Goal: Task Accomplishment & Management: Manage account settings

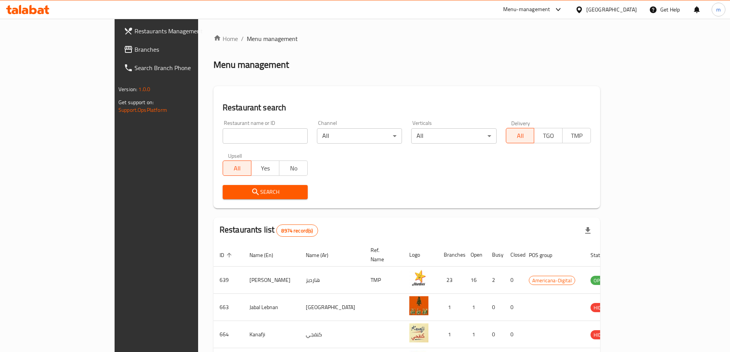
click at [134, 49] on span "Branches" at bounding box center [182, 49] width 96 height 9
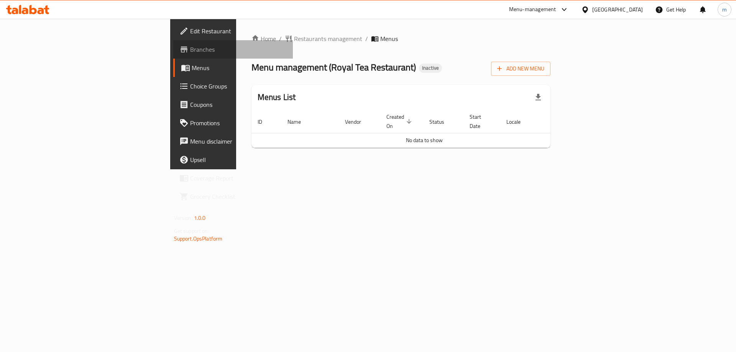
click at [190, 47] on span "Branches" at bounding box center [238, 49] width 97 height 9
click at [544, 69] on span "Add New Menu" at bounding box center [520, 69] width 47 height 10
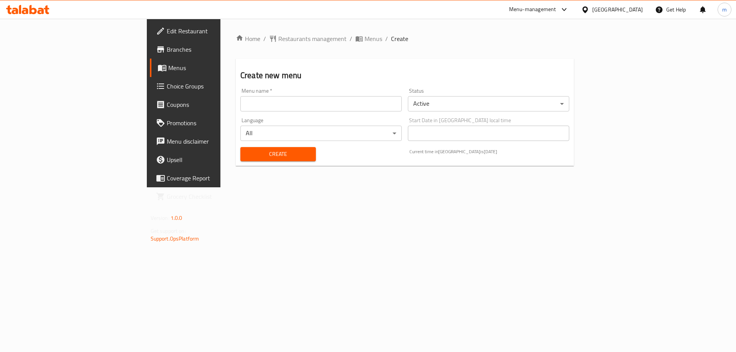
drag, startPoint x: 277, startPoint y: 105, endPoint x: 237, endPoint y: 111, distance: 40.3
click at [277, 105] on input "text" at bounding box center [320, 103] width 161 height 15
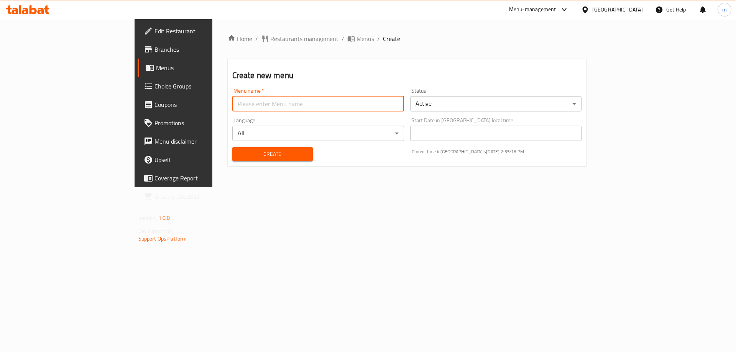
type input "Mesbah - 2025"
click at [238, 155] on span "Create" at bounding box center [272, 154] width 68 height 10
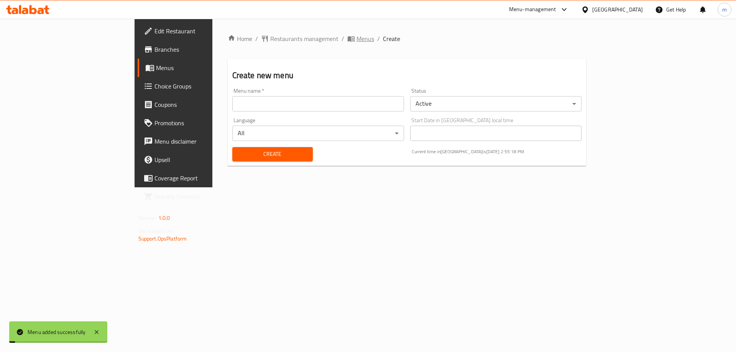
click at [356, 40] on span "Menus" at bounding box center [365, 38] width 18 height 9
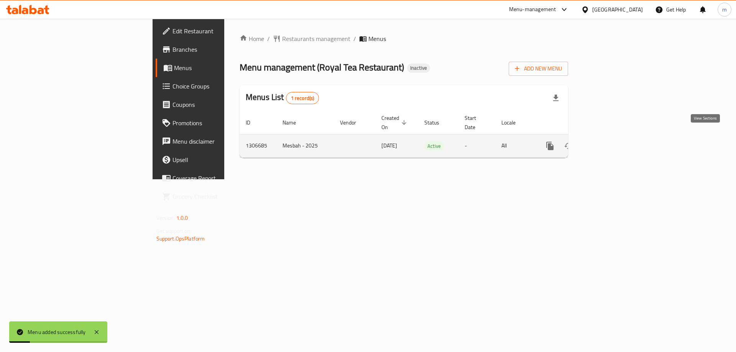
click at [610, 141] on icon "enhanced table" at bounding box center [604, 145] width 9 height 9
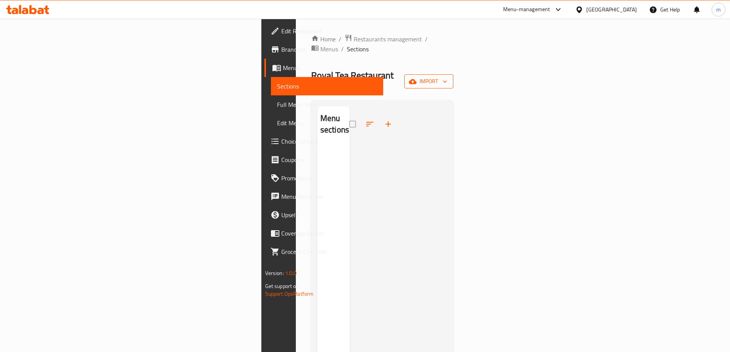
click at [447, 77] on span "import" at bounding box center [428, 82] width 37 height 10
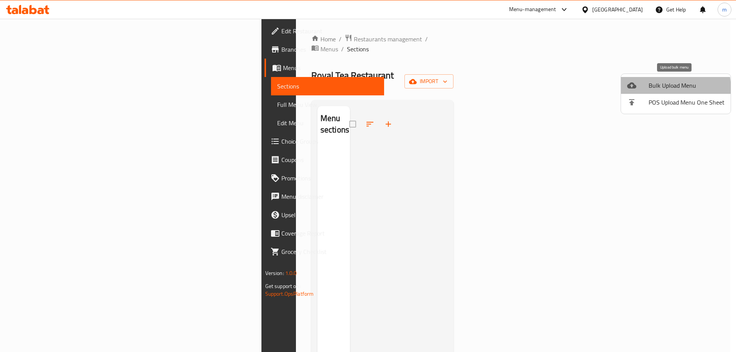
click at [646, 90] on li "Bulk Upload Menu" at bounding box center [676, 85] width 110 height 17
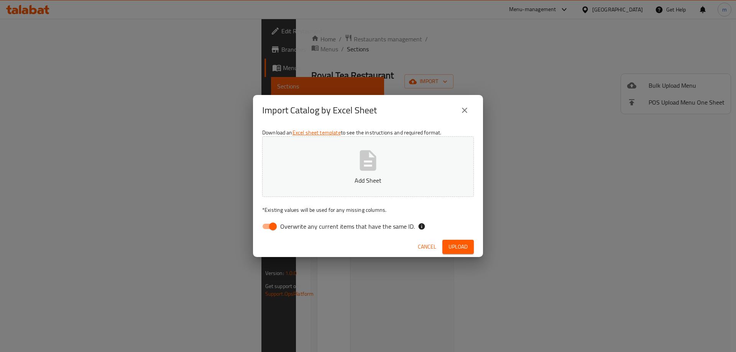
click at [309, 227] on span "Overwrite any current items that have the same ID." at bounding box center [347, 226] width 134 height 9
click at [295, 227] on input "Overwrite any current items that have the same ID." at bounding box center [273, 226] width 44 height 15
checkbox input "false"
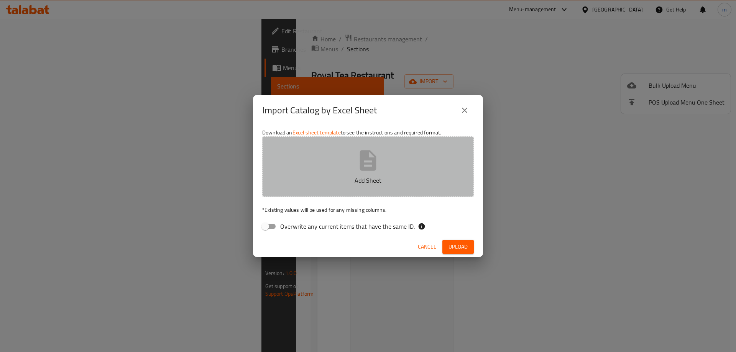
click at [333, 183] on p "Add Sheet" at bounding box center [368, 180] width 188 height 9
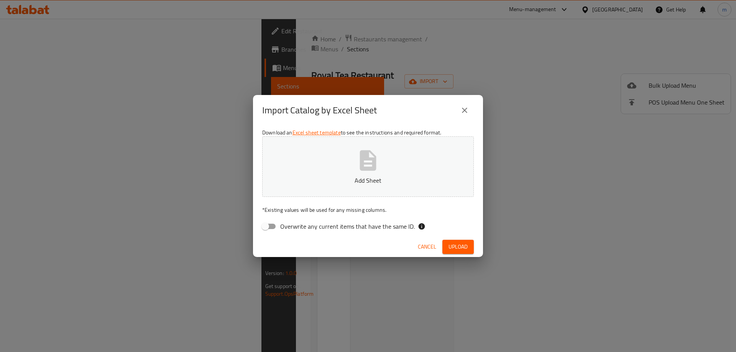
click at [641, 228] on div "Import Catalog by Excel Sheet Download an Excel sheet template to see the instr…" at bounding box center [368, 176] width 736 height 352
click at [426, 181] on p "Add Sheet" at bounding box center [368, 180] width 188 height 9
click at [469, 253] on button "Upload" at bounding box center [457, 247] width 31 height 14
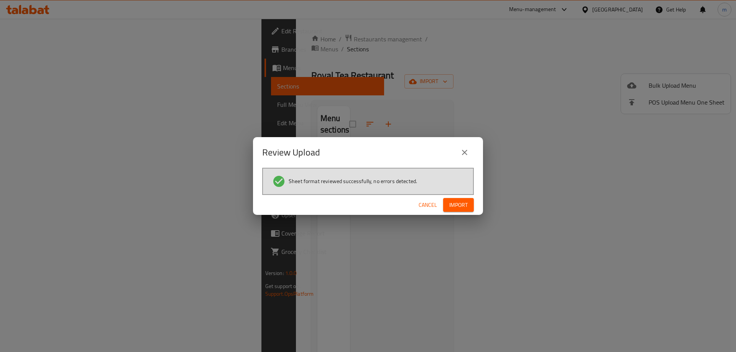
click at [457, 199] on button "Import" at bounding box center [458, 205] width 31 height 14
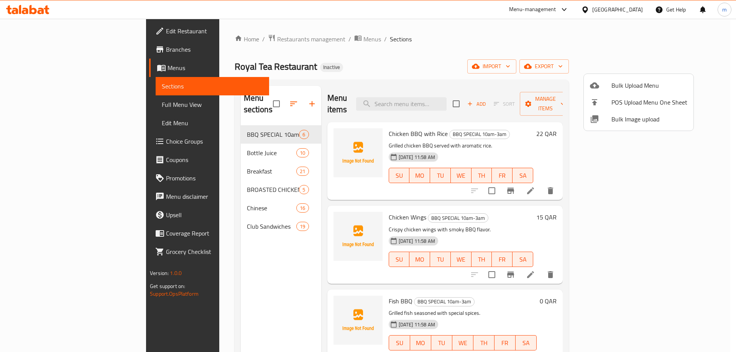
click at [477, 59] on div at bounding box center [368, 176] width 736 height 352
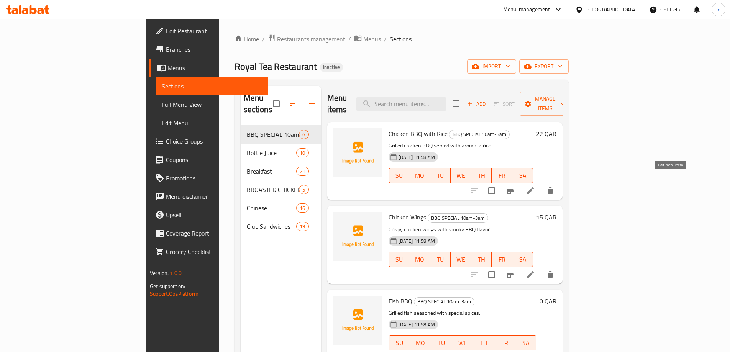
click at [535, 186] on icon at bounding box center [530, 190] width 9 height 9
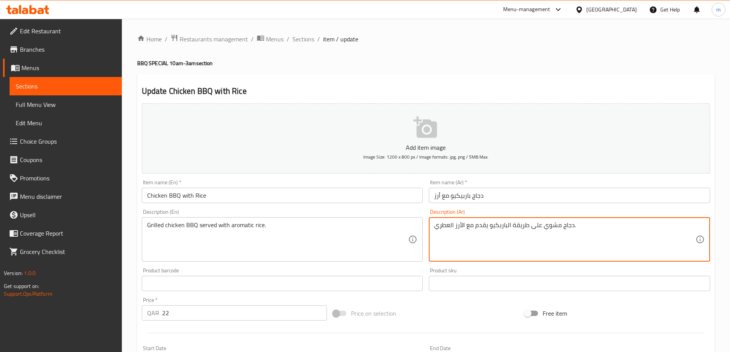
drag, startPoint x: 511, startPoint y: 226, endPoint x: 541, endPoint y: 228, distance: 30.8
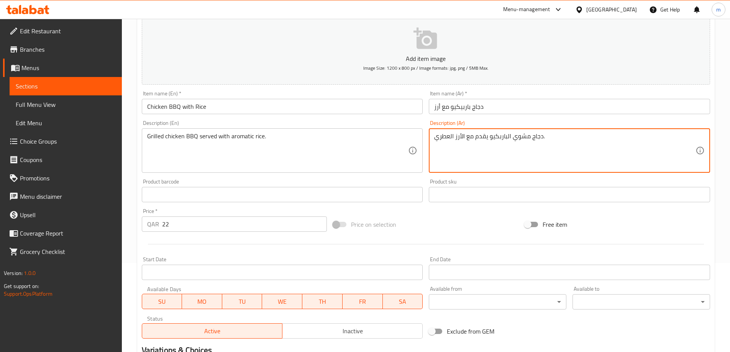
scroll to position [189, 0]
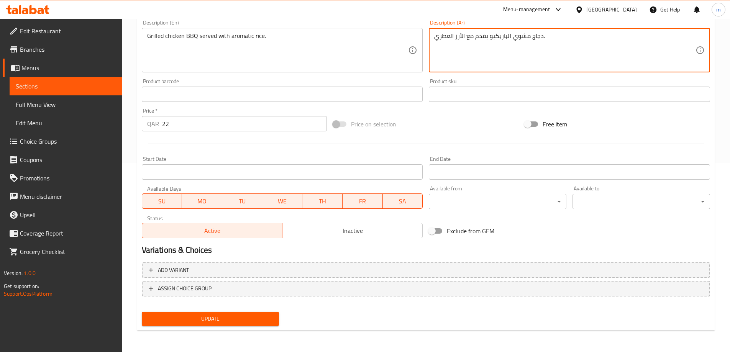
type textarea "دجاج مشوي الباربكيو يقدم مع الأرز العطري."
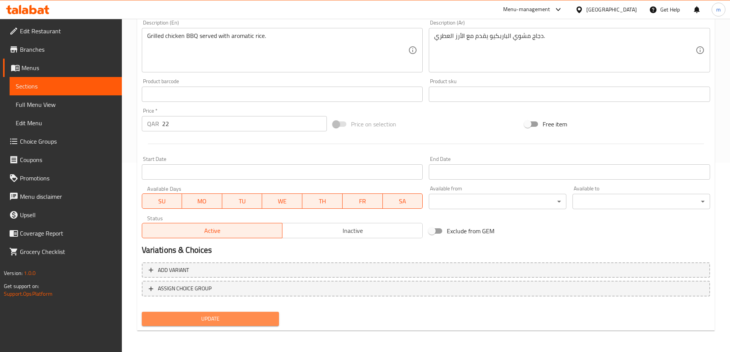
click at [212, 320] on span "Update" at bounding box center [210, 319] width 125 height 10
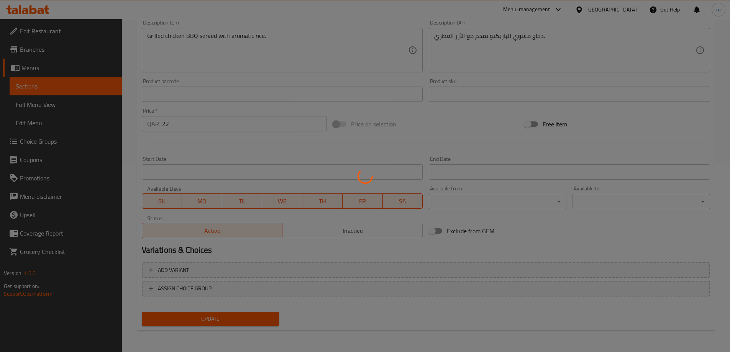
scroll to position [0, 0]
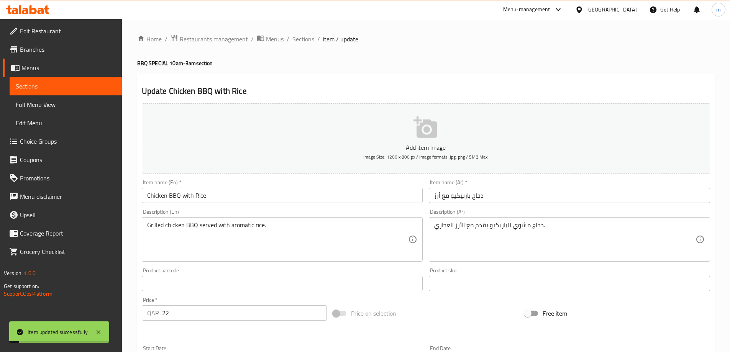
click at [302, 41] on span "Sections" at bounding box center [303, 38] width 22 height 9
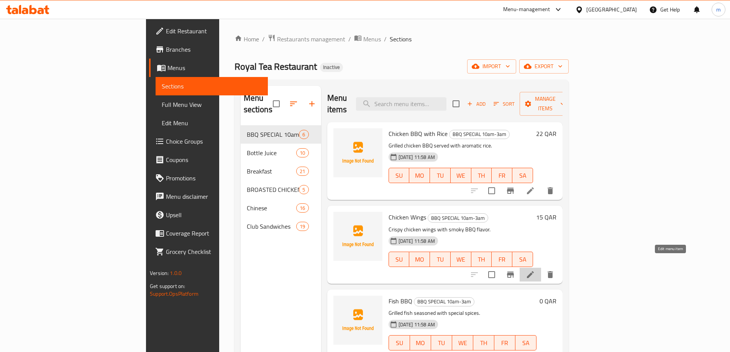
click at [534, 271] on icon at bounding box center [530, 274] width 7 height 7
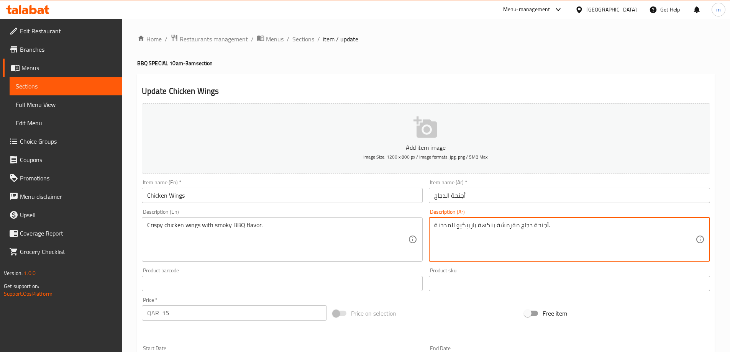
drag, startPoint x: 455, startPoint y: 226, endPoint x: 408, endPoint y: 226, distance: 47.5
click at [408, 226] on div "Add item image Image Size: 1200 x 800 px / Image formats: jpg, png / 5MB Max. I…" at bounding box center [426, 265] width 574 height 330
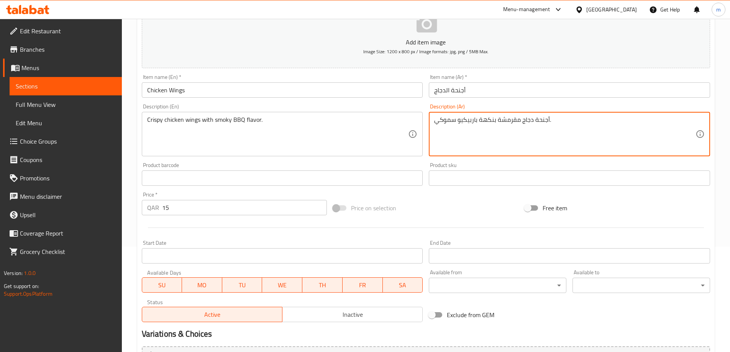
scroll to position [189, 0]
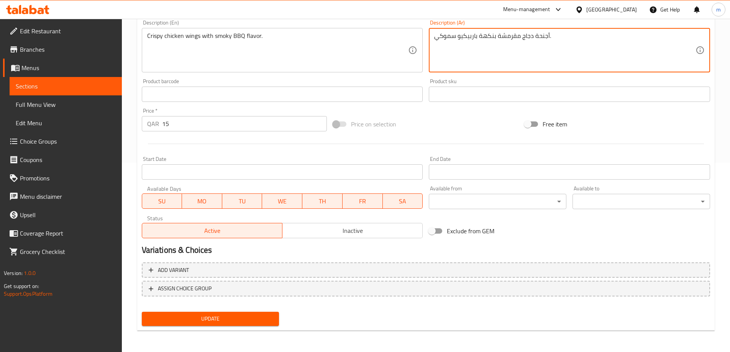
type textarea "أجنحة دجاج مقرمشة بنكهة باربيكيو سموكي."
click at [263, 321] on span "Update" at bounding box center [210, 319] width 125 height 10
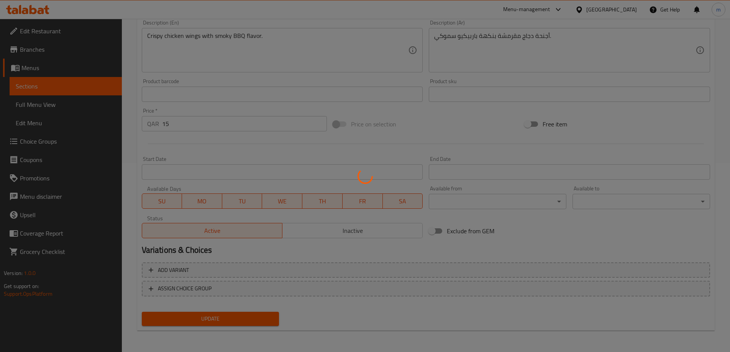
scroll to position [0, 0]
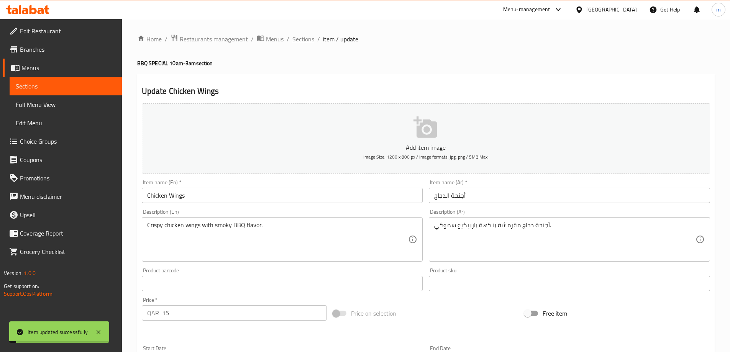
click at [300, 36] on span "Sections" at bounding box center [303, 38] width 22 height 9
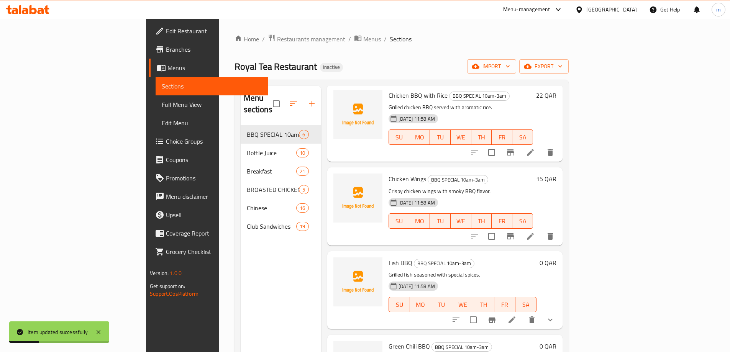
scroll to position [115, 0]
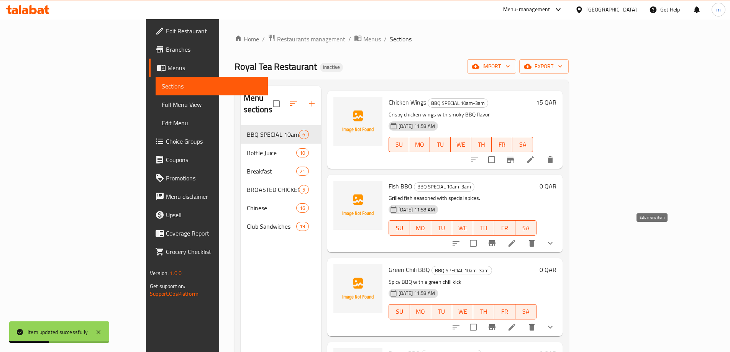
click at [516, 239] on icon at bounding box center [511, 243] width 9 height 9
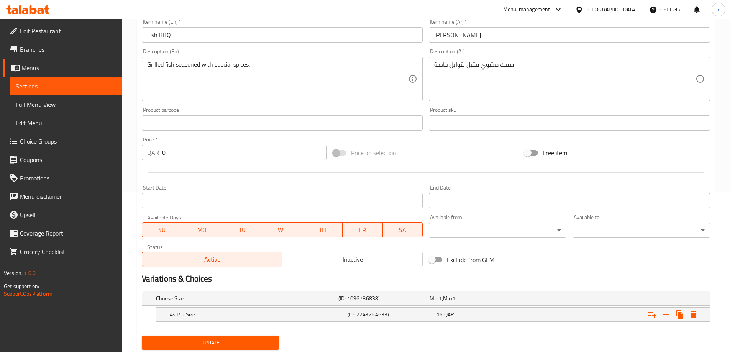
scroll to position [184, 0]
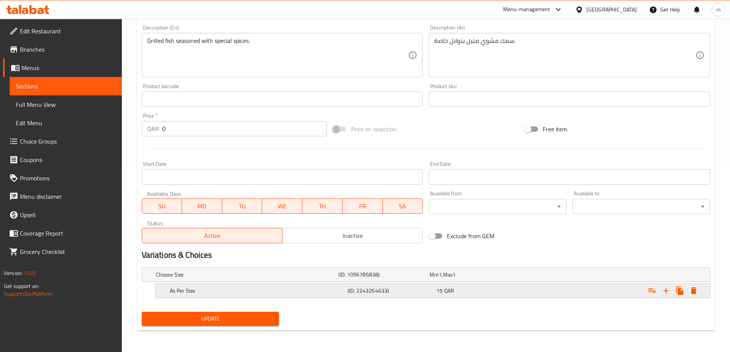
click at [246, 279] on h5 "As Per Size" at bounding box center [245, 275] width 179 height 8
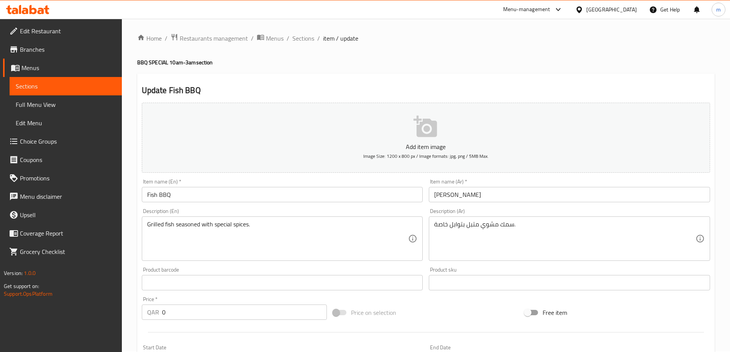
scroll to position [0, 0]
click at [295, 36] on span "Sections" at bounding box center [303, 38] width 22 height 9
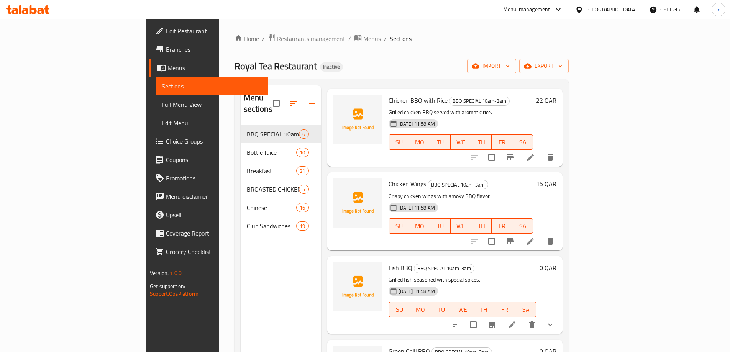
scroll to position [77, 0]
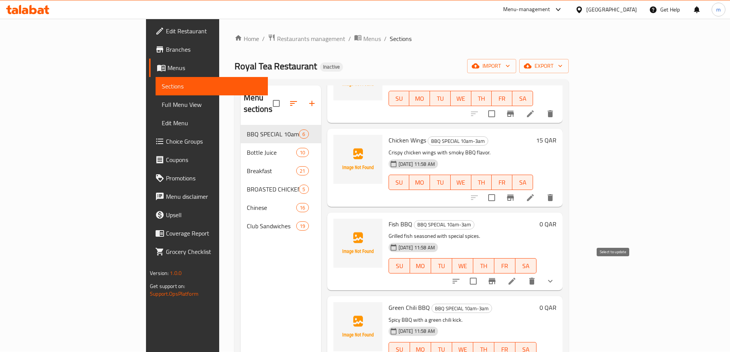
click at [481, 273] on input "checkbox" at bounding box center [473, 281] width 16 height 16
checkbox input "true"
click at [534, 278] on icon "delete" at bounding box center [531, 281] width 5 height 7
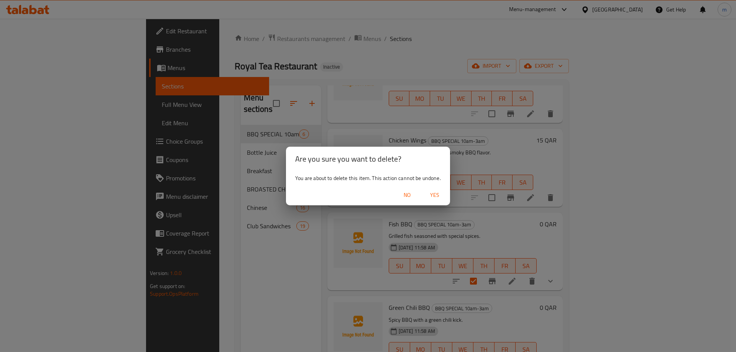
click at [441, 195] on span "Yes" at bounding box center [434, 195] width 18 height 10
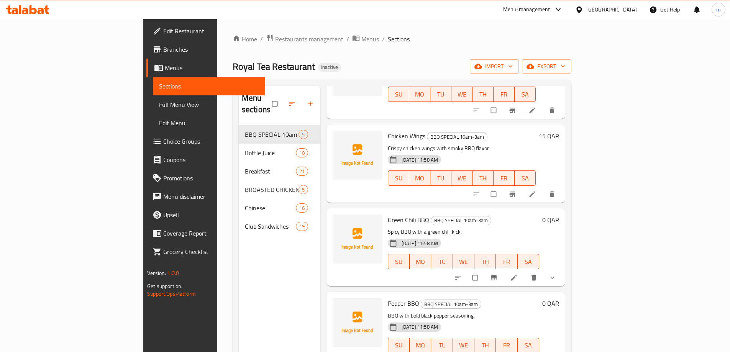
scroll to position [85, 0]
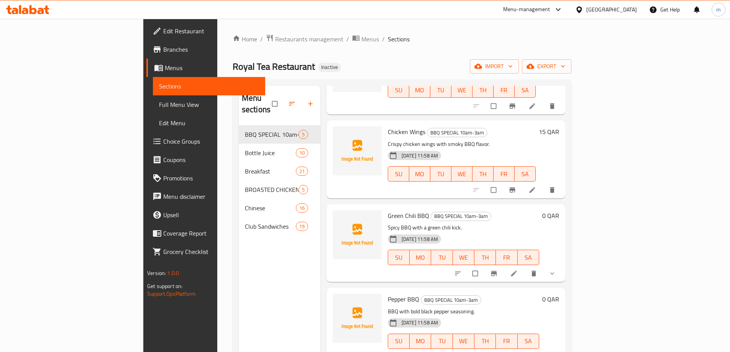
click at [525, 267] on li at bounding box center [514, 273] width 21 height 12
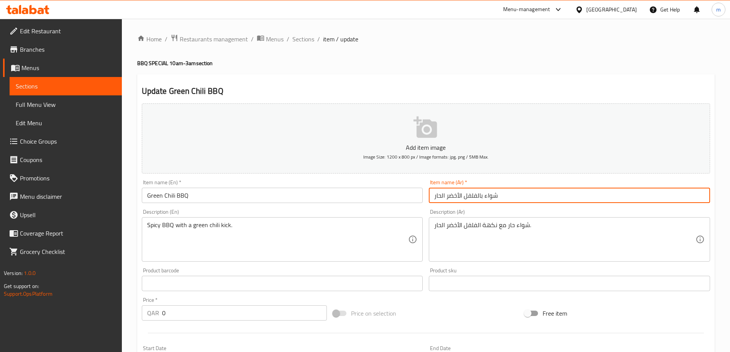
drag, startPoint x: 502, startPoint y: 196, endPoint x: 511, endPoint y: 197, distance: 9.3
click at [511, 197] on input "شواء بالفلفل الأخضر الحار" at bounding box center [569, 195] width 281 height 15
drag, startPoint x: 685, startPoint y: 197, endPoint x: 708, endPoint y: 197, distance: 23.8
click at [708, 197] on input "شواء بالفلفل الأخضر الحار" at bounding box center [569, 195] width 281 height 15
type input "فلفل الأخضر الحار باربيكيو"
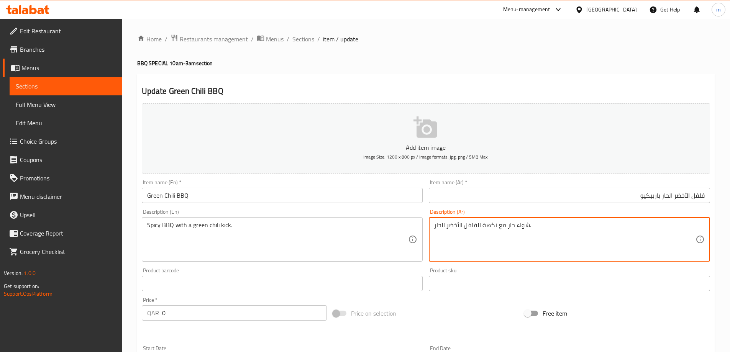
drag, startPoint x: 614, startPoint y: 230, endPoint x: 602, endPoint y: 230, distance: 11.9
click at [602, 230] on textarea "شواء حار مع نكهة الفلفل الأخضر الحار." at bounding box center [564, 239] width 261 height 36
drag, startPoint x: 682, startPoint y: 225, endPoint x: 721, endPoint y: 225, distance: 39.5
click at [721, 225] on div "Home / Restaurants management / Menus / Sections / item / update BBQ SPECIAL 10…" at bounding box center [426, 289] width 608 height 540
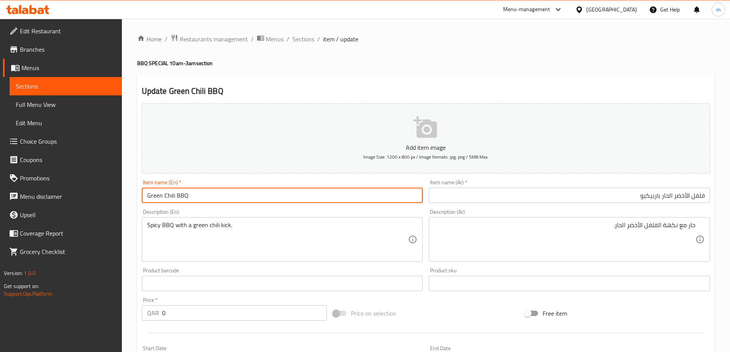
click at [186, 193] on input "Green Chili BBQ" at bounding box center [282, 195] width 281 height 15
click at [653, 199] on input "فلفل الأخضر الحار باربيكيو" at bounding box center [569, 195] width 281 height 15
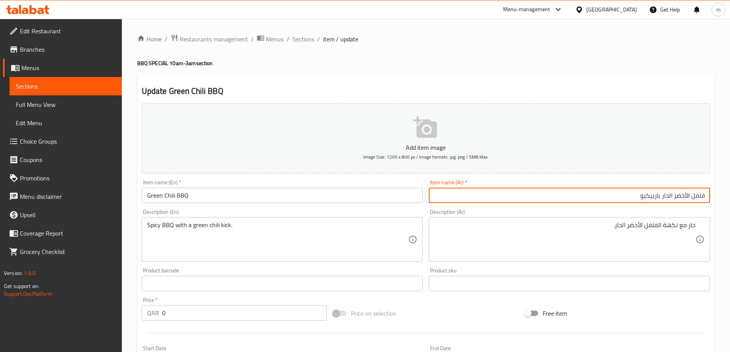
click at [653, 199] on input "فلفل الأخضر الحار باربيكيو" at bounding box center [569, 195] width 281 height 15
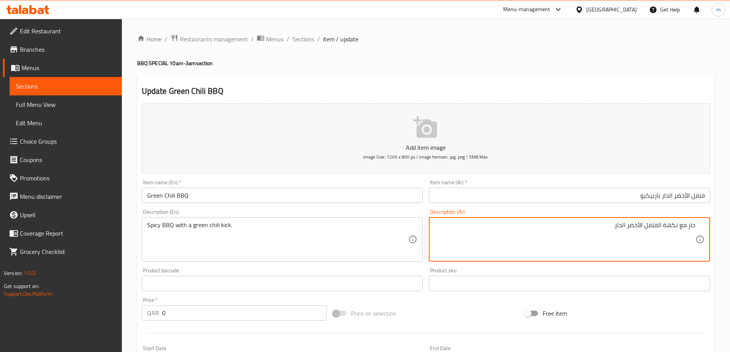
paste textarea "باربيكيو"
click at [652, 226] on textarea "باربيكيو حار مع نكهة الفلفل الأخضر الحار." at bounding box center [564, 239] width 261 height 36
click at [618, 226] on textarea "[PERSON_NAME] مع لمسة الفلفل الأخضر الحار." at bounding box center [564, 239] width 261 height 36
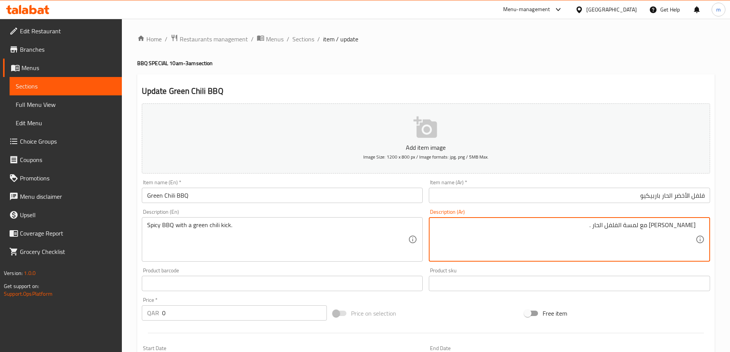
paste textarea "الأخضر"
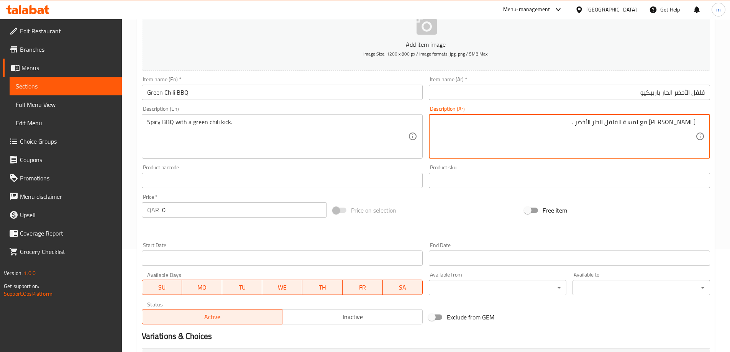
scroll to position [207, 0]
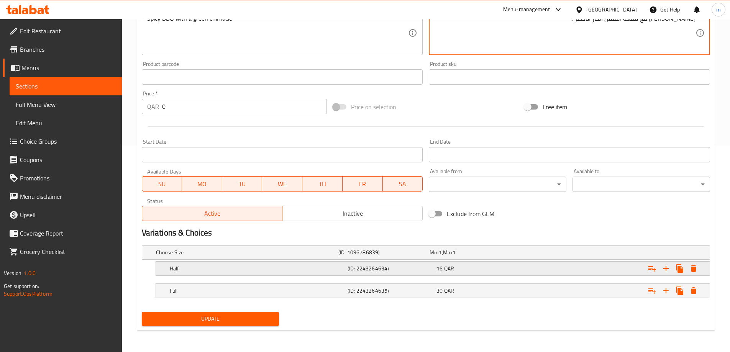
type textarea "[PERSON_NAME] مع لمسة الفلفل الحار الأخضر ."
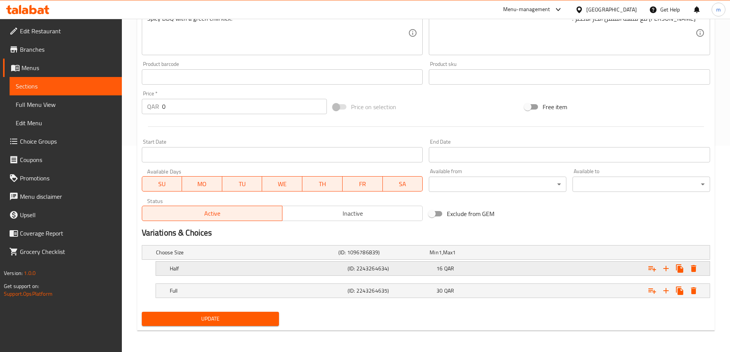
click at [254, 258] on div "Half" at bounding box center [245, 252] width 182 height 11
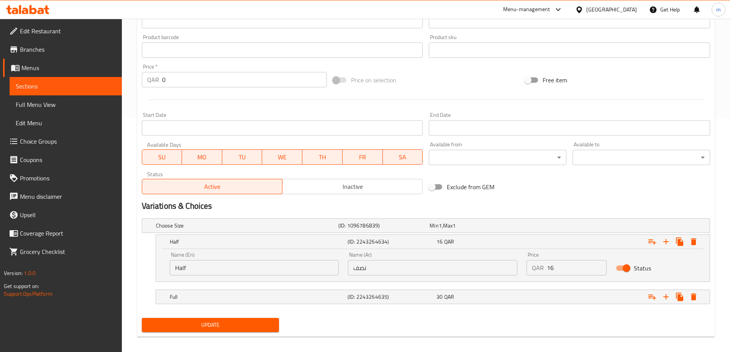
scroll to position [239, 0]
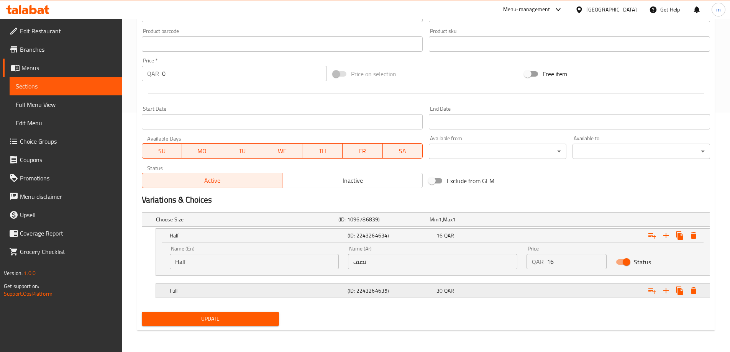
click at [290, 223] on h5 "Full" at bounding box center [245, 220] width 179 height 8
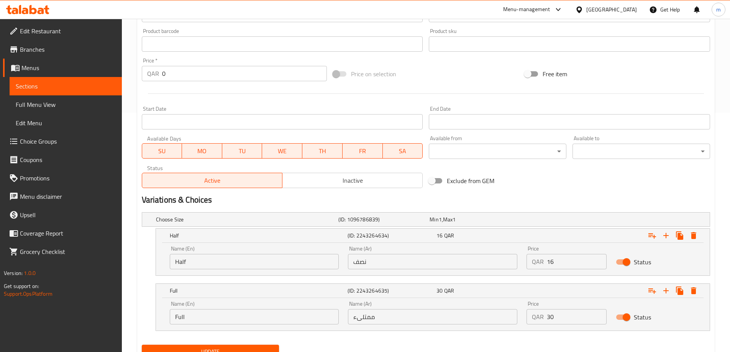
click at [376, 315] on input "ممتلىء" at bounding box center [432, 316] width 169 height 15
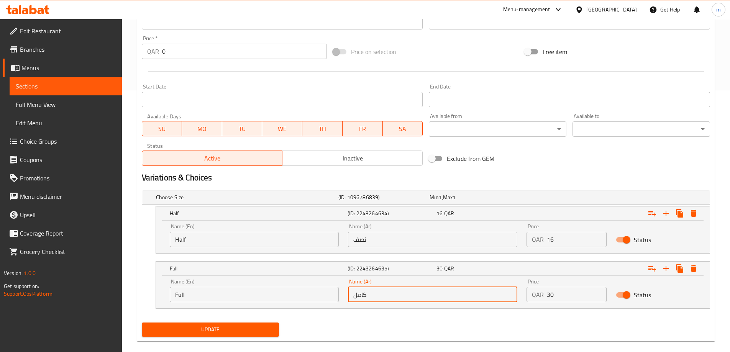
scroll to position [272, 0]
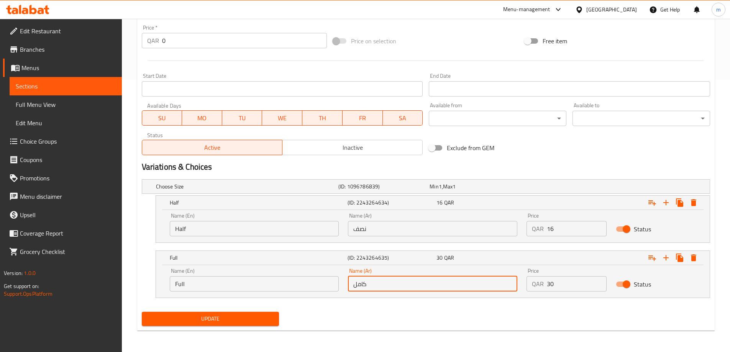
type input "كامل"
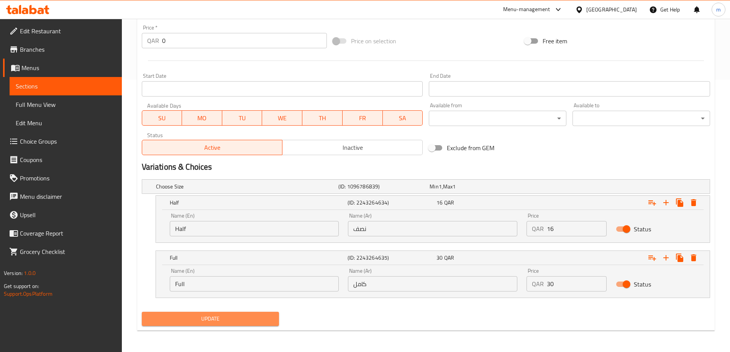
click at [232, 321] on span "Update" at bounding box center [210, 319] width 125 height 10
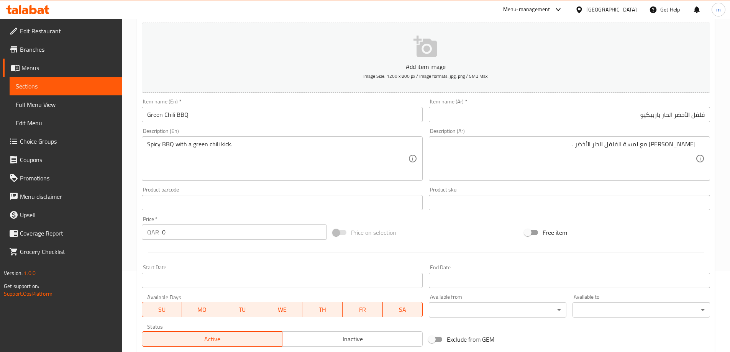
scroll to position [0, 0]
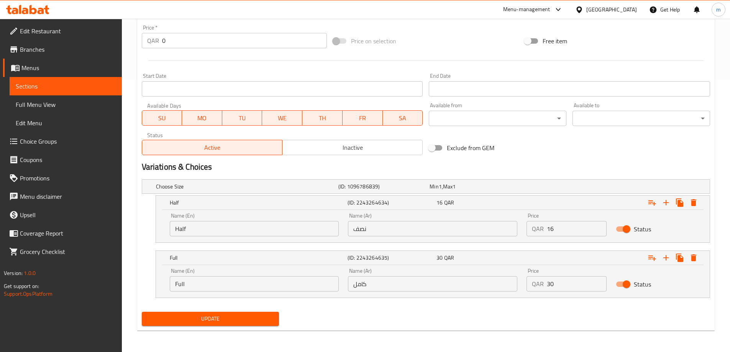
click at [247, 315] on span "Update" at bounding box center [210, 319] width 125 height 10
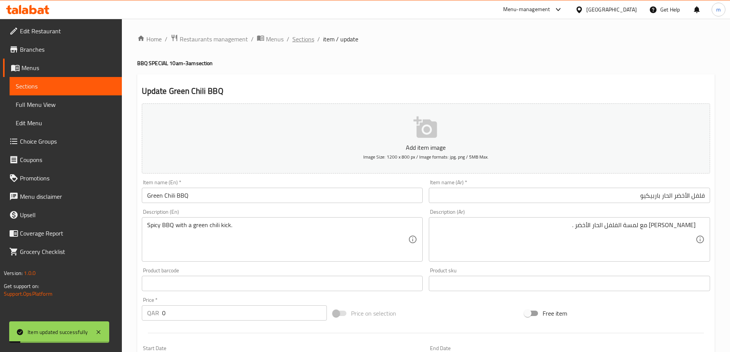
click at [303, 42] on span "Sections" at bounding box center [303, 38] width 22 height 9
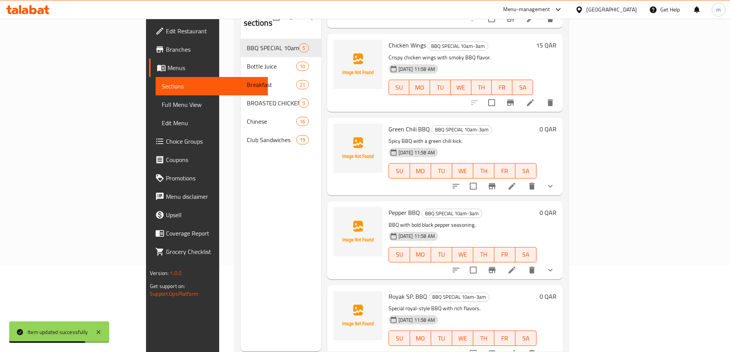
scroll to position [107, 0]
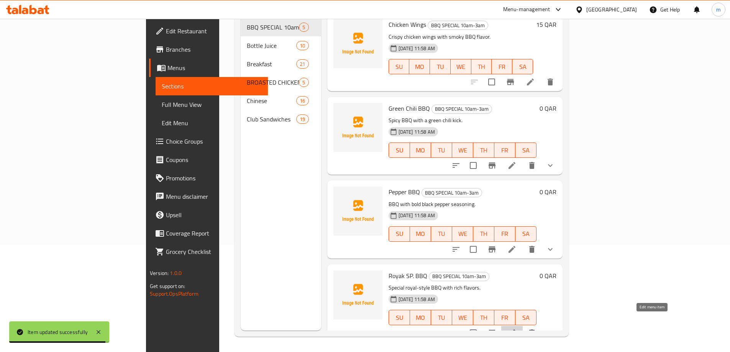
click at [516, 328] on icon at bounding box center [511, 332] width 9 height 9
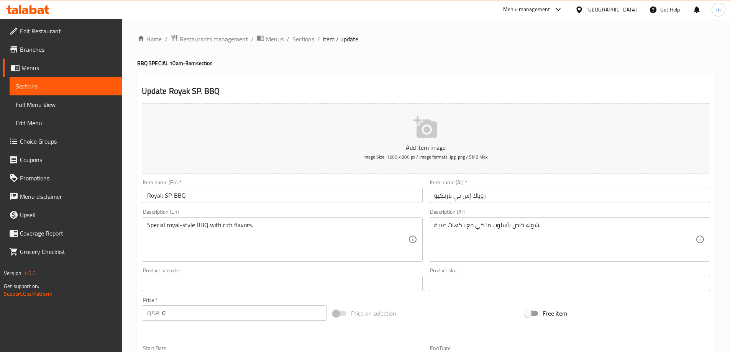
click at [441, 197] on input "روياك إس بي باربكيو" at bounding box center [569, 195] width 281 height 15
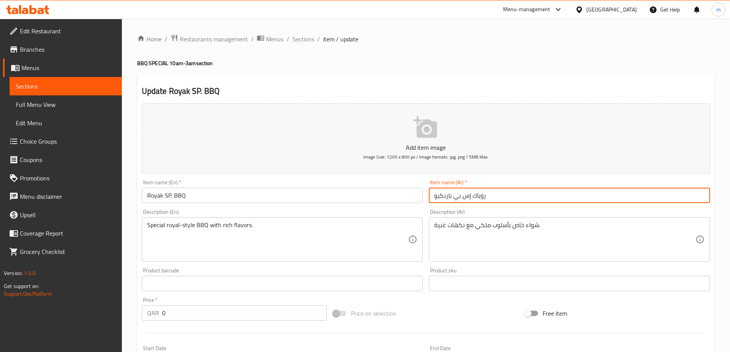
click at [441, 197] on input "روياك إس بي باربكيو" at bounding box center [569, 195] width 281 height 15
paste input "text"
type input "روياك إس بي باربيكيو"
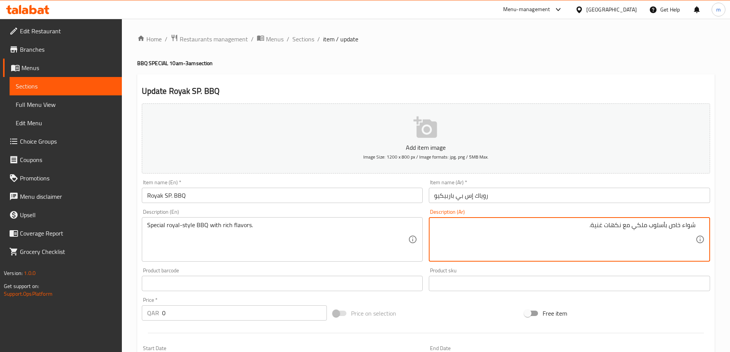
click at [689, 226] on textarea "شواء خاص بأسلوب ملكي مع نكهات غنية." at bounding box center [564, 239] width 261 height 36
paste textarea "اربيكيو"
click at [670, 226] on textarea "باربيكيو خاص بأسلوب ملكي مع نكهات غنية." at bounding box center [564, 239] width 261 height 36
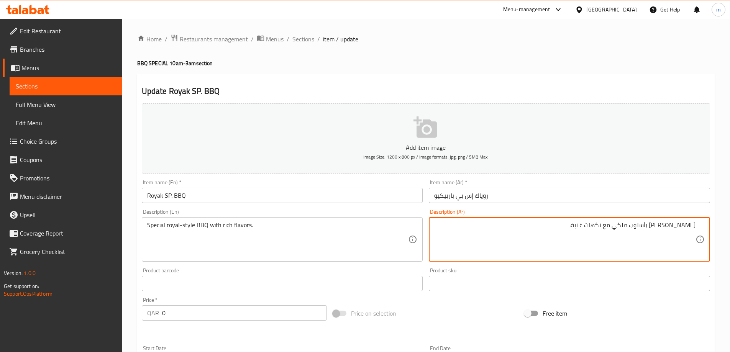
click at [644, 228] on textarea "[PERSON_NAME] بأسلوب ملكي مع نكهات غنية." at bounding box center [564, 239] width 261 height 36
click at [613, 226] on textarea "[PERSON_NAME] علي طريقة ملكي مع نكهات غنية." at bounding box center [564, 239] width 261 height 36
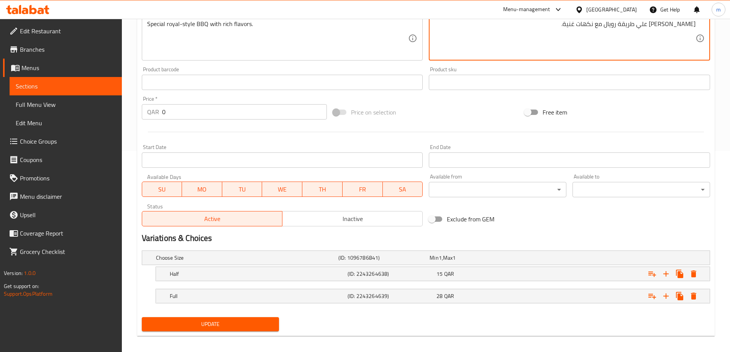
scroll to position [207, 0]
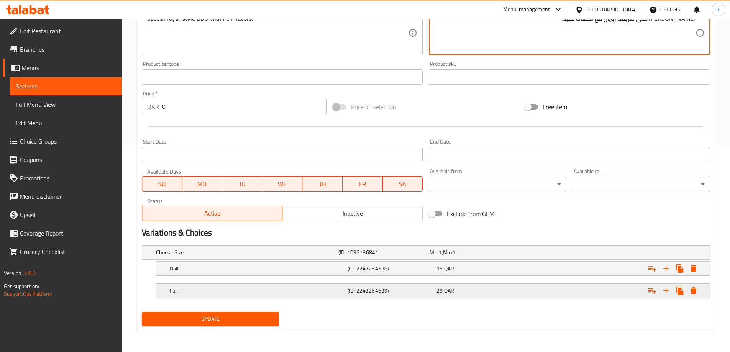
type textarea "[PERSON_NAME] علي طريقة رويال مع نكهات غنية."
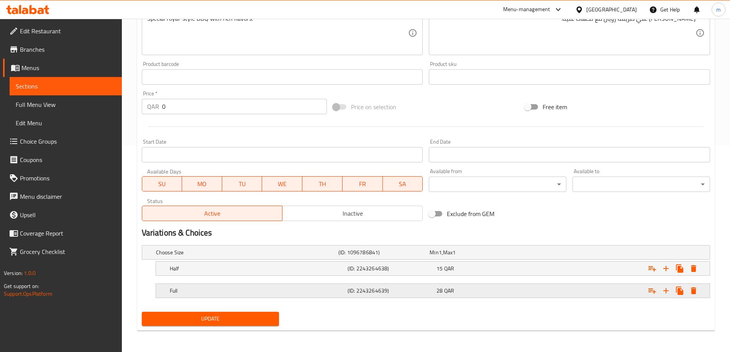
click at [385, 256] on h5 "(ID: 2243264639)" at bounding box center [382, 253] width 88 height 8
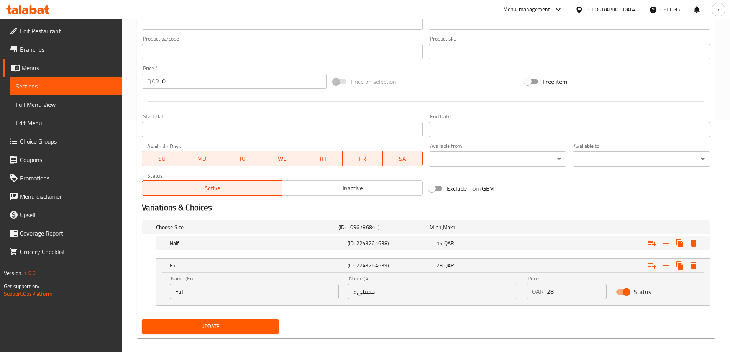
scroll to position [239, 0]
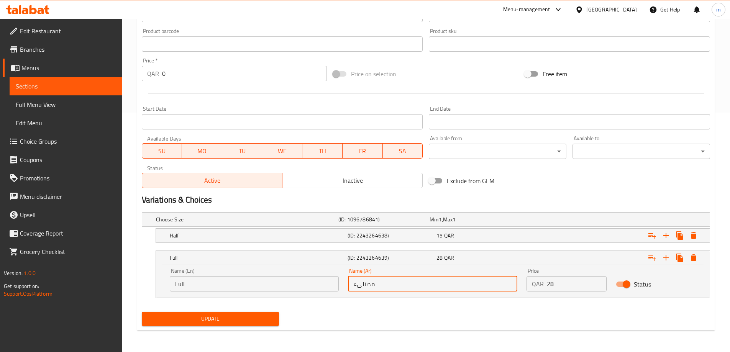
drag, startPoint x: 385, startPoint y: 284, endPoint x: 335, endPoint y: 284, distance: 49.8
click at [334, 284] on div "Name (En) Full Name (En) Name (Ar) ممتلىء Name (Ar) Price QAR 28 Price Status" at bounding box center [432, 280] width 535 height 33
type input "كامل"
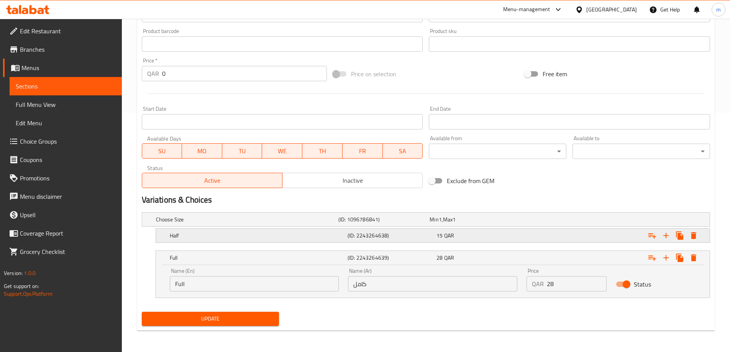
click at [488, 225] on div "15 QAR" at bounding box center [473, 219] width 91 height 11
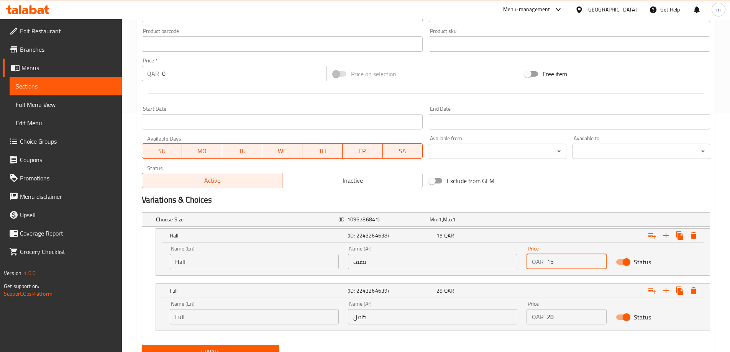
drag, startPoint x: 560, startPoint y: 263, endPoint x: 533, endPoint y: 263, distance: 27.2
click at [533, 263] on div "QAR 15 Price" at bounding box center [566, 261] width 80 height 15
type input "16"
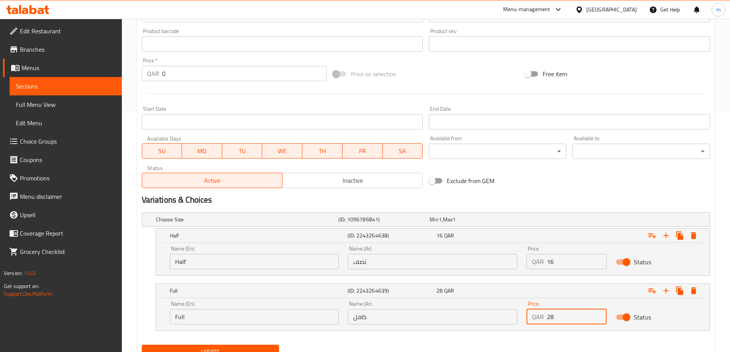
drag, startPoint x: 557, startPoint y: 316, endPoint x: 544, endPoint y: 318, distance: 13.1
click at [544, 318] on div "QAR 28 Price" at bounding box center [566, 316] width 80 height 15
type input "30"
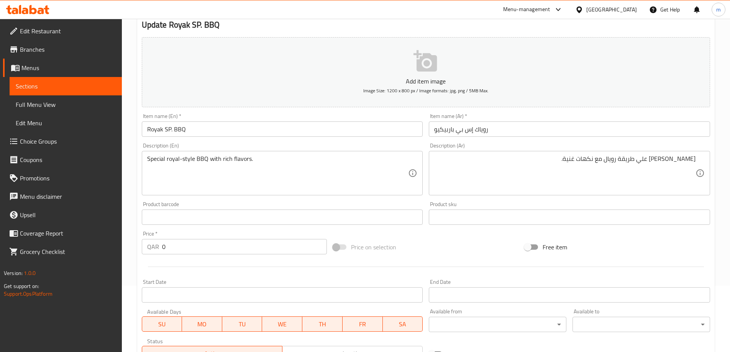
scroll to position [272, 0]
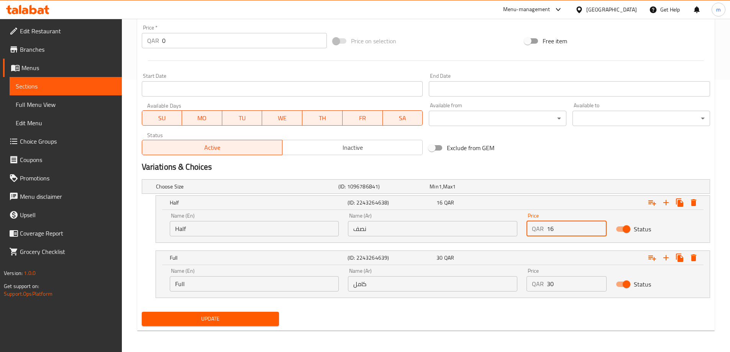
drag, startPoint x: 556, startPoint y: 234, endPoint x: 536, endPoint y: 231, distance: 20.9
click at [536, 231] on div "QAR 16 Price" at bounding box center [566, 228] width 80 height 15
type input "15"
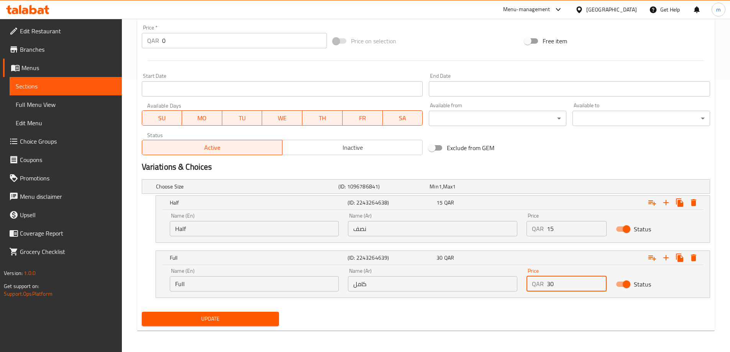
drag, startPoint x: 509, startPoint y: 293, endPoint x: 495, endPoint y: 287, distance: 15.3
click at [496, 291] on div "Name (En) Full Name (En) Name (Ar) كامل Name (Ar) Price QAR 30 Price Status" at bounding box center [432, 280] width 535 height 33
type input "28"
click at [200, 314] on span "Update" at bounding box center [210, 319] width 125 height 10
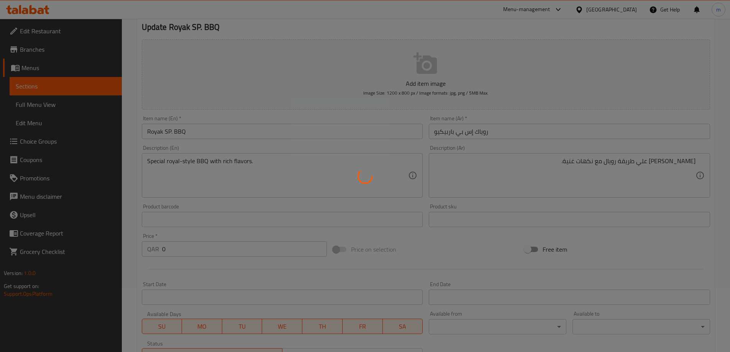
scroll to position [0, 0]
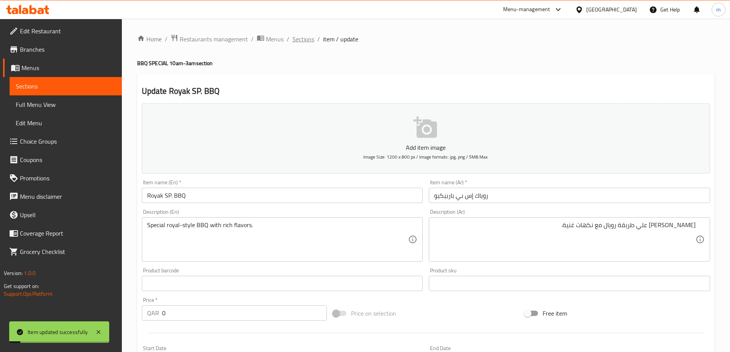
click at [292, 39] on span "Sections" at bounding box center [303, 38] width 22 height 9
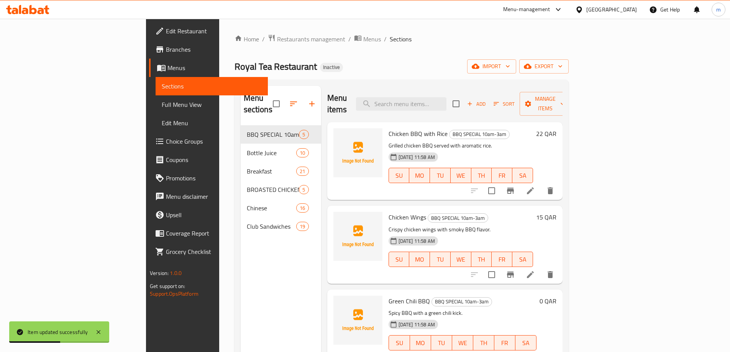
click at [241, 260] on div "Menu sections BBQ SPECIAL 10am-3am 5 Bottle Juice 10 Breakfast 21 BROASTED CHIC…" at bounding box center [281, 262] width 80 height 352
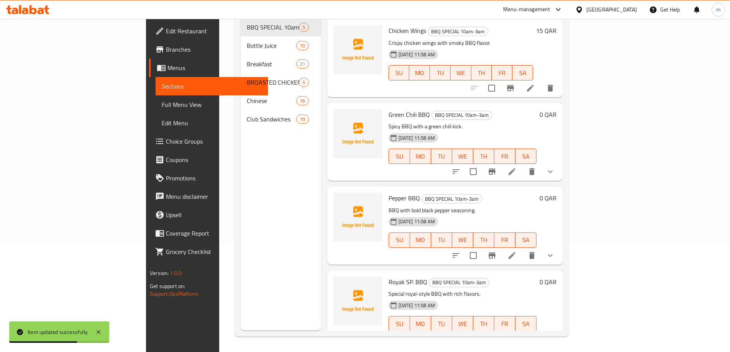
scroll to position [85, 0]
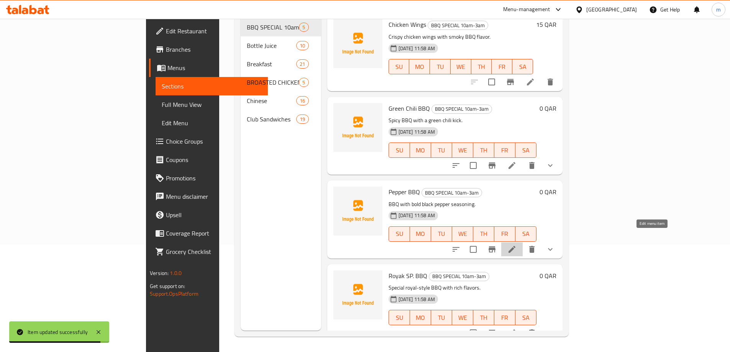
click at [516, 245] on icon at bounding box center [511, 249] width 9 height 9
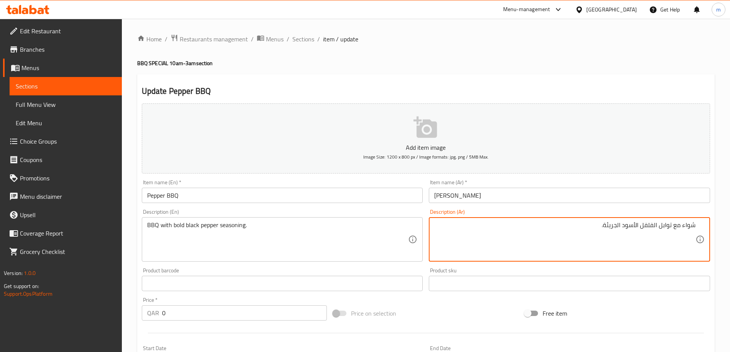
click at [443, 197] on input "[PERSON_NAME]" at bounding box center [569, 195] width 281 height 15
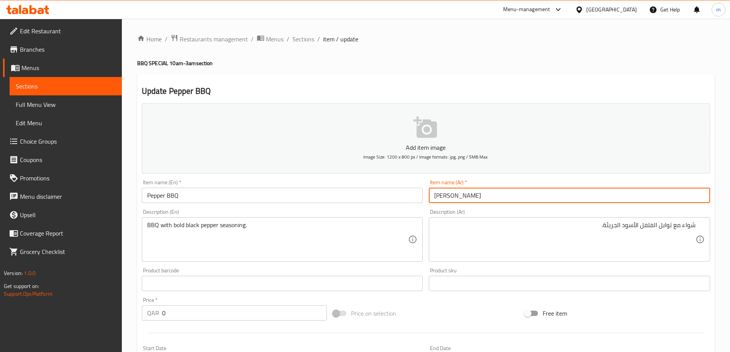
click at [443, 197] on input "[PERSON_NAME]" at bounding box center [569, 195] width 281 height 15
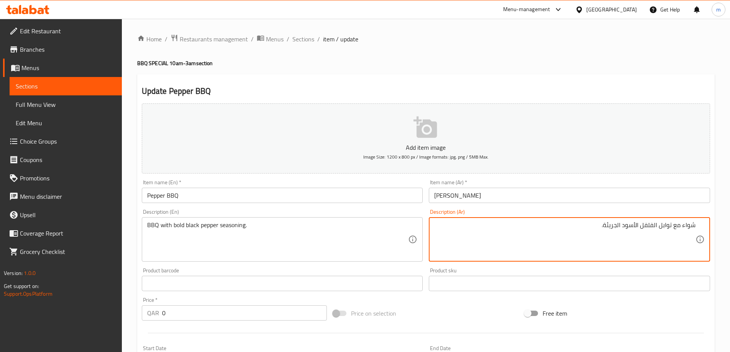
click at [687, 228] on textarea "شواء مع توابل الفلفل الأسود الجريئة." at bounding box center [564, 239] width 261 height 36
paste textarea "اربيكيو"
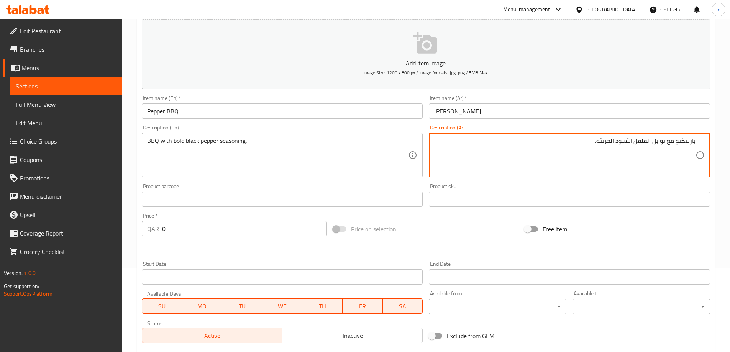
scroll to position [207, 0]
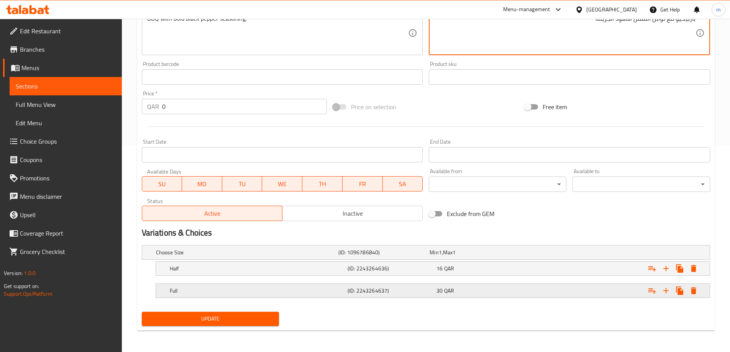
type textarea "باربيكيو مع توابل الفلفل الأسود الجريئة."
drag, startPoint x: 250, startPoint y: 293, endPoint x: 277, endPoint y: 296, distance: 27.0
click at [251, 256] on h5 "Full" at bounding box center [245, 253] width 179 height 8
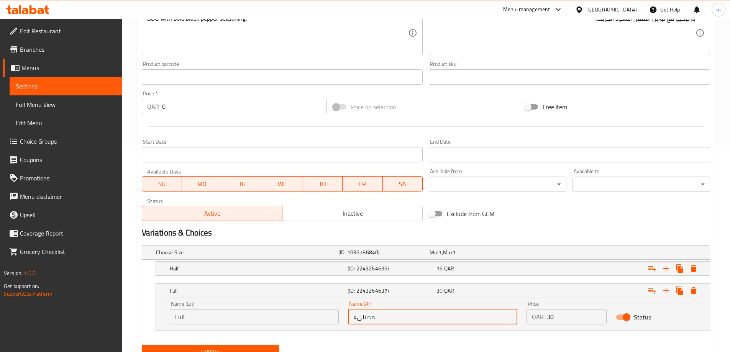
drag, startPoint x: 400, startPoint y: 320, endPoint x: 341, endPoint y: 314, distance: 59.3
click at [341, 314] on div "Name (En) Full Name (En) Name (Ar) ممتلىء Name (Ar) Price QAR 30 Price Status" at bounding box center [432, 313] width 535 height 33
type input "كامل"
click at [489, 258] on div "16 QAR" at bounding box center [473, 252] width 91 height 11
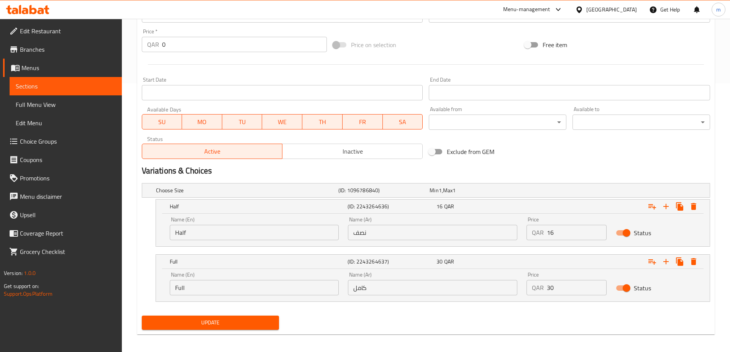
scroll to position [272, 0]
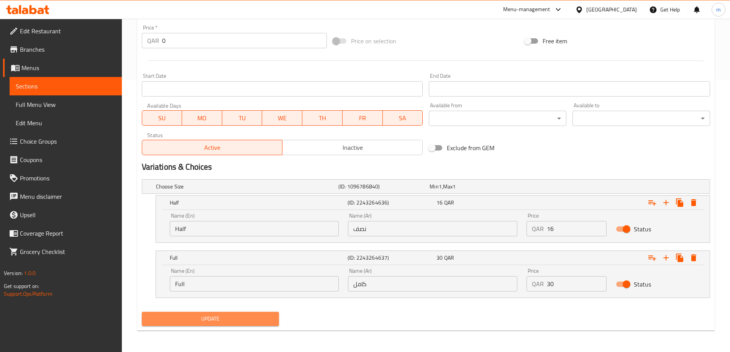
click at [224, 321] on span "Update" at bounding box center [210, 319] width 125 height 10
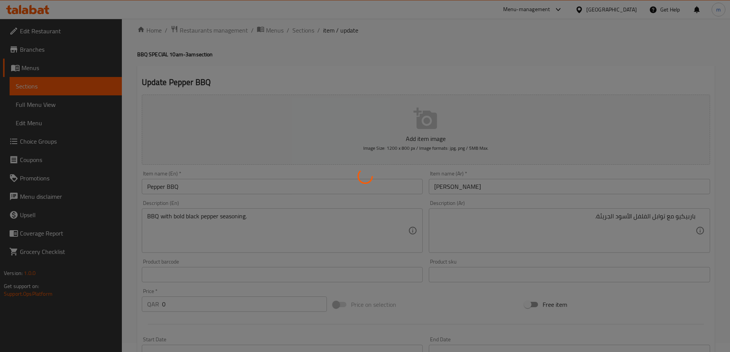
scroll to position [0, 0]
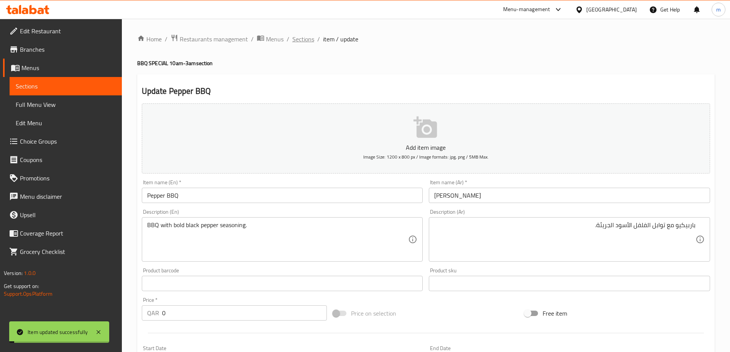
click at [298, 41] on span "Sections" at bounding box center [303, 38] width 22 height 9
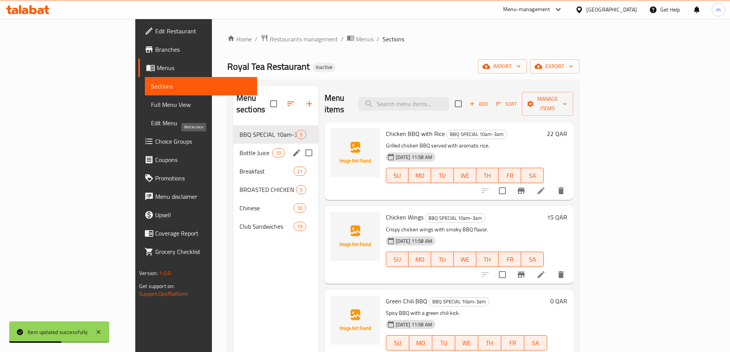
click at [239, 148] on span "Bottle Juice" at bounding box center [255, 152] width 33 height 9
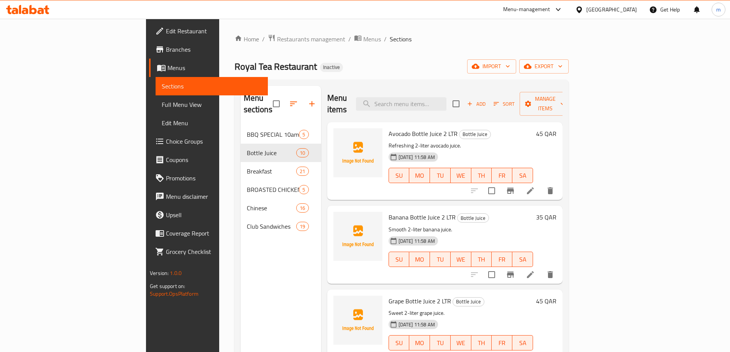
click at [541, 184] on li at bounding box center [530, 191] width 21 height 14
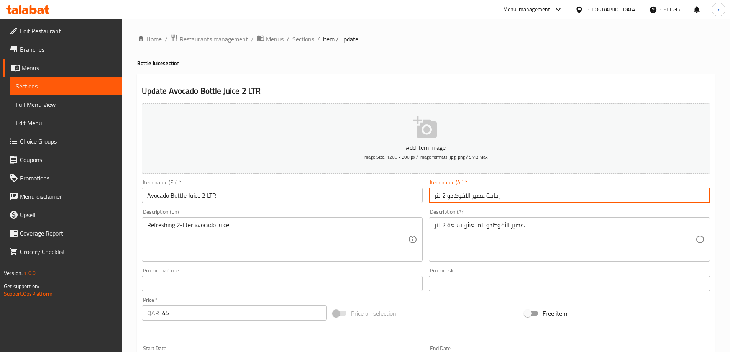
click at [520, 198] on input "زجاجة عصير الأفوكادو 2 لتر" at bounding box center [569, 195] width 281 height 15
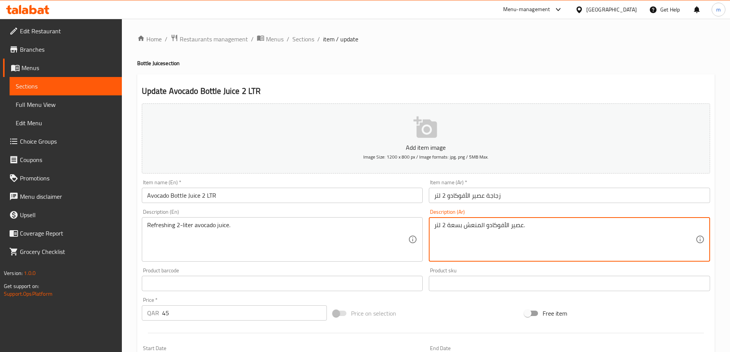
click at [449, 230] on textarea "عصير الأفوكادو المنعش بسعة 2 لتر." at bounding box center [564, 239] width 261 height 36
click at [525, 231] on textarea "عصير الأفوكادو المنعش 2 لتر." at bounding box center [564, 239] width 261 height 36
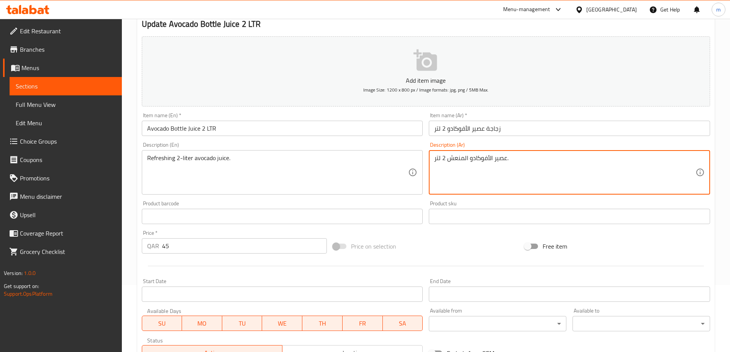
scroll to position [189, 0]
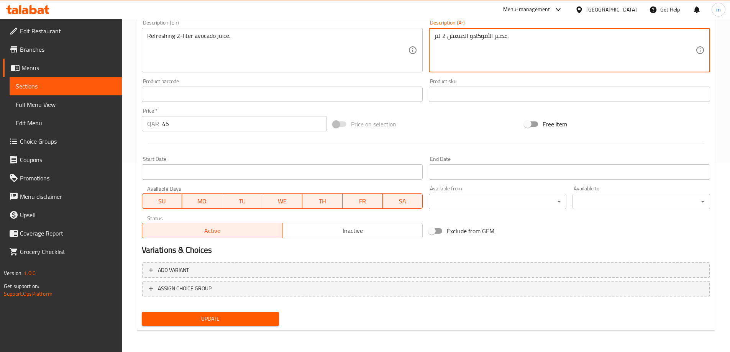
type textarea "عصير الأفوكادو المنعش 2 لتر."
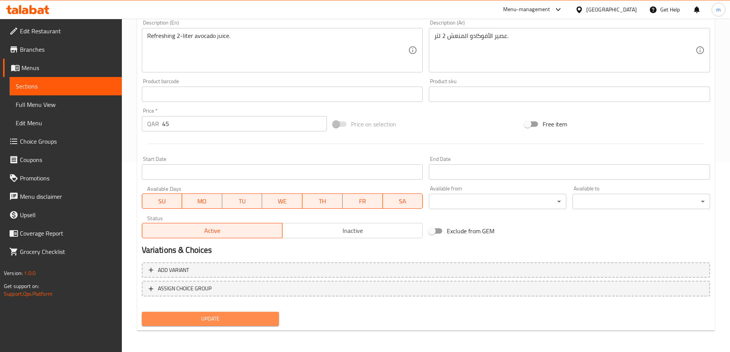
click at [230, 320] on span "Update" at bounding box center [210, 319] width 125 height 10
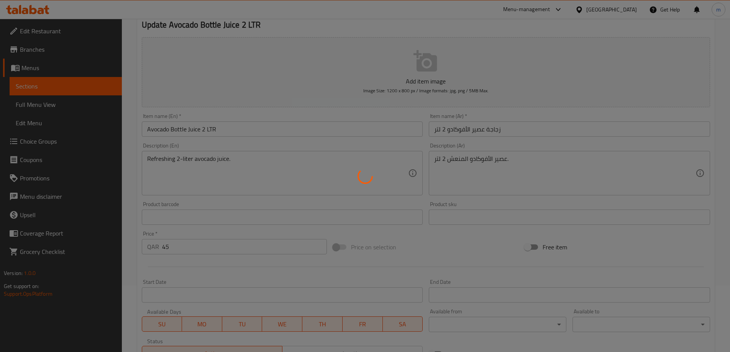
scroll to position [0, 0]
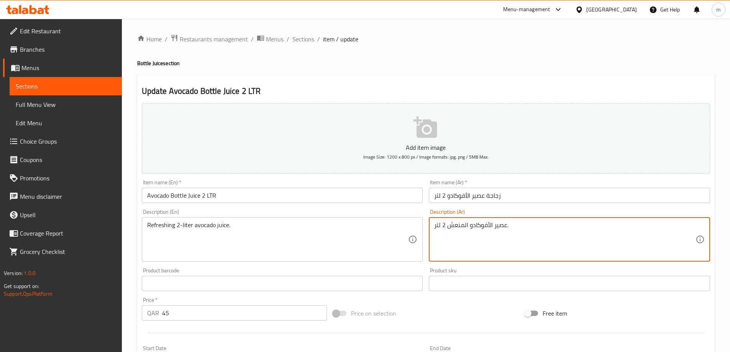
click at [456, 225] on textarea "عصير الأفوكادو المنعش 2 لتر." at bounding box center [564, 239] width 261 height 36
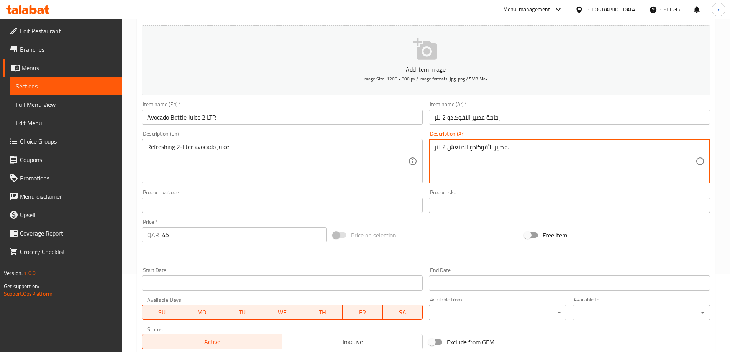
scroll to position [189, 0]
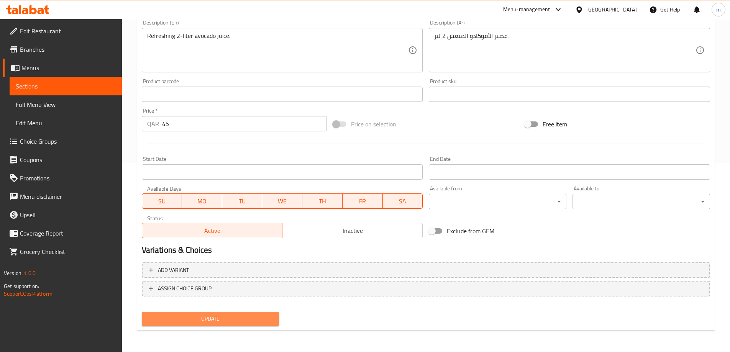
click at [259, 321] on span "Update" at bounding box center [210, 319] width 125 height 10
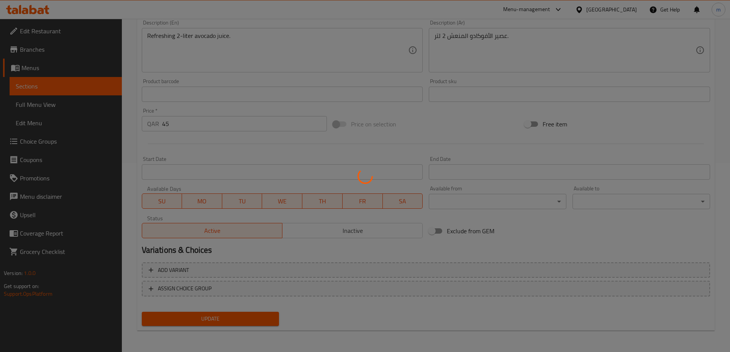
scroll to position [0, 0]
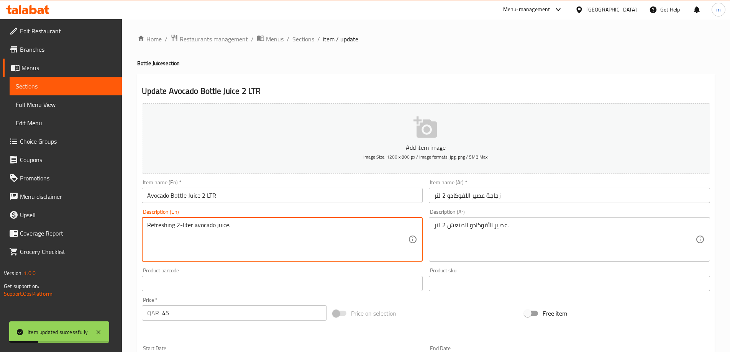
click at [155, 229] on textarea "Refreshing 2-liter avocado juice." at bounding box center [277, 239] width 261 height 36
drag, startPoint x: 255, startPoint y: 229, endPoint x: 125, endPoint y: 228, distance: 130.7
click at [125, 228] on div "Home / Restaurants management / Menus / Sections / item / update Bottle Juice s…" at bounding box center [426, 280] width 608 height 523
click at [239, 230] on textarea "Refreshing 2-liter avocado juice." at bounding box center [277, 239] width 261 height 36
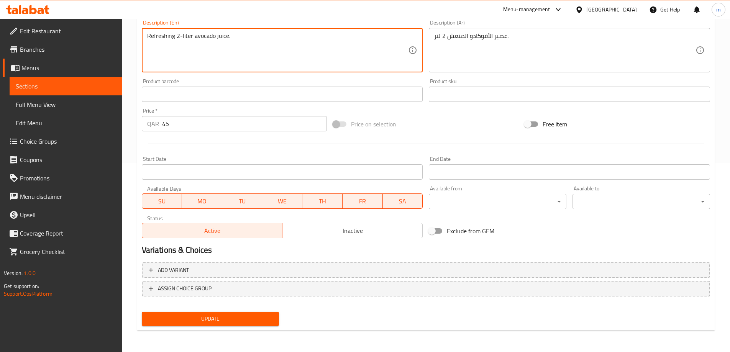
click at [230, 321] on span "Update" at bounding box center [210, 319] width 125 height 10
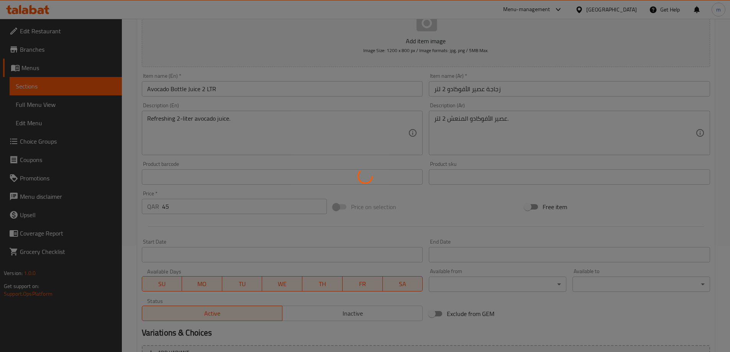
scroll to position [0, 0]
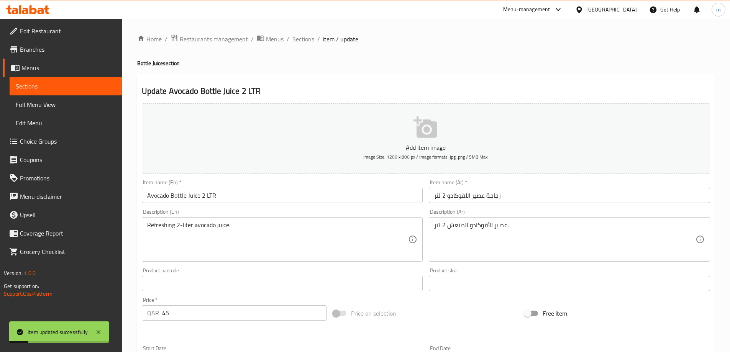
click at [304, 42] on span "Sections" at bounding box center [303, 38] width 22 height 9
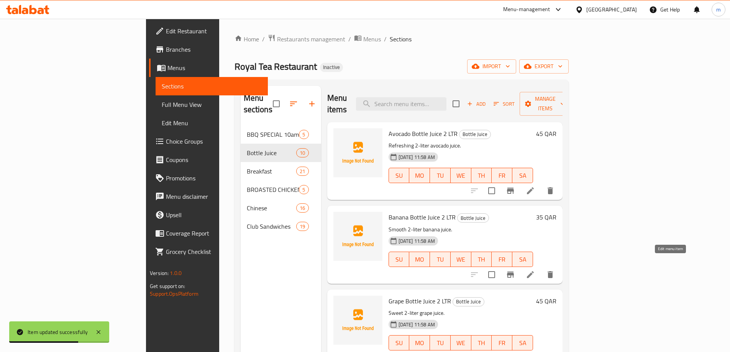
click at [535, 270] on icon at bounding box center [530, 274] width 9 height 9
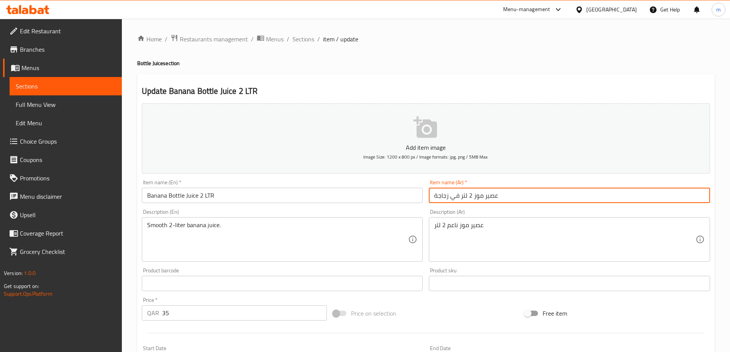
drag, startPoint x: 458, startPoint y: 198, endPoint x: 449, endPoint y: 198, distance: 8.8
click at [449, 198] on input "عصير موز 2 لتر في زجاجة" at bounding box center [569, 195] width 281 height 15
click at [439, 200] on input "عصير موز 2 لتر زجاجة" at bounding box center [569, 195] width 281 height 15
paste input "زجاجة"
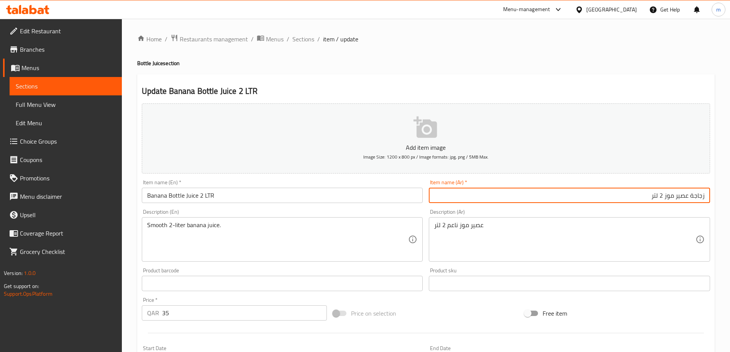
type input "زجاجة عصير موز 2 لتر"
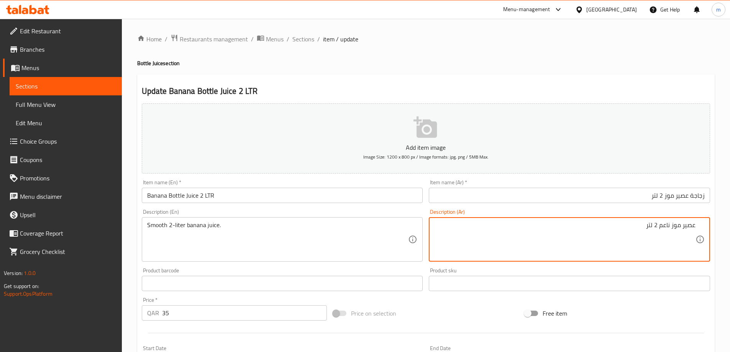
click at [506, 240] on textarea "عصير موز ناعم 2 لتر" at bounding box center [564, 239] width 261 height 36
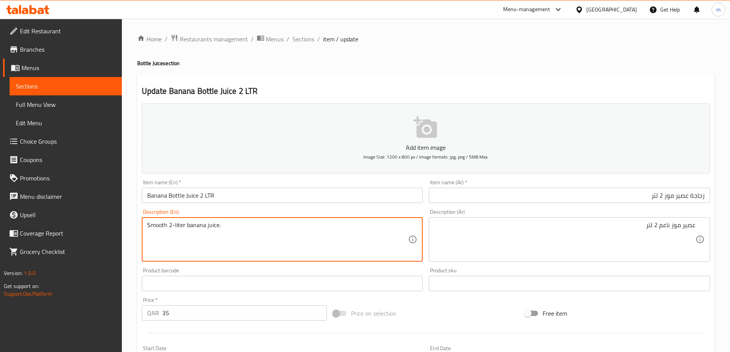
click at [246, 244] on textarea "Smooth 2-liter banana juice." at bounding box center [277, 239] width 261 height 36
type textarea "Smooth 2-liter banana juice"
click at [249, 233] on textarea "Smooth 2-liter banana juice" at bounding box center [277, 239] width 261 height 36
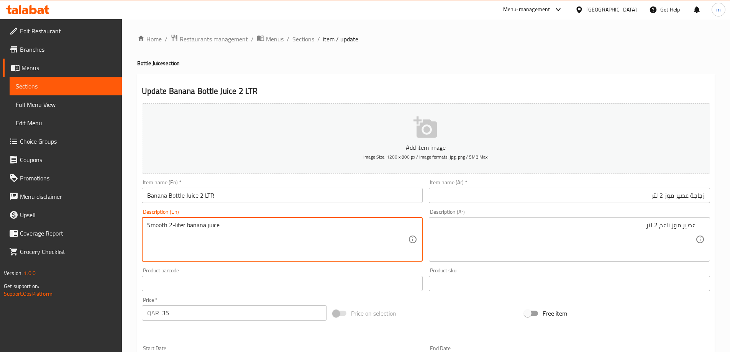
click at [249, 233] on textarea "Smooth 2-liter banana juice" at bounding box center [277, 239] width 261 height 36
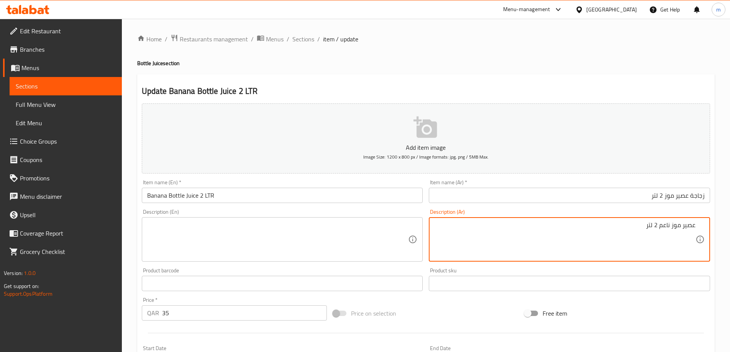
click at [510, 236] on textarea "عصير موز ناعم 2 لتر" at bounding box center [564, 239] width 261 height 36
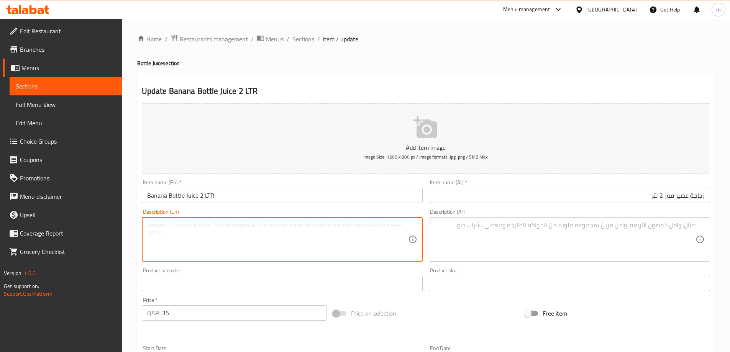
click at [289, 243] on textarea at bounding box center [277, 239] width 261 height 36
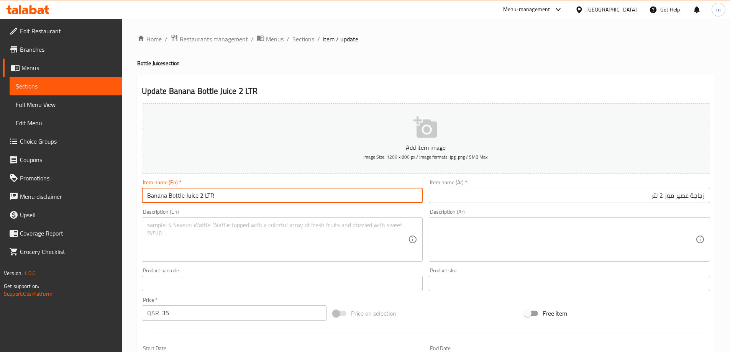
click at [188, 200] on input "Banana Bottle Juice 2 LTR" at bounding box center [282, 195] width 281 height 15
click at [193, 197] on input "Banana Bottle Juice 2 LTR" at bounding box center [282, 195] width 281 height 15
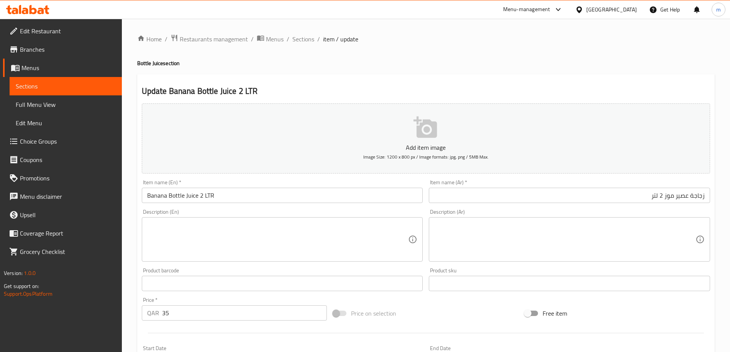
click at [331, 247] on textarea at bounding box center [277, 239] width 261 height 36
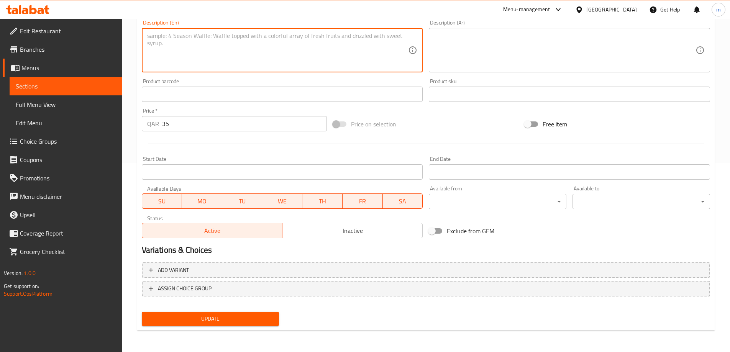
click at [243, 322] on span "Update" at bounding box center [210, 319] width 125 height 10
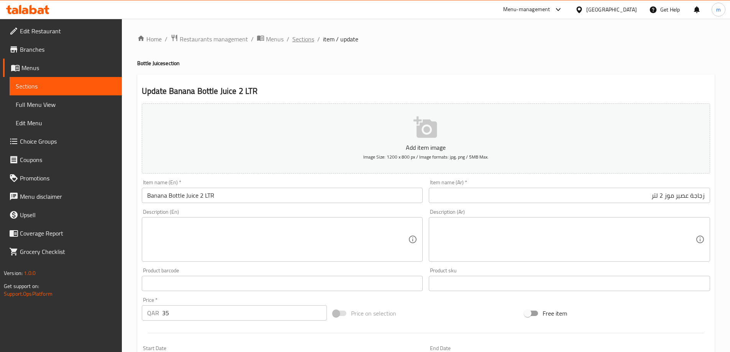
click at [305, 37] on span "Sections" at bounding box center [303, 38] width 22 height 9
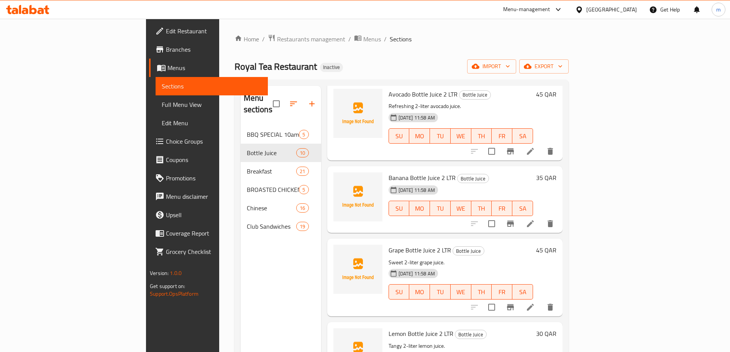
scroll to position [77, 0]
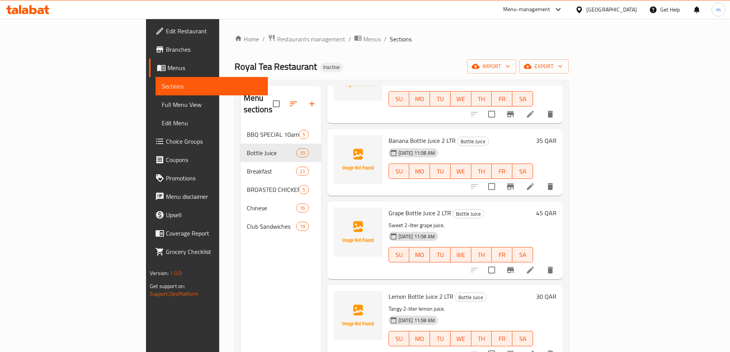
click at [541, 263] on li at bounding box center [530, 270] width 21 height 14
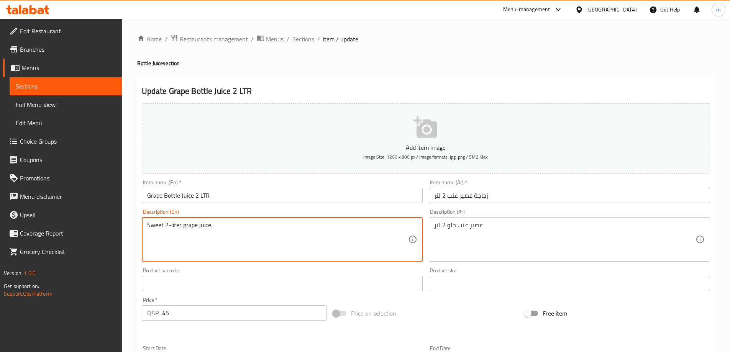
click at [158, 226] on textarea "Sweet 2-liter grape juice." at bounding box center [277, 239] width 261 height 36
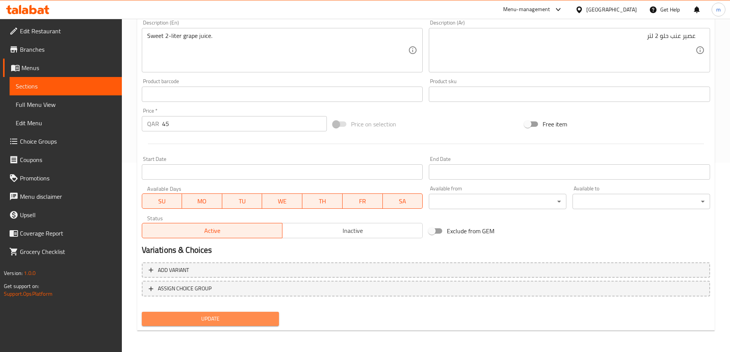
click at [250, 319] on span "Update" at bounding box center [210, 319] width 125 height 10
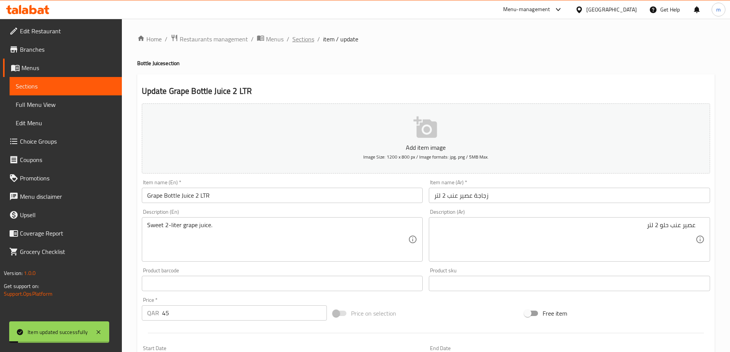
click at [303, 40] on span "Sections" at bounding box center [303, 38] width 22 height 9
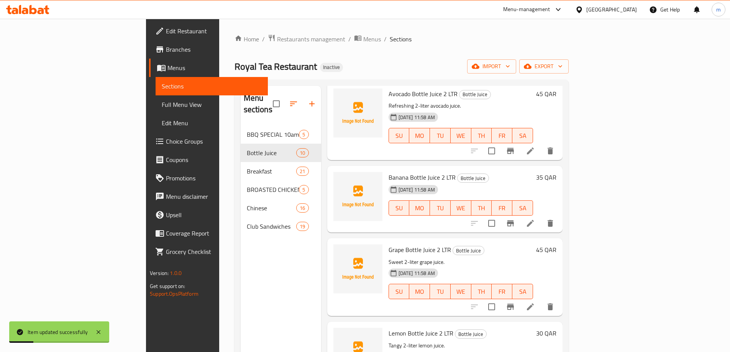
scroll to position [115, 0]
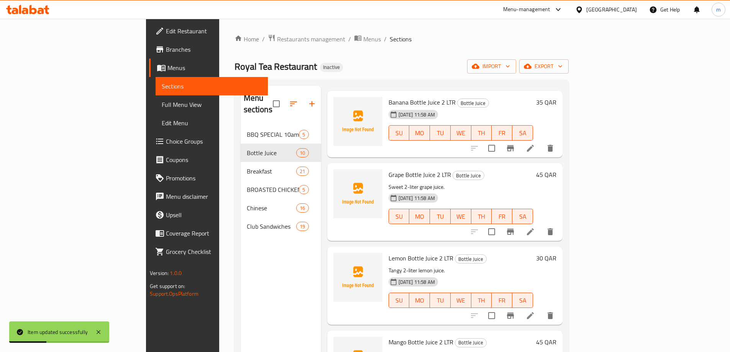
click at [541, 309] on li at bounding box center [530, 316] width 21 height 14
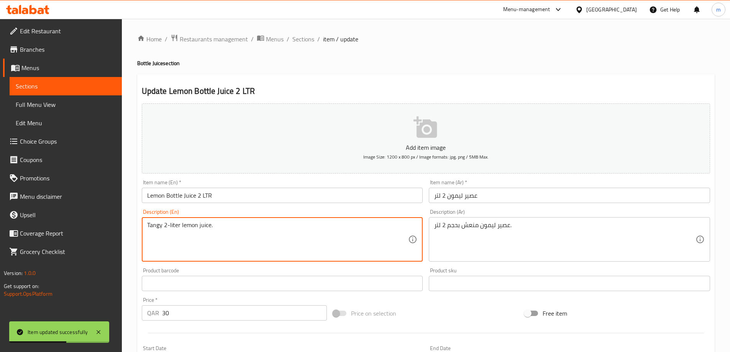
click at [157, 229] on textarea "Tangy 2-liter lemon juice." at bounding box center [277, 239] width 261 height 36
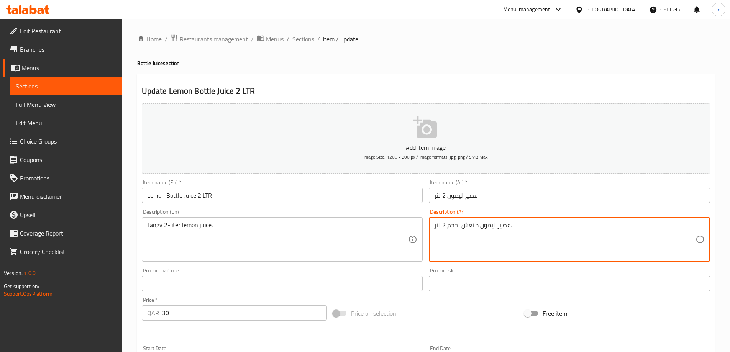
click at [528, 230] on textarea "عصير ليمون منعش بحجم 2 لتر." at bounding box center [564, 239] width 261 height 36
click at [639, 227] on textarea "عصير ليمون منعش بحجم 2 لتر." at bounding box center [564, 239] width 261 height 36
type textarea "عصير ليمون منعش 2 لتر."
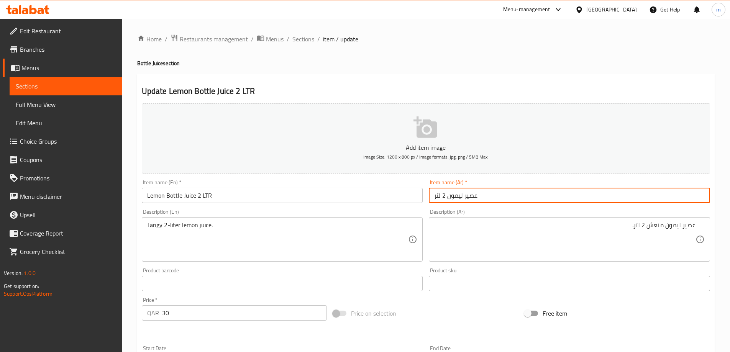
click at [494, 199] on input "عصير ليمون 2 لتر" at bounding box center [569, 195] width 281 height 15
type input "زجاجة عصير ليمون 2 لتر"
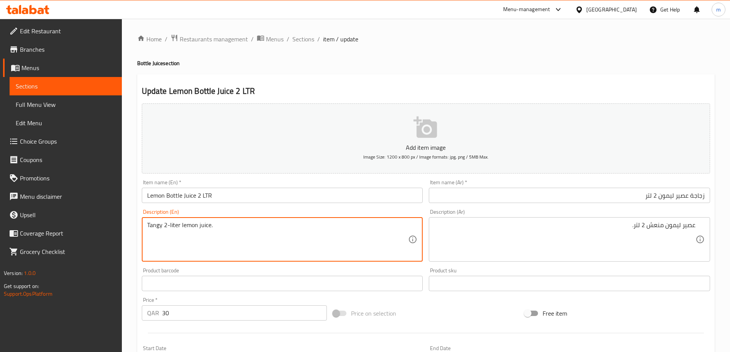
click at [239, 238] on textarea "Tangy 2-liter lemon juice." at bounding box center [277, 239] width 261 height 36
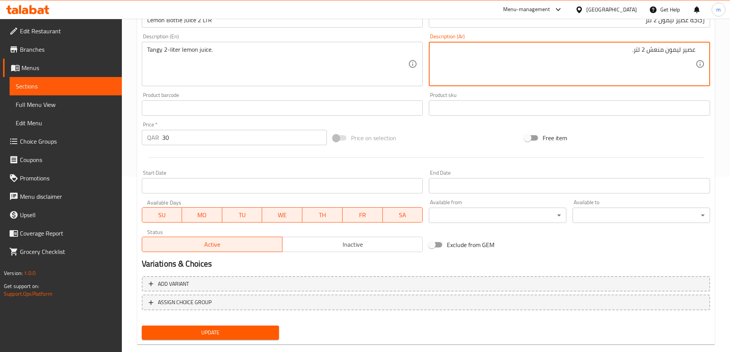
scroll to position [189, 0]
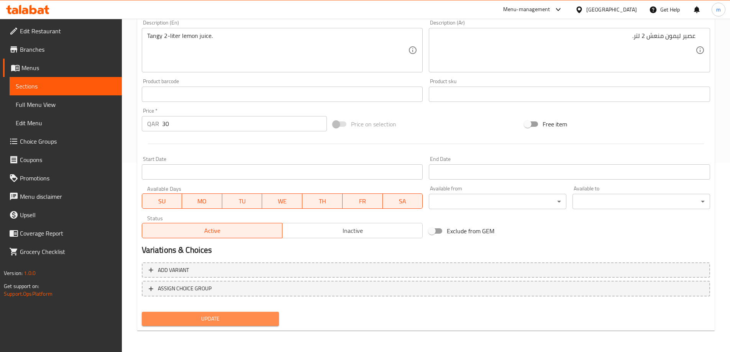
click at [248, 315] on span "Update" at bounding box center [210, 319] width 125 height 10
click at [239, 317] on span "Update" at bounding box center [210, 319] width 125 height 10
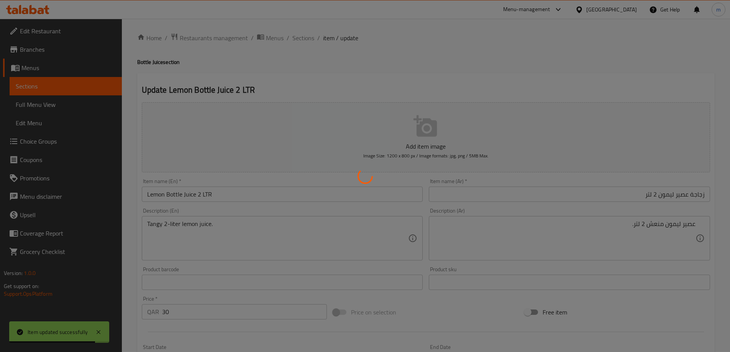
scroll to position [0, 0]
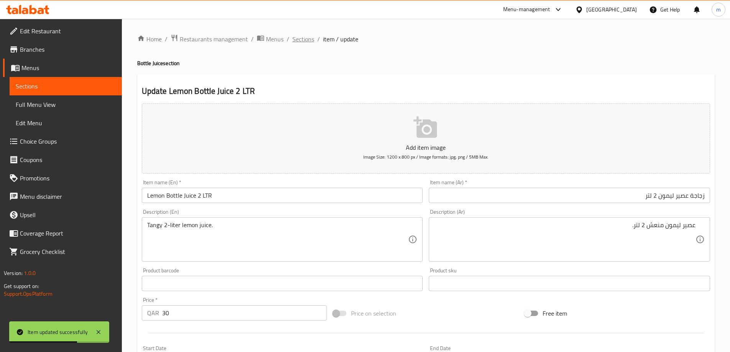
click at [303, 41] on span "Sections" at bounding box center [303, 38] width 22 height 9
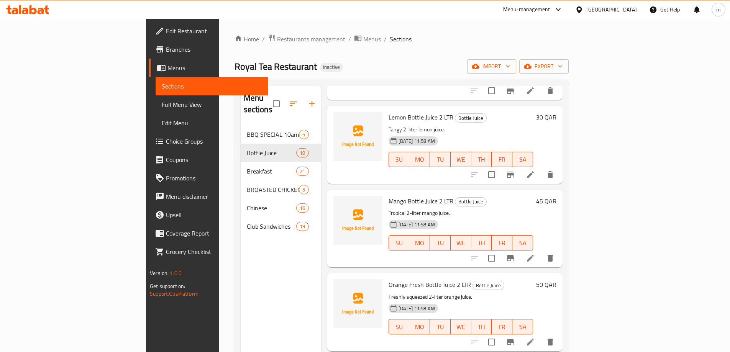
scroll to position [268, 0]
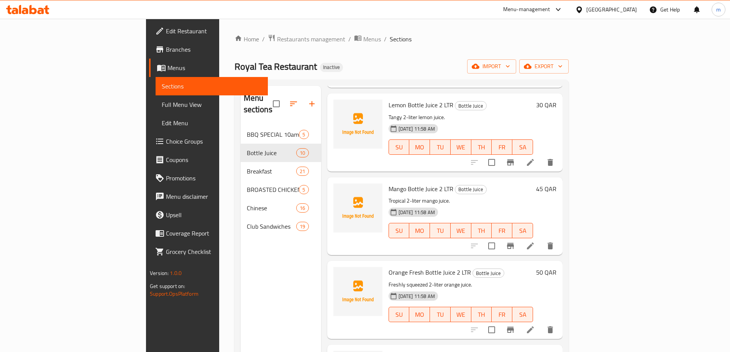
click at [535, 241] on icon at bounding box center [530, 245] width 9 height 9
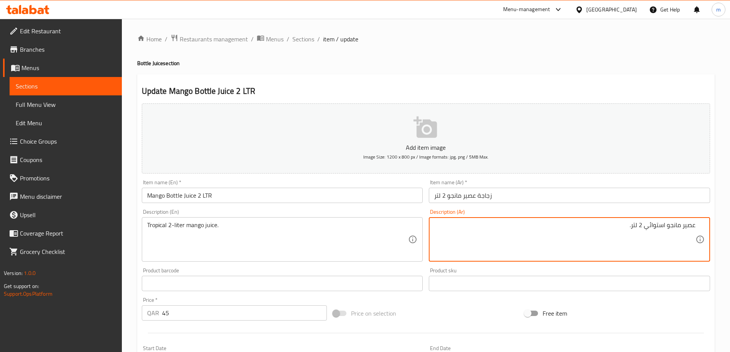
click at [655, 229] on textarea "عصير مانجو استوائي 2 لتر." at bounding box center [564, 239] width 261 height 36
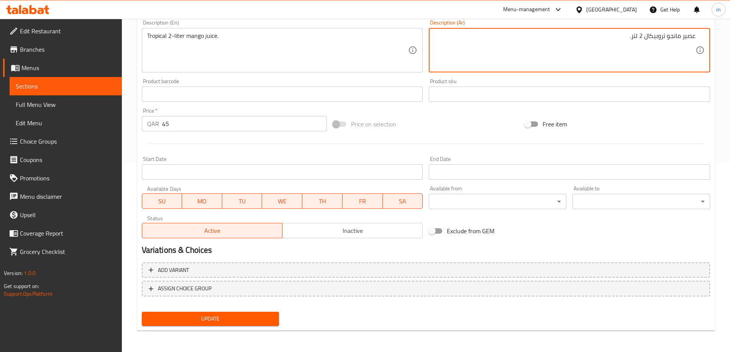
type textarea "عصير مانجو تروبيكال 2 لتر."
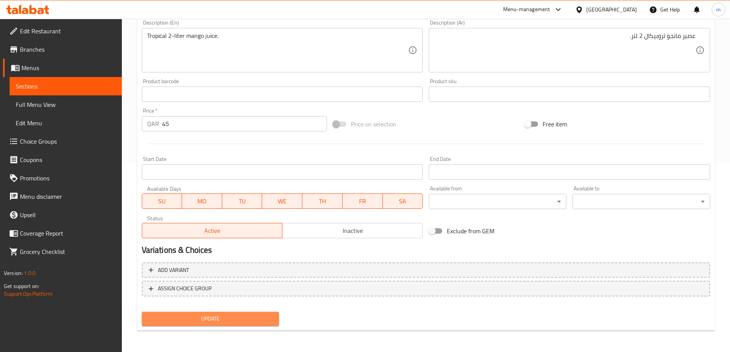
click at [221, 320] on span "Update" at bounding box center [210, 319] width 125 height 10
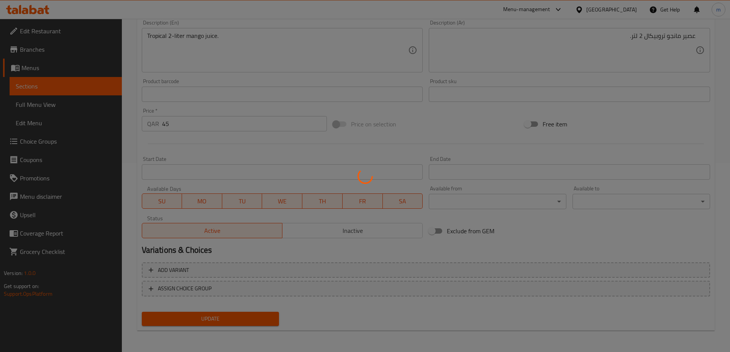
scroll to position [0, 0]
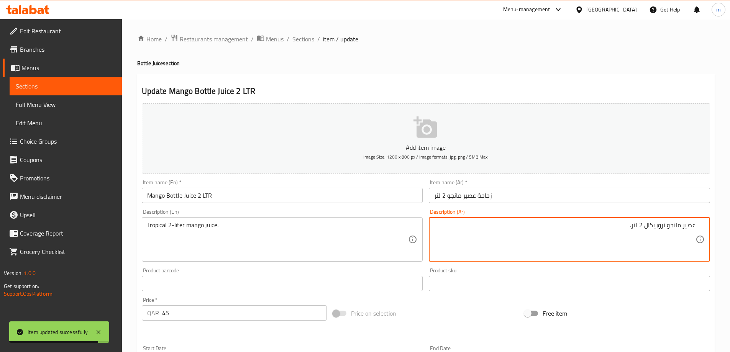
click at [655, 226] on textarea "عصير مانجو تروبيكال 2 لتر." at bounding box center [564, 239] width 261 height 36
click at [617, 241] on textarea "عصير مانجو تروبيكال 2 لتر." at bounding box center [564, 239] width 261 height 36
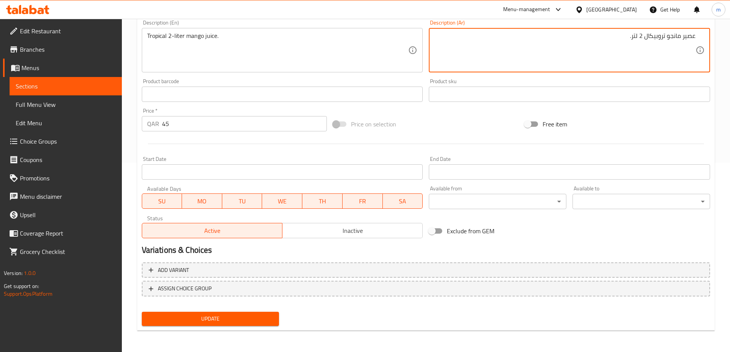
click at [244, 314] on span "Update" at bounding box center [210, 319] width 125 height 10
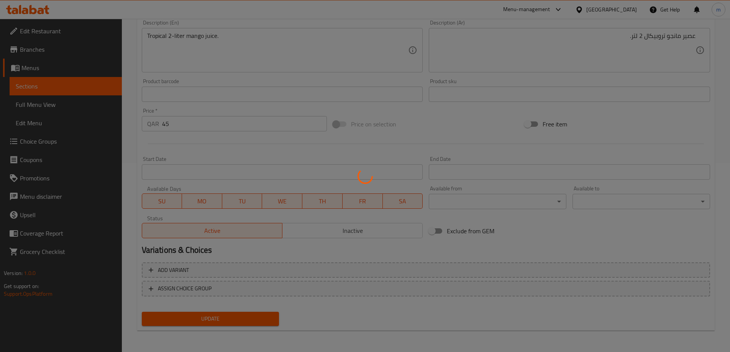
scroll to position [0, 0]
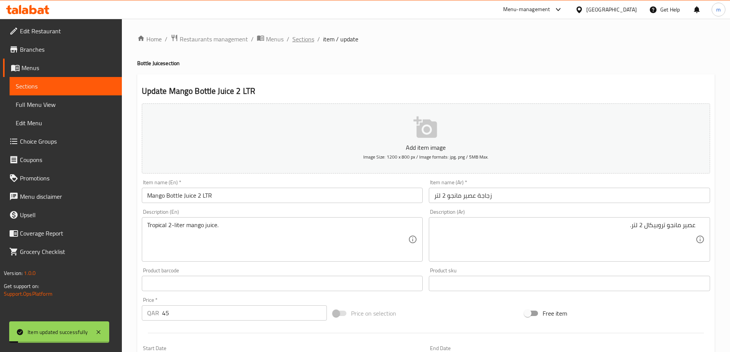
click at [303, 44] on span "Sections" at bounding box center [303, 38] width 22 height 9
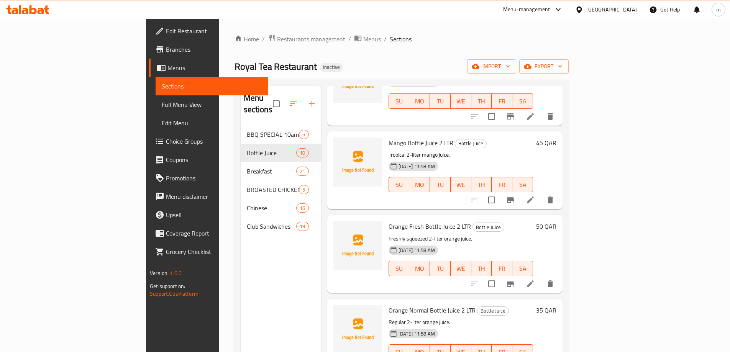
scroll to position [307, 0]
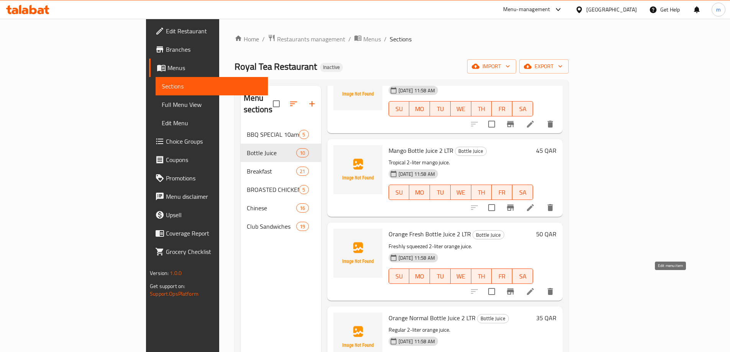
click at [535, 287] on icon at bounding box center [530, 291] width 9 height 9
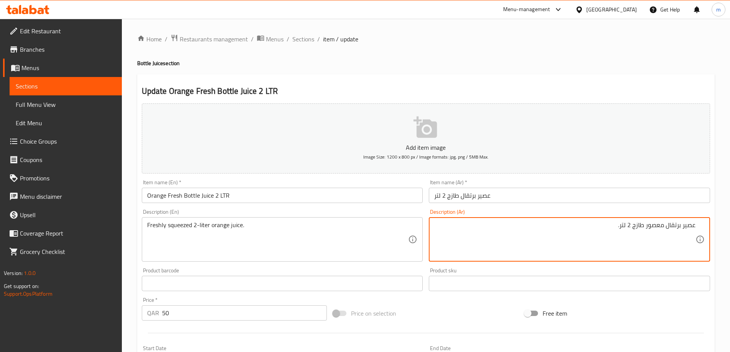
type textarea "عصير برتقال معصور طازج 2 لتر."
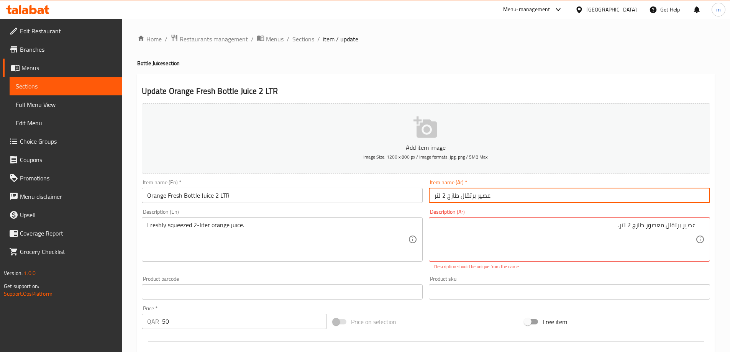
click at [567, 197] on input "عصير برتقال طازج 2 لتر" at bounding box center [569, 195] width 281 height 15
type input "زجاجة عصير برتقال طازج 2 لتر"
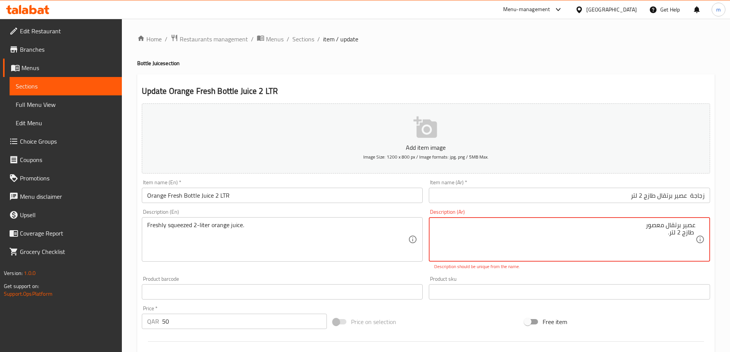
type textarea "عصير برتقال معصور طازج 2 لتر."
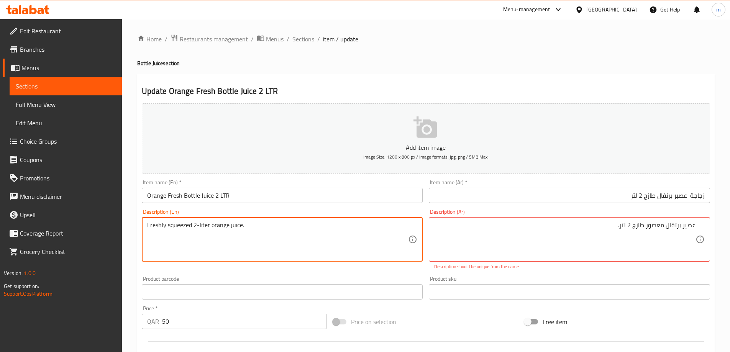
click at [566, 197] on input "زجاجة عصير برتقال طازج 2 لتر" at bounding box center [569, 195] width 281 height 15
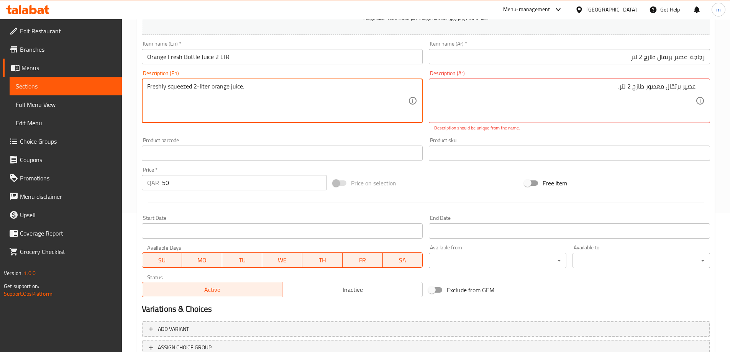
scroll to position [192, 0]
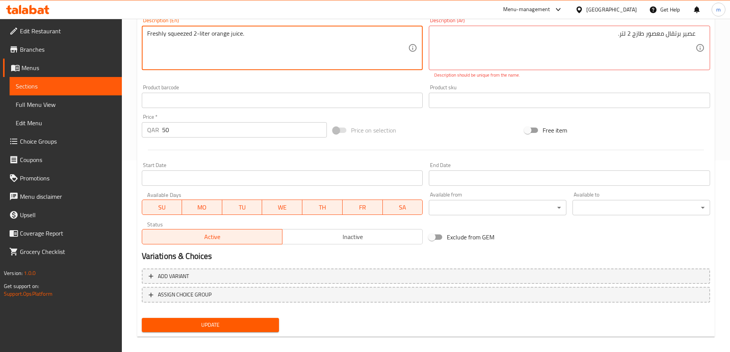
click at [226, 319] on button "Update" at bounding box center [211, 325] width 138 height 14
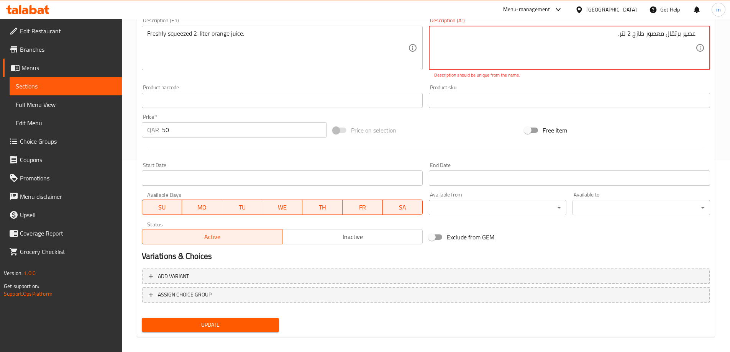
click at [226, 319] on button "Update" at bounding box center [211, 325] width 138 height 14
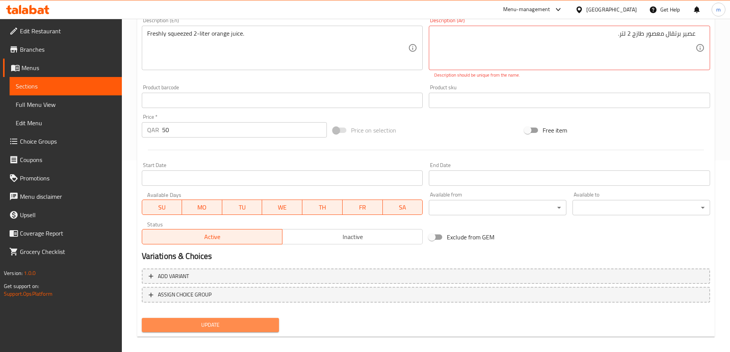
click at [226, 319] on button "Update" at bounding box center [211, 325] width 138 height 14
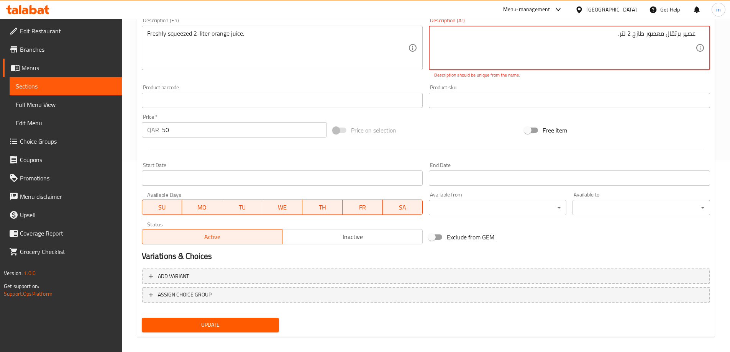
click at [226, 319] on button "Update" at bounding box center [211, 325] width 138 height 14
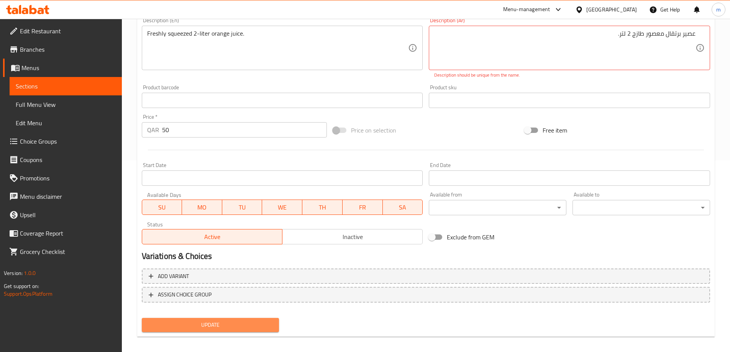
click at [226, 319] on button "Update" at bounding box center [211, 325] width 138 height 14
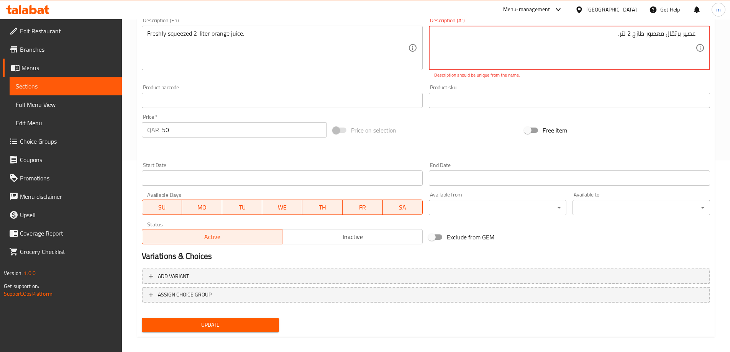
click at [226, 319] on button "Update" at bounding box center [211, 325] width 138 height 14
click at [605, 46] on textarea "عصير برتقال معصور طازج 2 لتر." at bounding box center [564, 48] width 261 height 36
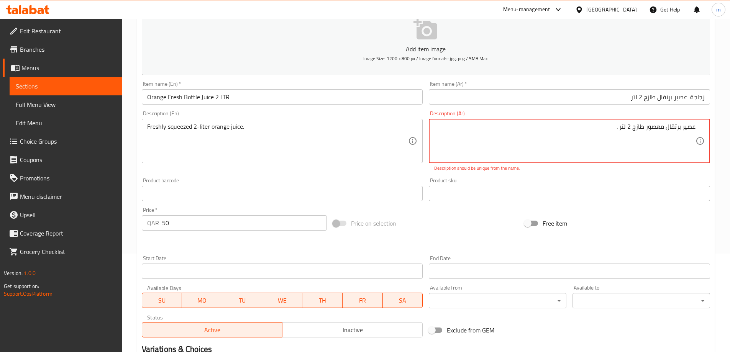
scroll to position [77, 0]
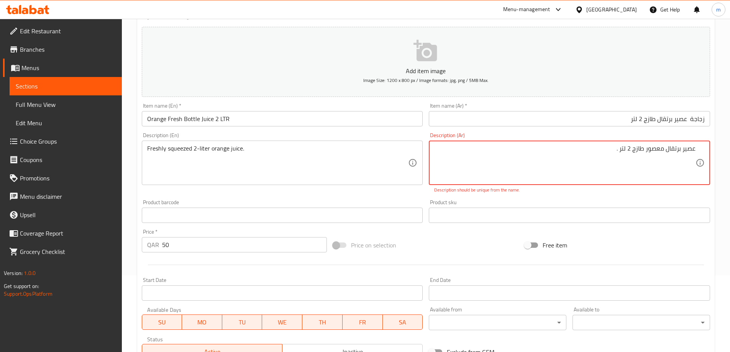
type textarea "عصير برتقال معصور طازج 2 لتر ."
click at [402, 189] on div "Description (En) Freshly squeezed 2-liter orange juice. Description (En)" at bounding box center [282, 163] width 287 height 67
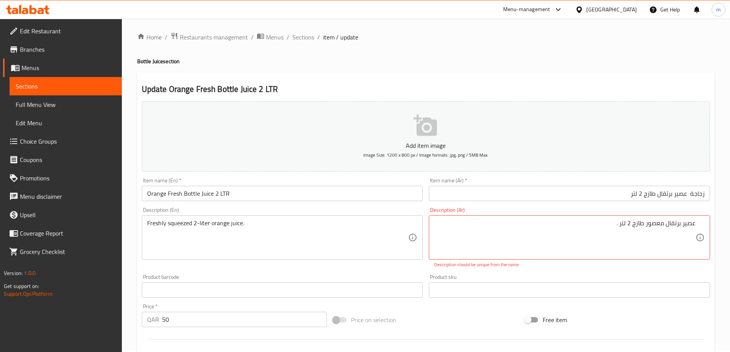
scroll to position [0, 0]
click at [305, 39] on span "Sections" at bounding box center [303, 38] width 22 height 9
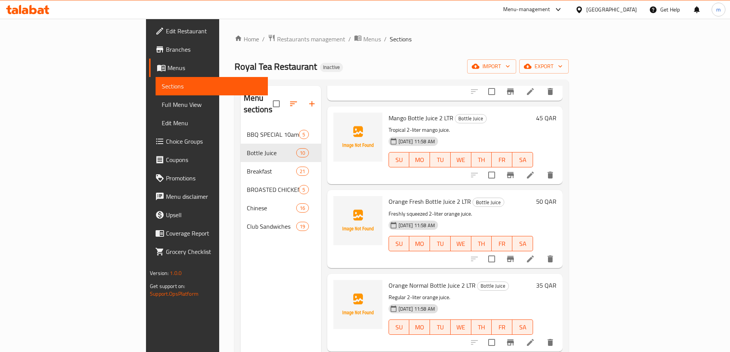
scroll to position [345, 0]
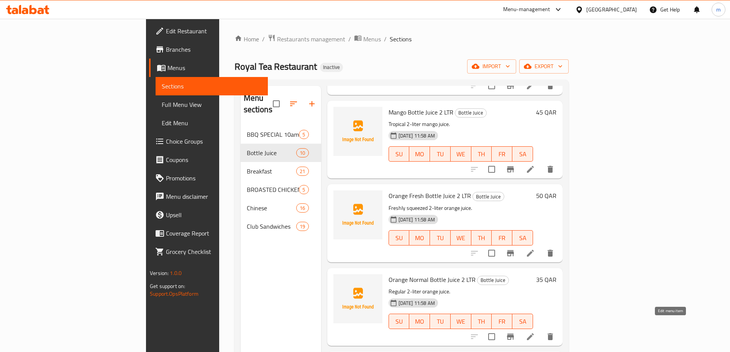
click at [535, 332] on icon at bounding box center [530, 336] width 9 height 9
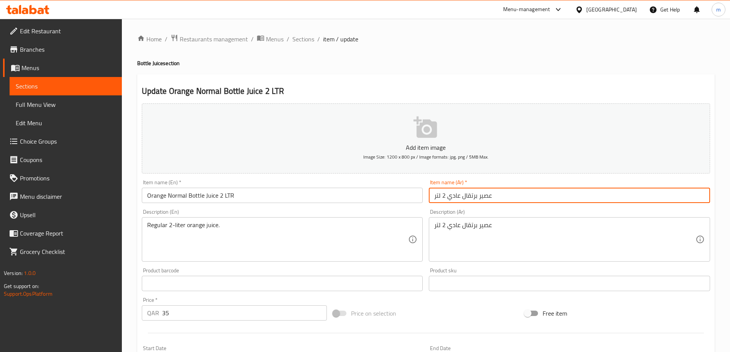
click at [534, 195] on input "عصير برتقال عادي 2 لتر" at bounding box center [569, 195] width 281 height 15
type input "زجاجة عصير برتقال عادي 2 لتر"
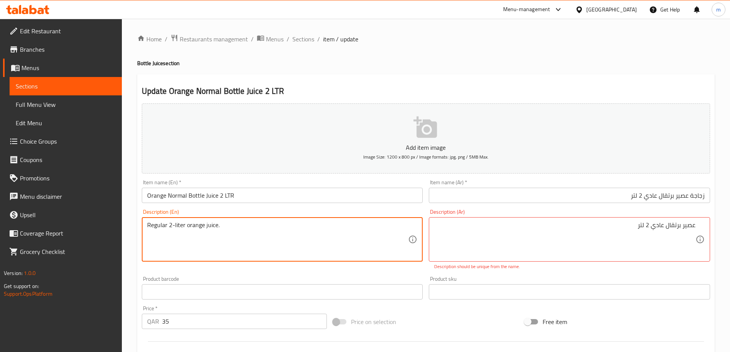
click at [204, 240] on textarea "Regular 2-liter orange juice." at bounding box center [277, 239] width 261 height 36
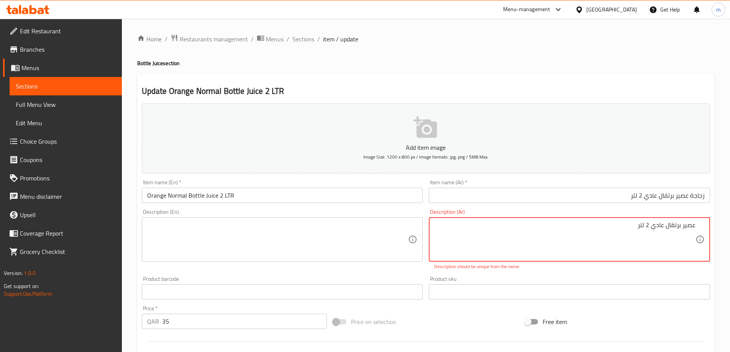
click at [552, 237] on textarea "عصير برتقال عادي 2 لتر" at bounding box center [564, 239] width 261 height 36
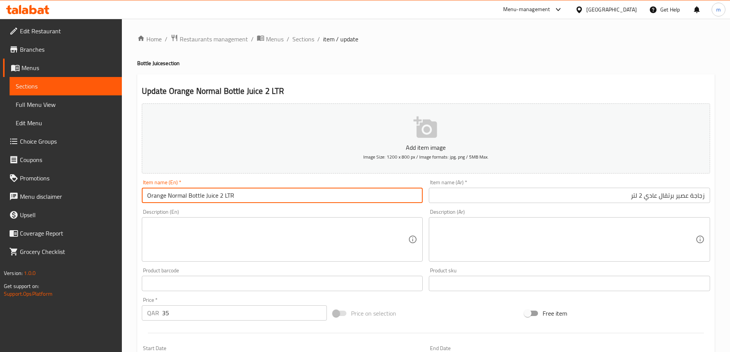
click at [267, 194] on input "Orange Normal Bottle Juice 2 LTR" at bounding box center [282, 195] width 281 height 15
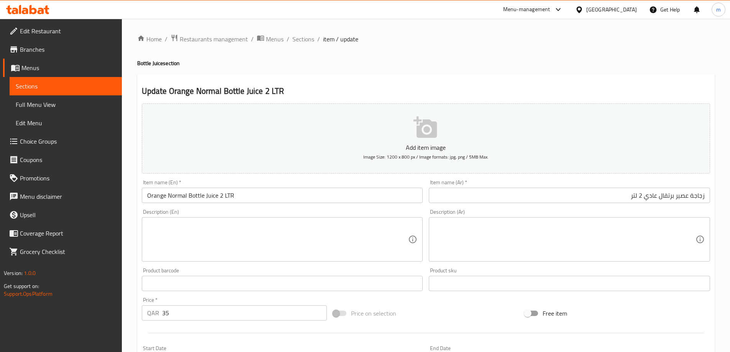
click at [362, 234] on textarea at bounding box center [277, 239] width 261 height 36
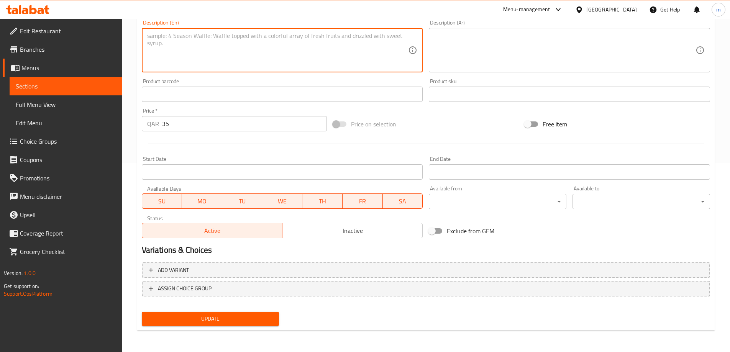
click at [231, 318] on span "Update" at bounding box center [210, 319] width 125 height 10
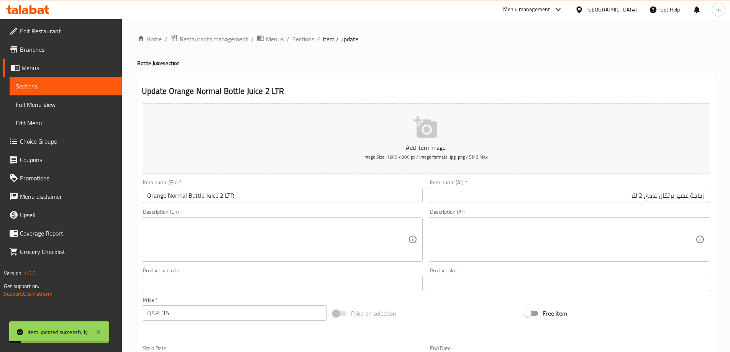
click at [307, 41] on span "Sections" at bounding box center [303, 38] width 22 height 9
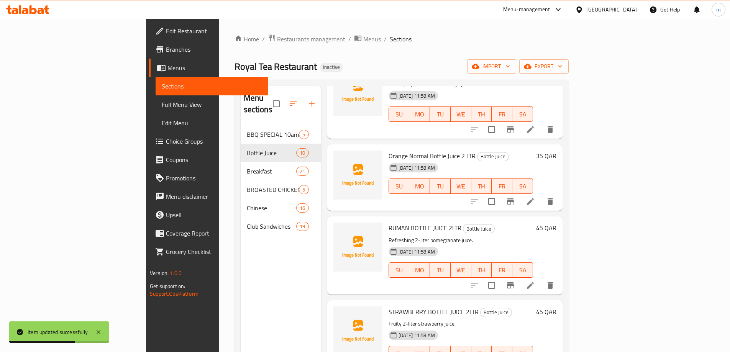
scroll to position [481, 0]
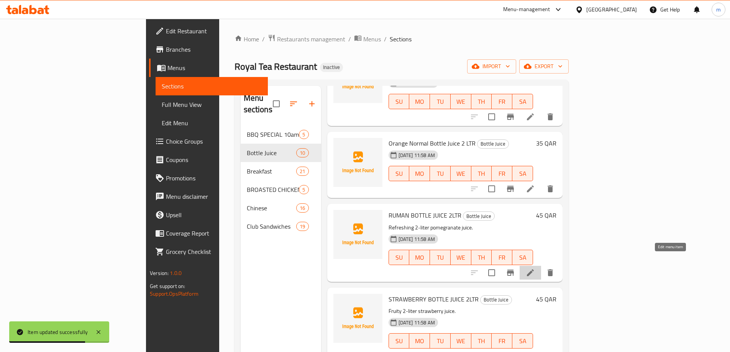
click at [535, 268] on icon at bounding box center [530, 272] width 9 height 9
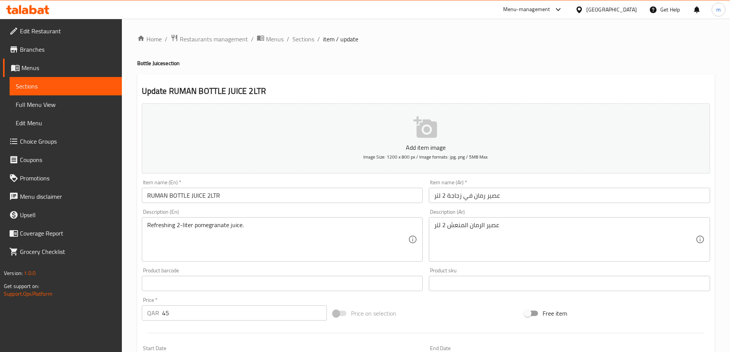
click at [516, 197] on input "عصير رمان في زجاجة 2 لتر" at bounding box center [569, 195] width 281 height 15
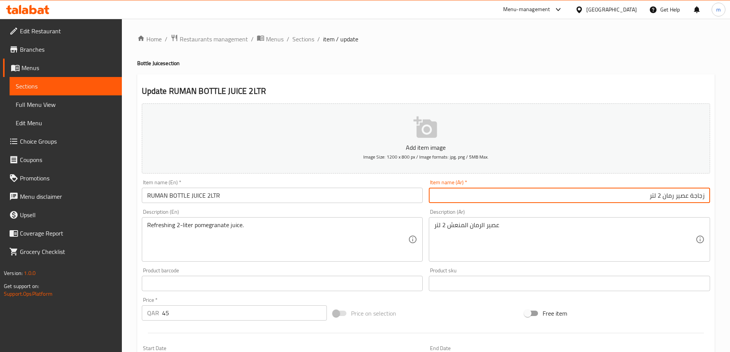
type input "زجاجة عصير رمان 2 لتر"
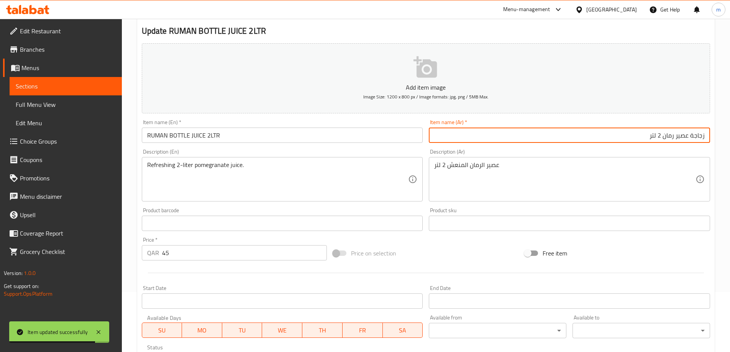
scroll to position [189, 0]
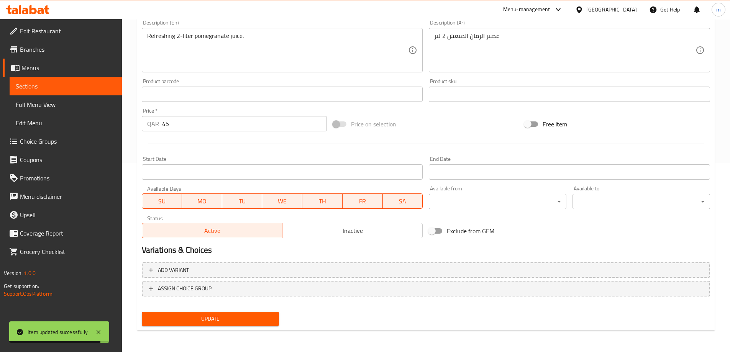
click at [202, 320] on span "Update" at bounding box center [210, 319] width 125 height 10
click at [242, 317] on span "Update" at bounding box center [210, 319] width 125 height 10
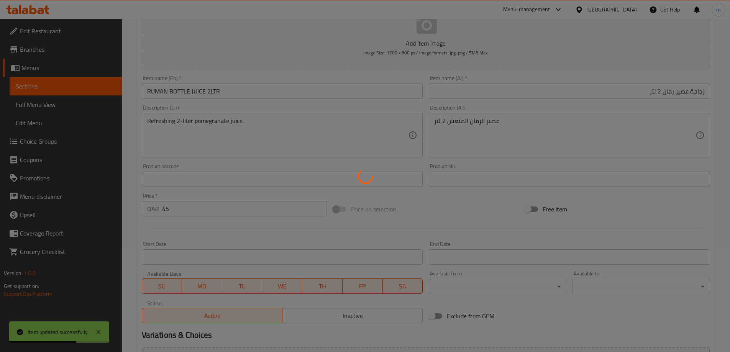
scroll to position [0, 0]
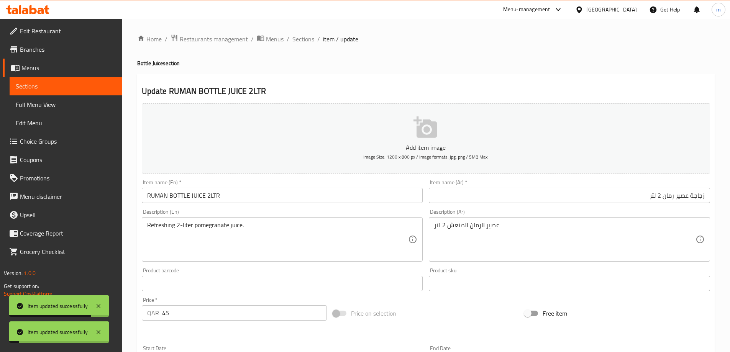
click at [305, 40] on span "Sections" at bounding box center [303, 38] width 22 height 9
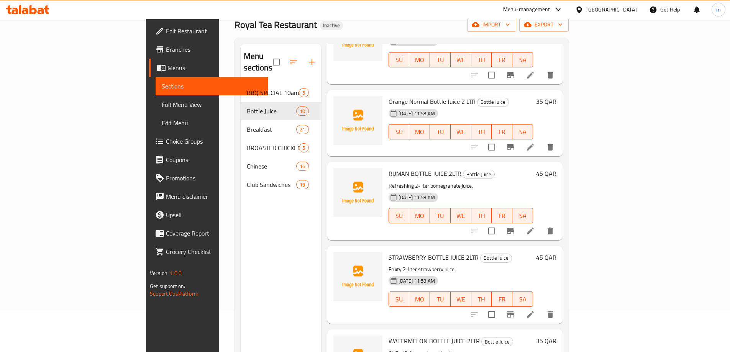
scroll to position [107, 0]
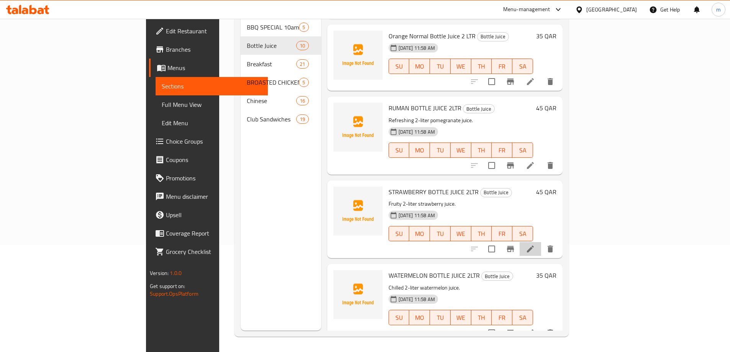
click at [541, 244] on li at bounding box center [530, 249] width 21 height 14
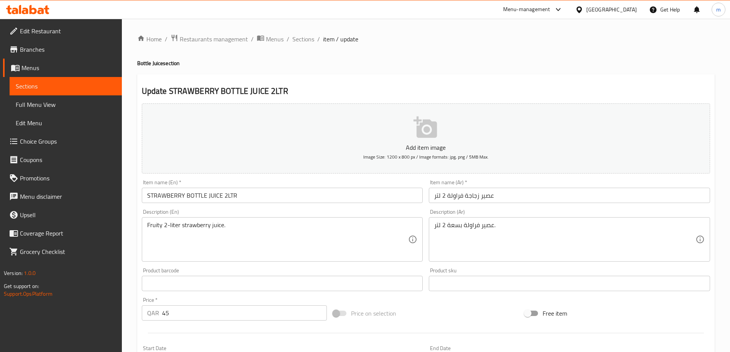
click at [533, 198] on input "عصير زجاجة فراولة 2 لتر" at bounding box center [569, 195] width 281 height 15
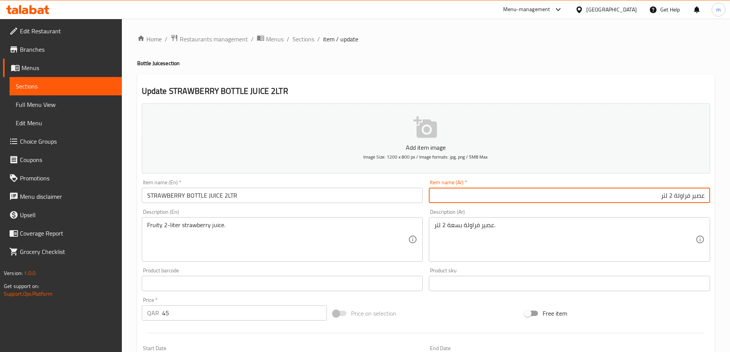
paste input "زجاجة"
type input "زجاجة عصير فراولة 2 لتر"
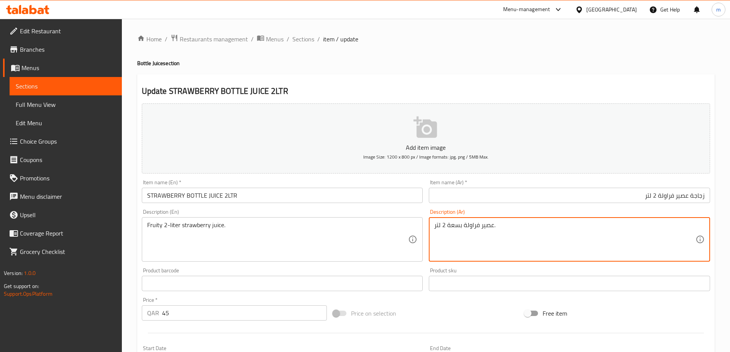
click at [150, 227] on textarea "Fruity 2-liter strawberry juice." at bounding box center [277, 239] width 261 height 36
drag, startPoint x: 577, startPoint y: 251, endPoint x: 582, endPoint y: 250, distance: 4.7
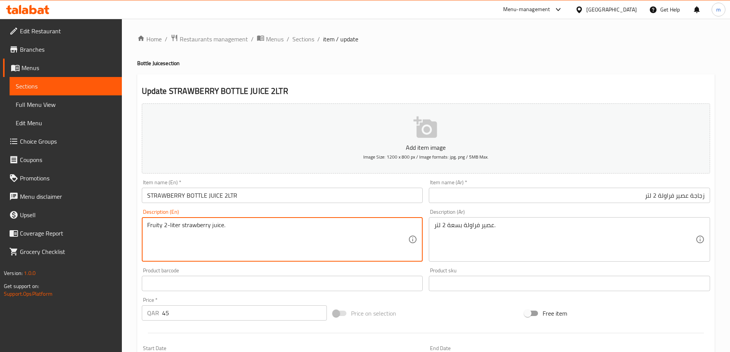
click at [152, 226] on textarea "Fruity 2-liter strawberry juice." at bounding box center [277, 239] width 261 height 36
click at [253, 237] on textarea "Fruity 2-liter strawberry juice." at bounding box center [277, 239] width 261 height 36
click at [249, 237] on textarea "Fruity 2-liter strawberry juice." at bounding box center [277, 239] width 261 height 36
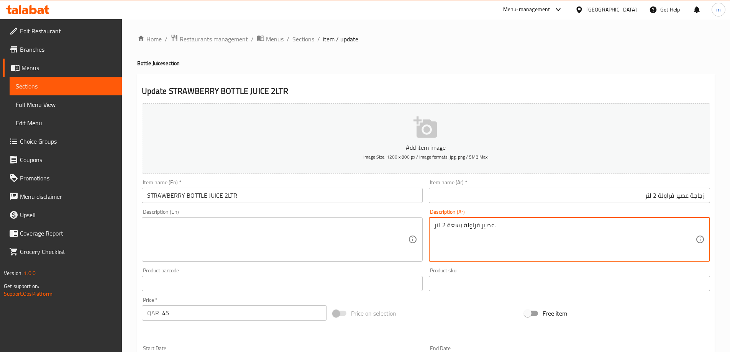
click at [488, 230] on textarea "عصير فراولة بسعة 2 لتر." at bounding box center [564, 239] width 261 height 36
click at [304, 193] on input "STRAWBERRY BOTTLE JUICE 2LTR" at bounding box center [282, 195] width 281 height 15
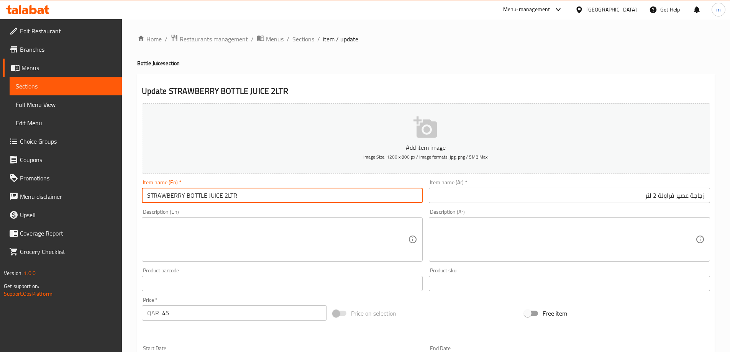
click at [304, 193] on input "STRAWBERRY BOTTLE JUICE 2LTR" at bounding box center [282, 195] width 281 height 15
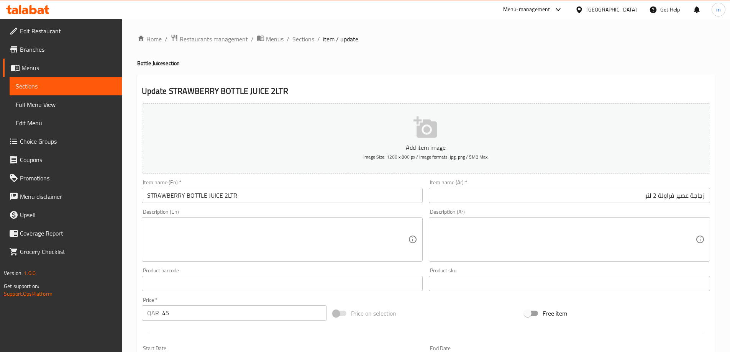
click at [273, 238] on textarea at bounding box center [277, 239] width 261 height 36
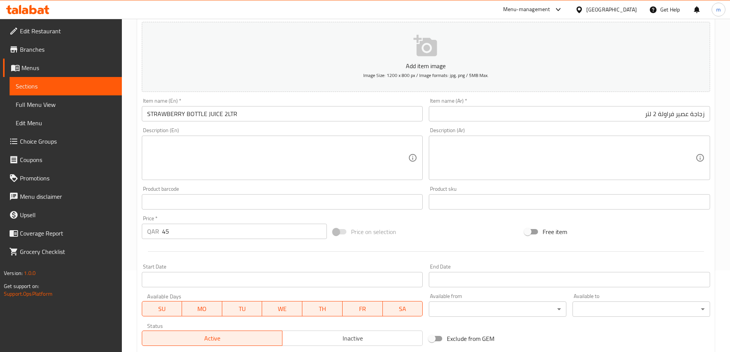
scroll to position [189, 0]
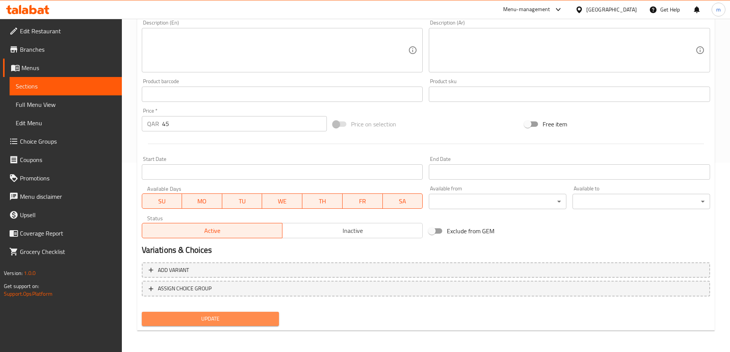
click at [223, 324] on span "Update" at bounding box center [210, 319] width 125 height 10
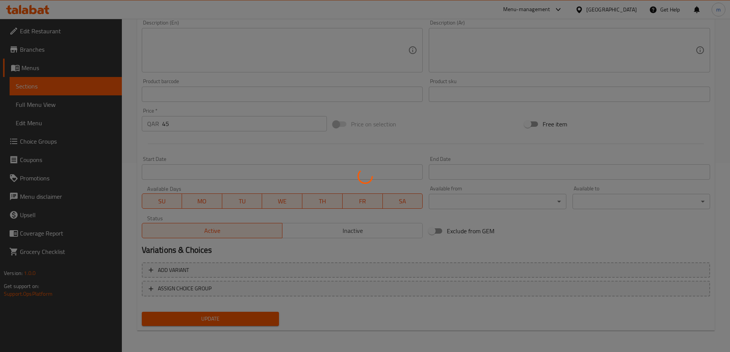
scroll to position [0, 0]
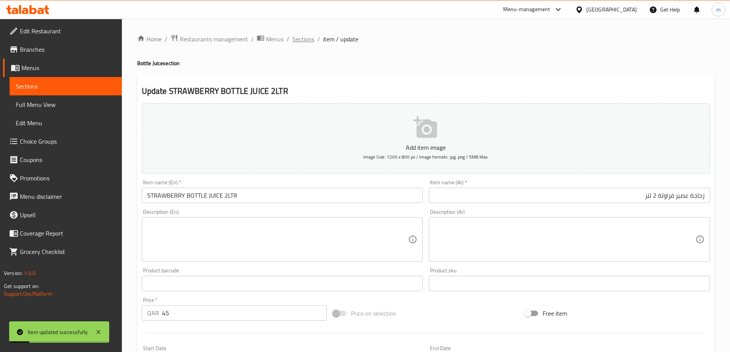
click at [308, 40] on span "Sections" at bounding box center [303, 38] width 22 height 9
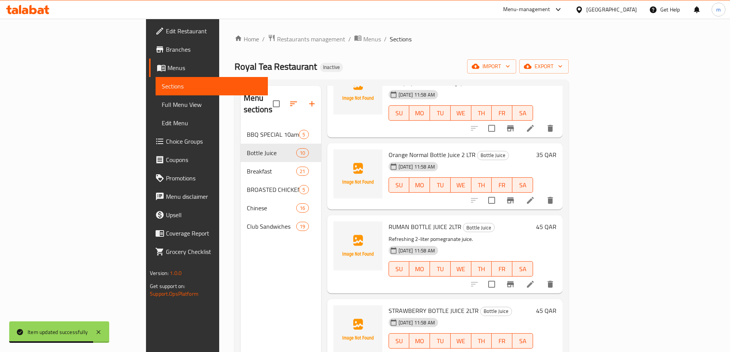
scroll to position [107, 0]
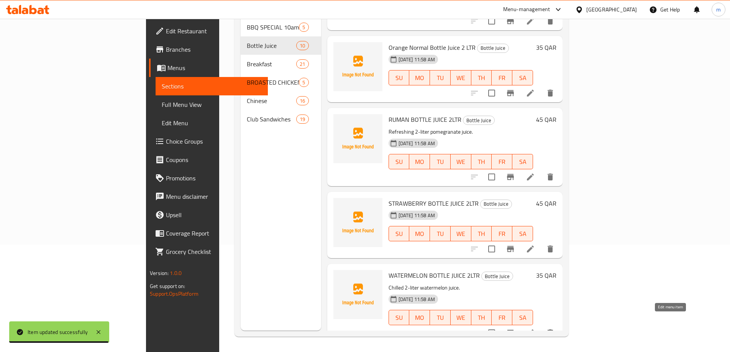
click at [534, 330] on icon at bounding box center [530, 333] width 7 height 7
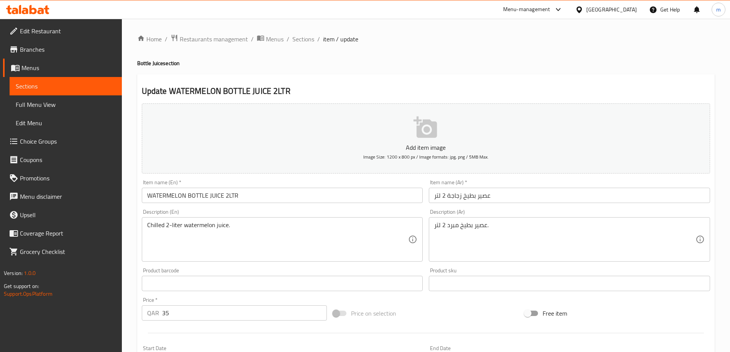
click at [503, 198] on input "عصير بطيخ زجاجة 2 لتر" at bounding box center [569, 195] width 281 height 15
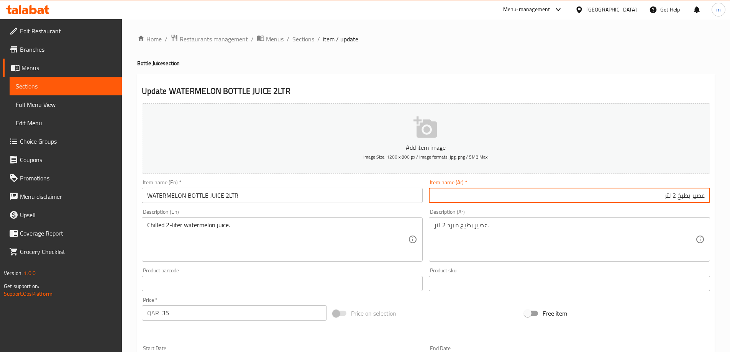
paste input "زجاجة"
type input "زجاجة عصير بطيخ 2 لتر"
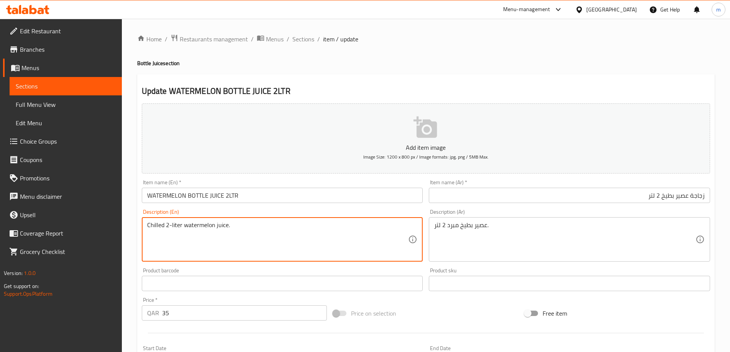
click at [157, 229] on textarea "Chilled 2-liter watermelon juice." at bounding box center [277, 239] width 261 height 36
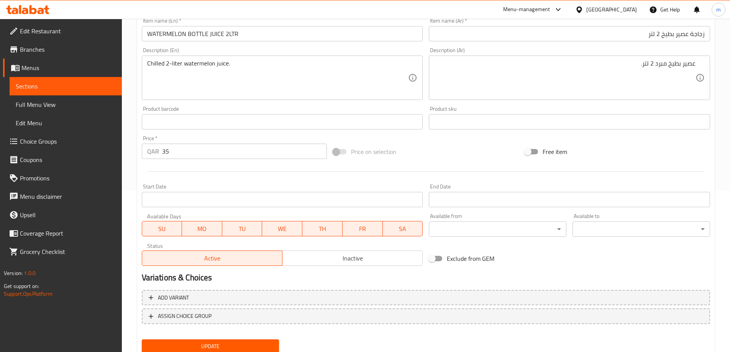
scroll to position [189, 0]
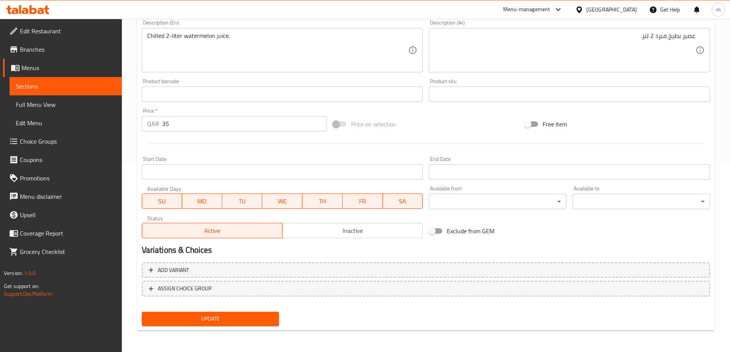
click at [244, 320] on span "Update" at bounding box center [210, 319] width 125 height 10
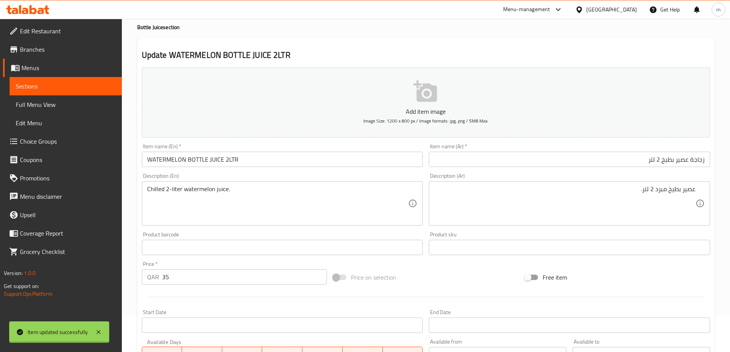
scroll to position [0, 0]
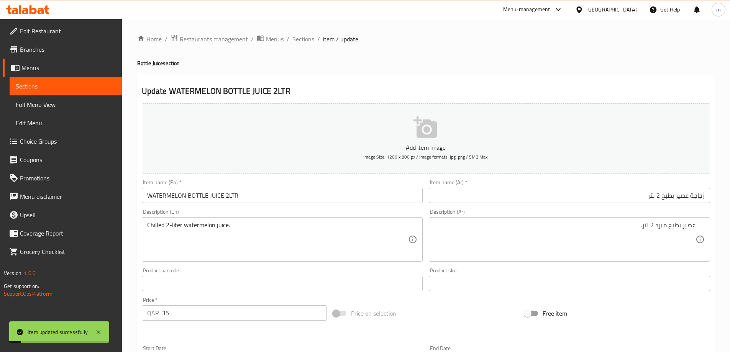
click at [305, 38] on span "Sections" at bounding box center [303, 38] width 22 height 9
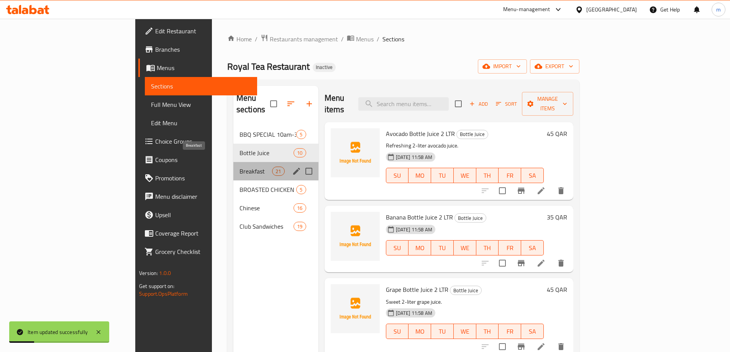
click at [239, 167] on span "Breakfast" at bounding box center [255, 171] width 33 height 9
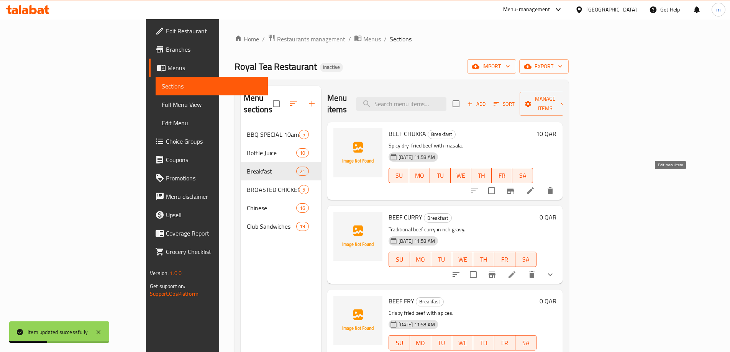
click at [534, 187] on icon at bounding box center [530, 190] width 7 height 7
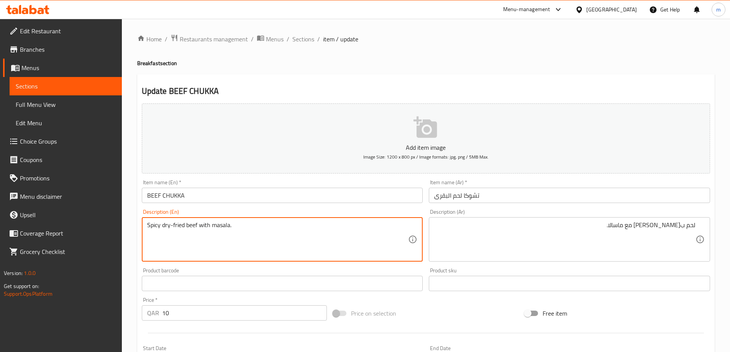
click at [166, 229] on textarea "Spicy dry-fried beef with masala." at bounding box center [277, 239] width 261 height 36
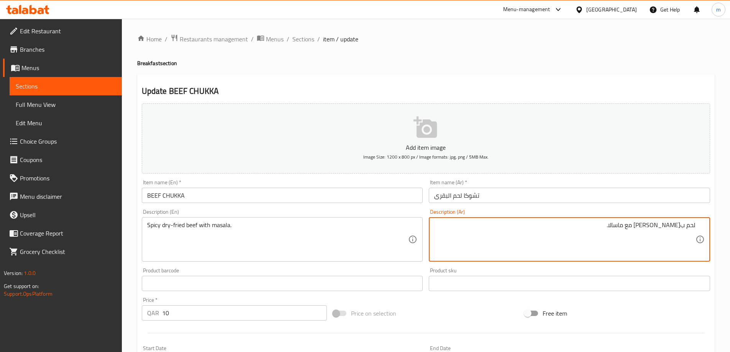
scroll to position [189, 0]
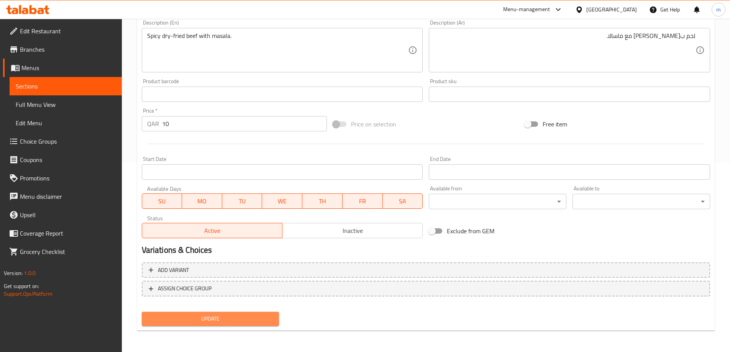
click at [228, 321] on span "Update" at bounding box center [210, 319] width 125 height 10
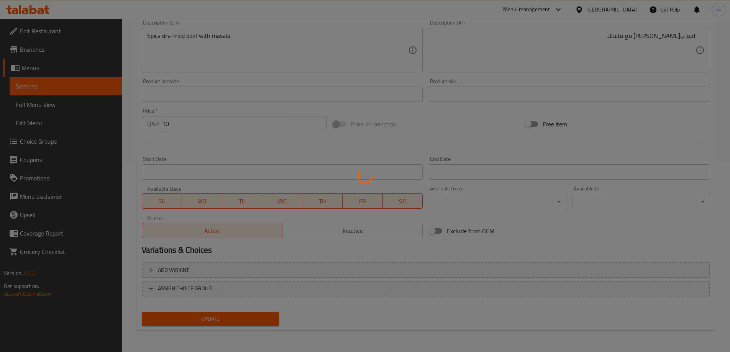
scroll to position [0, 0]
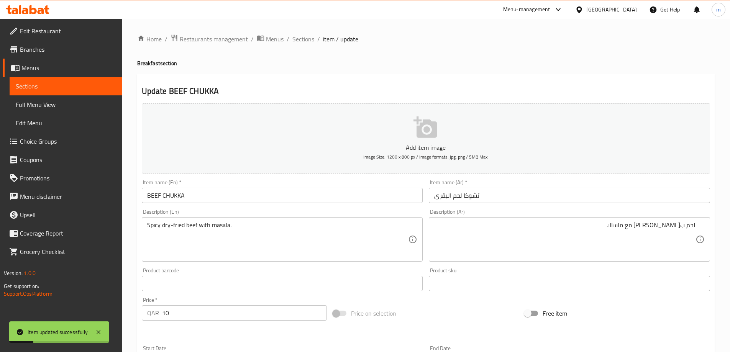
click at [308, 45] on div "Home / Restaurants management / Menus / Sections / item / update Breakfast sect…" at bounding box center [425, 280] width 577 height 492
click at [306, 38] on span "Sections" at bounding box center [303, 38] width 22 height 9
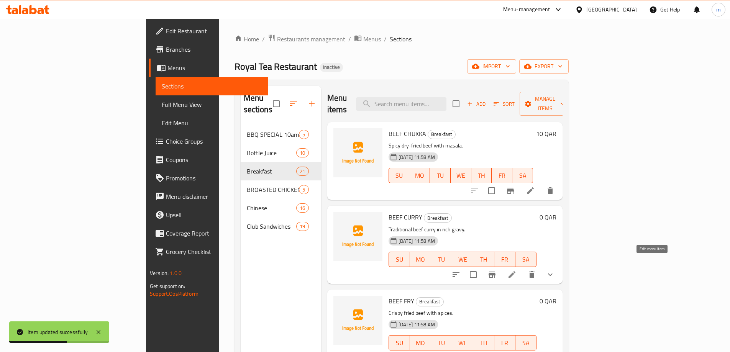
click at [516, 270] on icon at bounding box center [511, 274] width 9 height 9
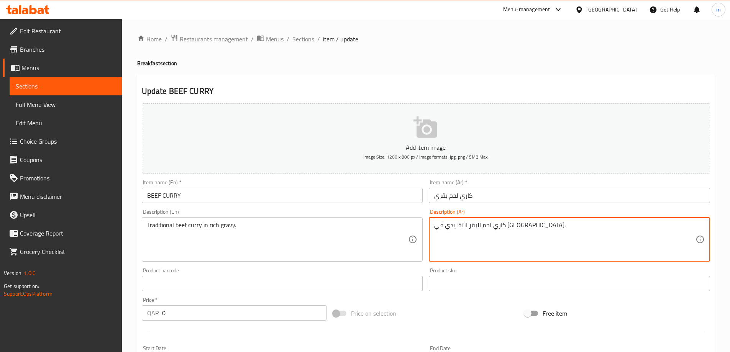
click at [452, 228] on textarea "كاري لحم البقر التقليدي في [GEOGRAPHIC_DATA]." at bounding box center [564, 239] width 261 height 36
type textarea "كاري لحم البقر التقليدي في جريفي غني."
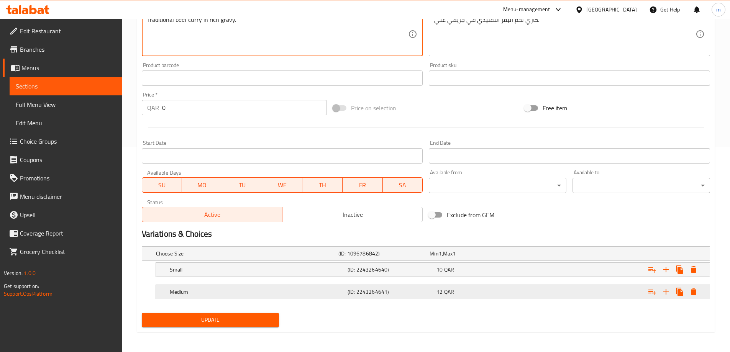
scroll to position [207, 0]
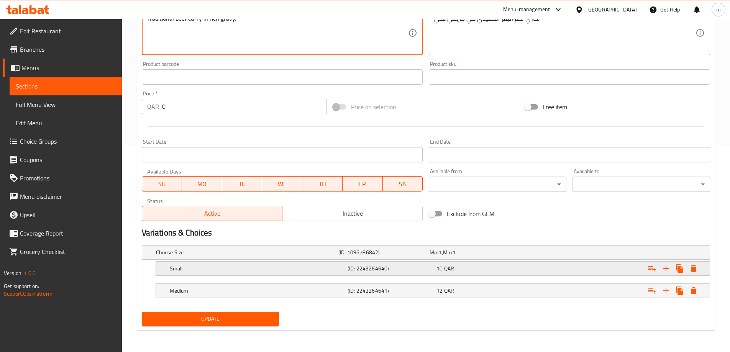
click at [248, 256] on h5 "Small" at bounding box center [245, 253] width 179 height 8
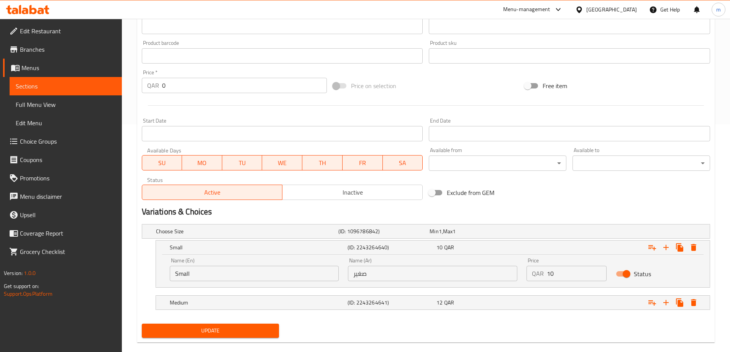
scroll to position [239, 0]
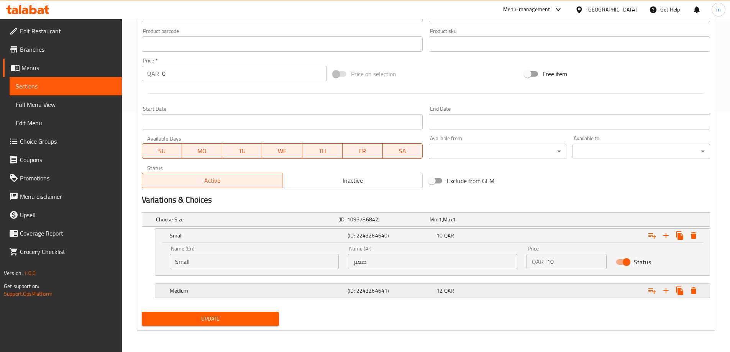
click at [266, 223] on h5 "Medium" at bounding box center [245, 220] width 179 height 8
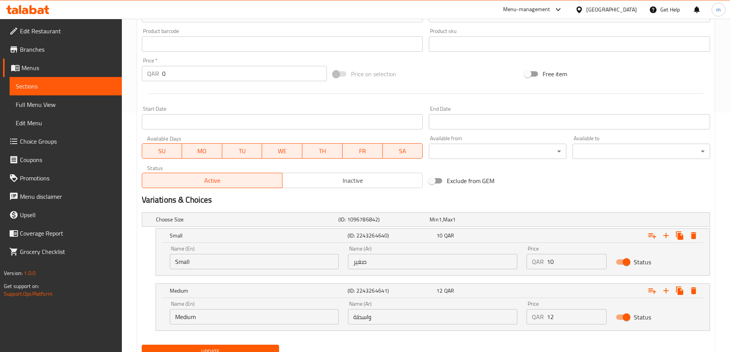
scroll to position [272, 0]
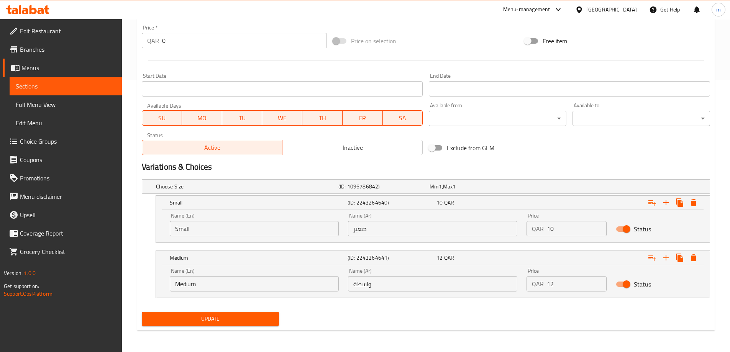
click at [377, 289] on input "واسطة" at bounding box center [432, 283] width 169 height 15
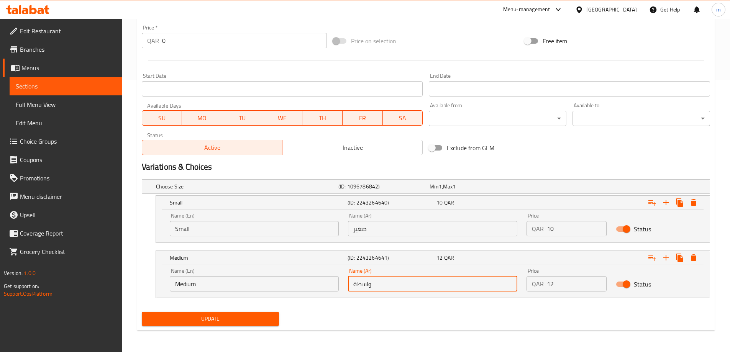
click at [377, 289] on input "واسطة" at bounding box center [432, 283] width 169 height 15
type input "وسط"
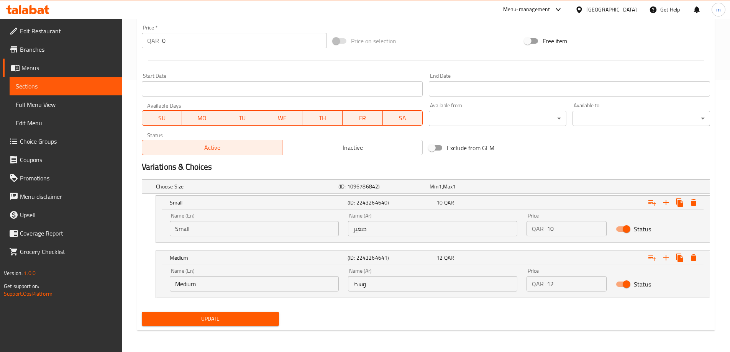
drag, startPoint x: 257, startPoint y: 321, endPoint x: 267, endPoint y: 303, distance: 20.9
click at [257, 321] on span "Update" at bounding box center [210, 319] width 125 height 10
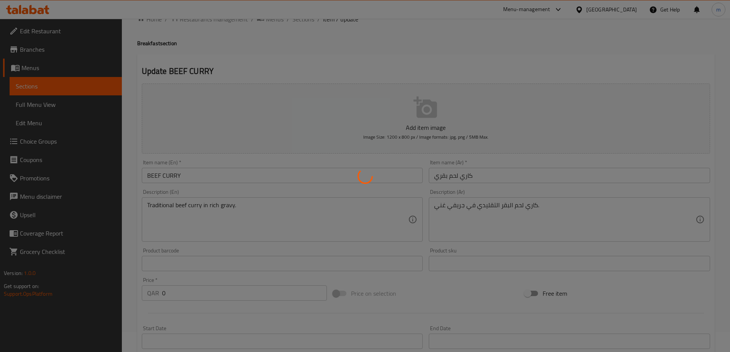
scroll to position [0, 0]
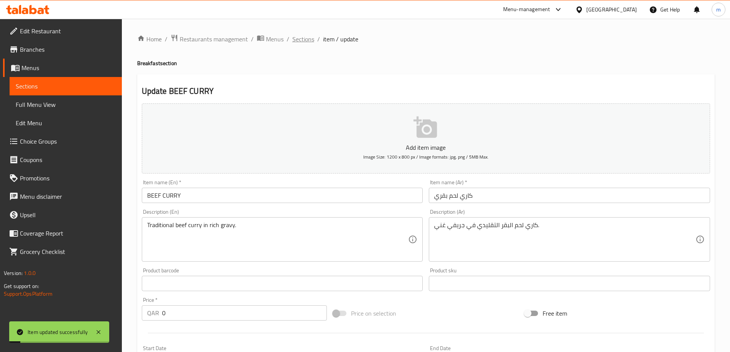
click at [307, 39] on span "Sections" at bounding box center [303, 38] width 22 height 9
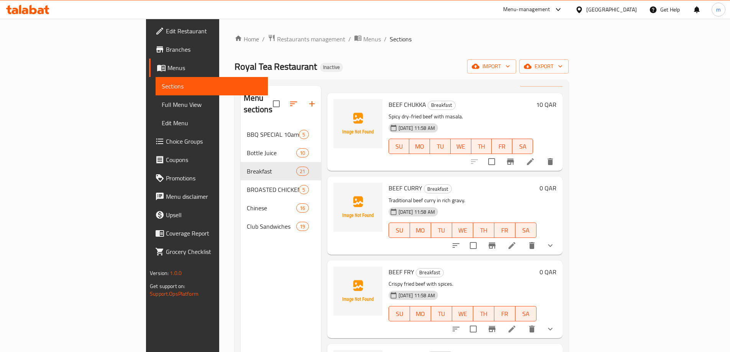
scroll to position [77, 0]
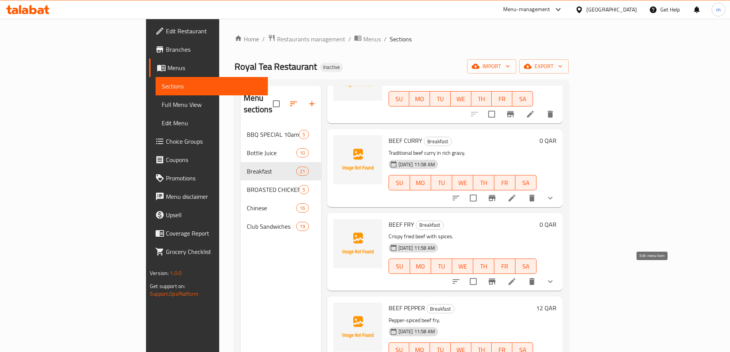
click at [516, 277] on icon at bounding box center [511, 281] width 9 height 9
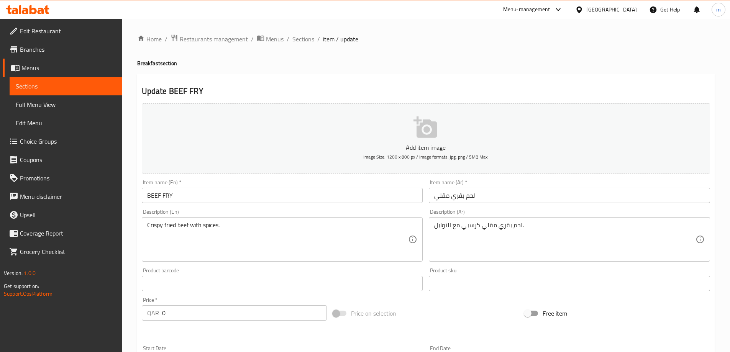
click at [447, 197] on input "لحم بقري مقلي" at bounding box center [569, 195] width 281 height 15
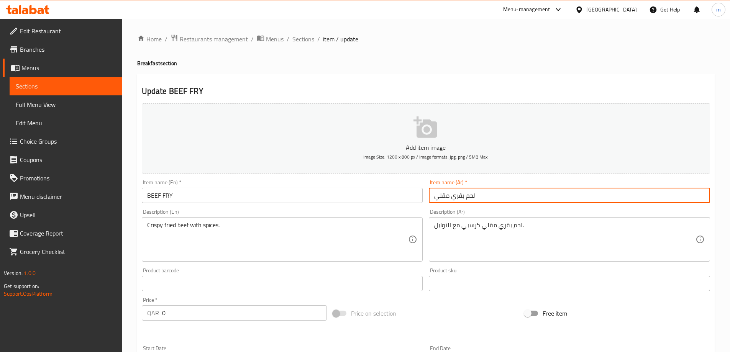
click at [447, 197] on input "لحم بقري مقلي" at bounding box center [569, 195] width 281 height 15
type input "لحم ب[PERSON_NAME]"
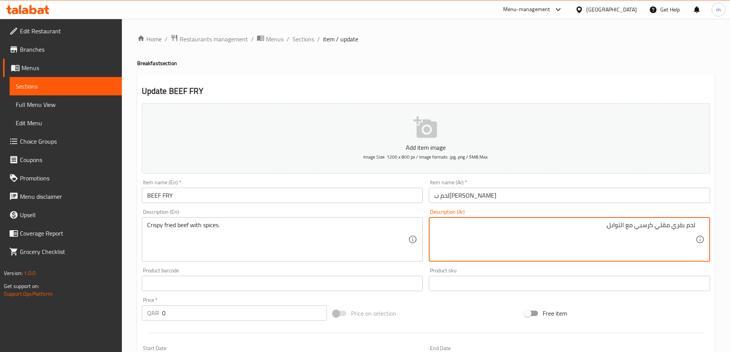
click at [644, 229] on textarea "لحم بقري مقلي كرسبي مع التوابل." at bounding box center [564, 239] width 261 height 36
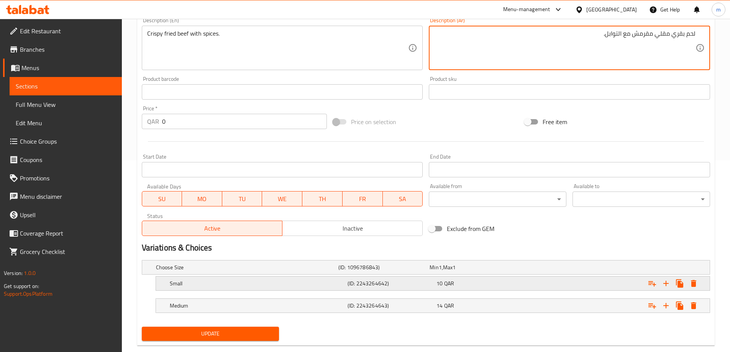
type textarea "لحم بقري مقلي مقرمش مع التوابل."
click at [370, 276] on div "Small (ID: 2243264642) 10 QAR" at bounding box center [428, 267] width 548 height 17
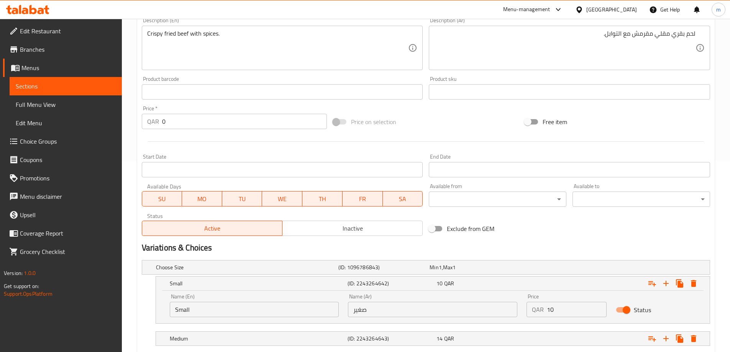
scroll to position [239, 0]
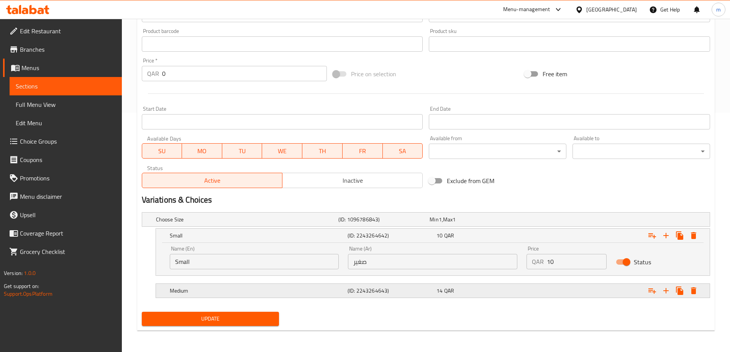
click at [374, 223] on h5 "(ID: 2243264643)" at bounding box center [382, 220] width 88 height 8
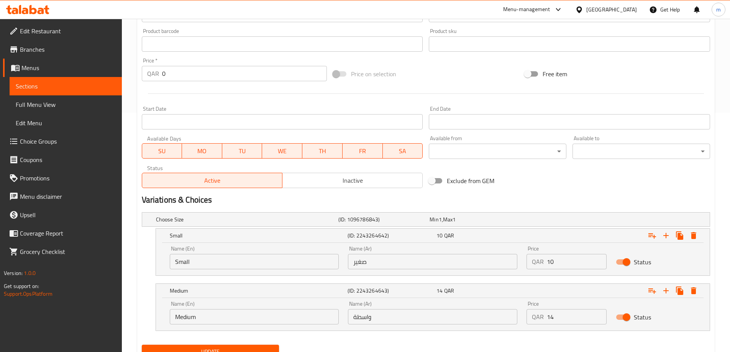
click at [369, 315] on input "واسطة" at bounding box center [432, 316] width 169 height 15
type input "وسط"
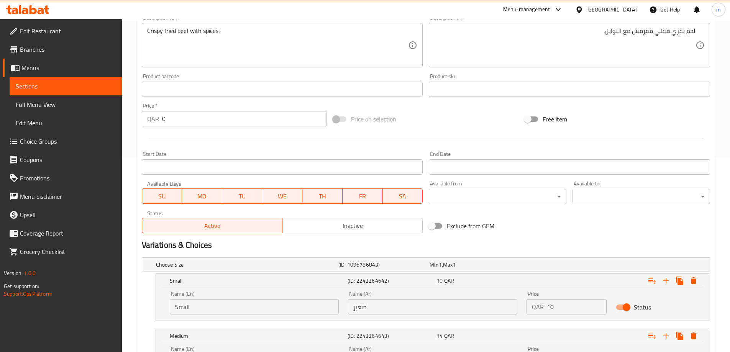
scroll to position [272, 0]
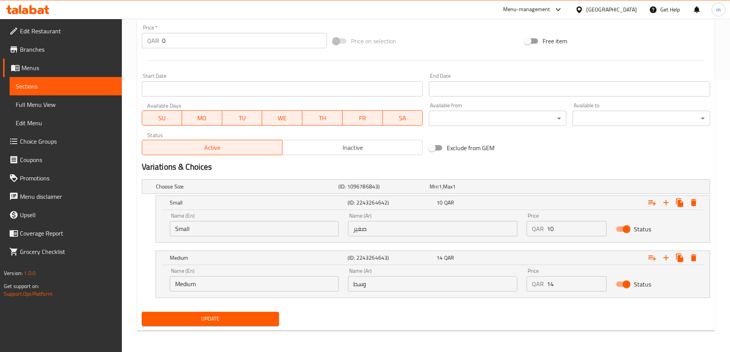
click at [272, 318] on span "Update" at bounding box center [210, 319] width 125 height 10
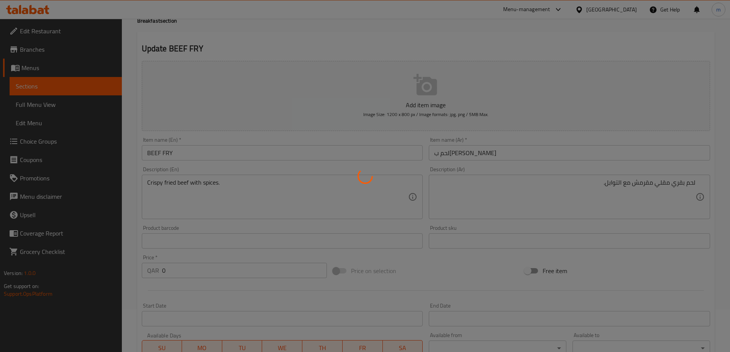
scroll to position [0, 0]
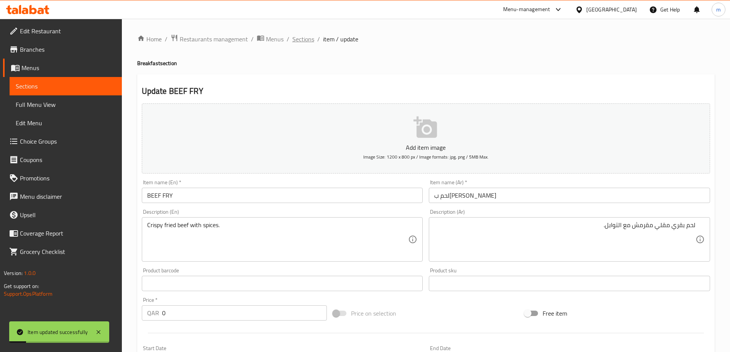
click at [308, 40] on span "Sections" at bounding box center [303, 38] width 22 height 9
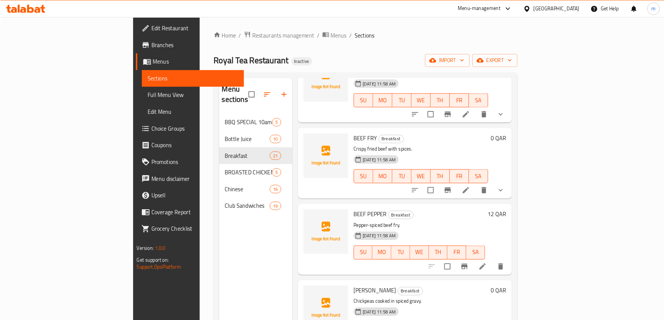
scroll to position [192, 0]
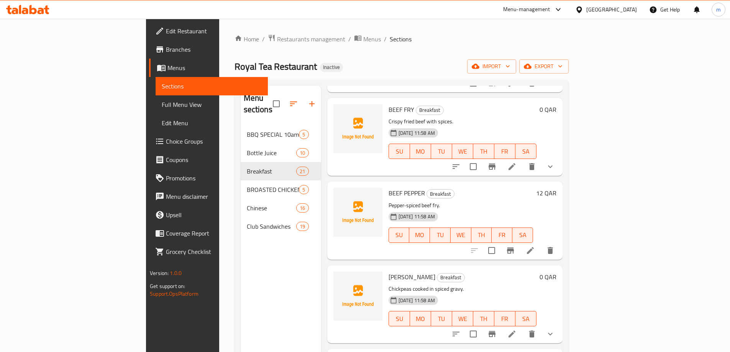
click at [534, 247] on icon at bounding box center [530, 250] width 7 height 7
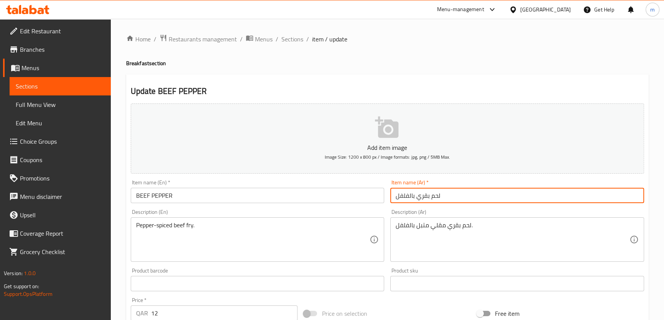
drag, startPoint x: 409, startPoint y: 197, endPoint x: 414, endPoint y: 197, distance: 5.0
click at [414, 197] on input "لحم بقري بالفلفل" at bounding box center [517, 195] width 254 height 15
type input "لحم بقري فلفل"
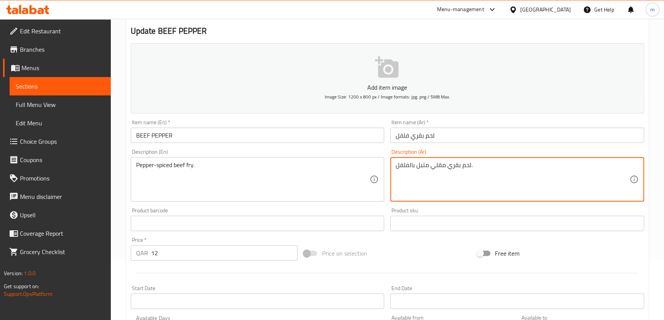
scroll to position [209, 0]
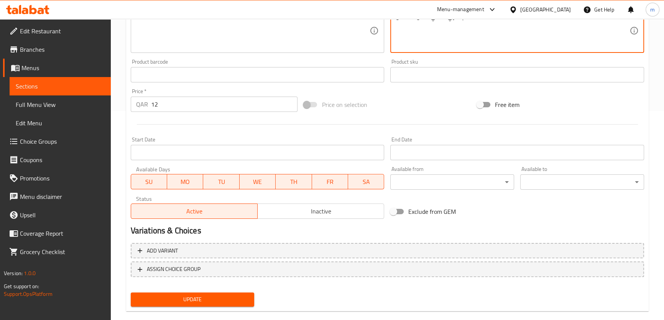
click at [189, 297] on span "Update" at bounding box center [192, 300] width 111 height 10
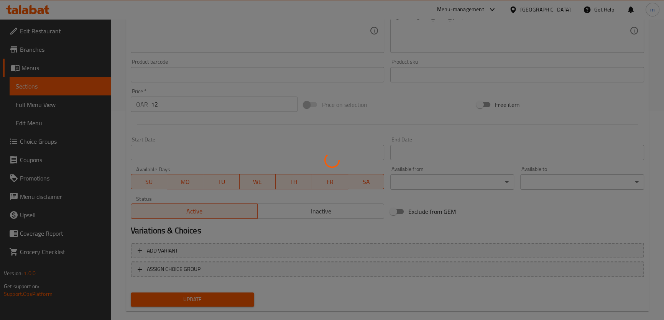
scroll to position [0, 0]
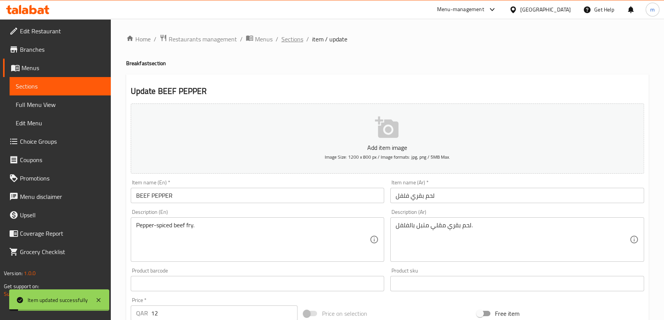
click at [297, 43] on span "Sections" at bounding box center [292, 38] width 22 height 9
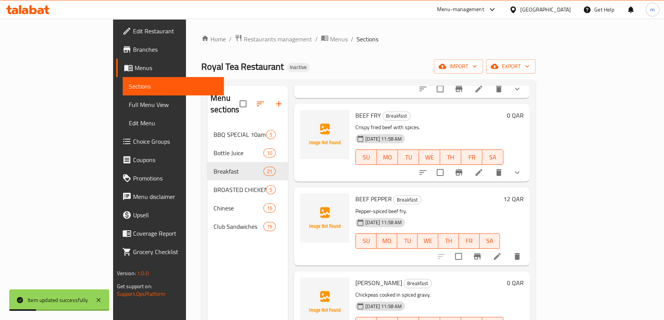
scroll to position [279, 0]
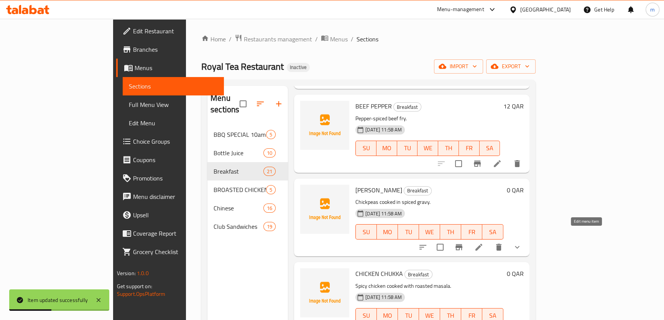
click at [482, 244] on icon at bounding box center [478, 247] width 7 height 7
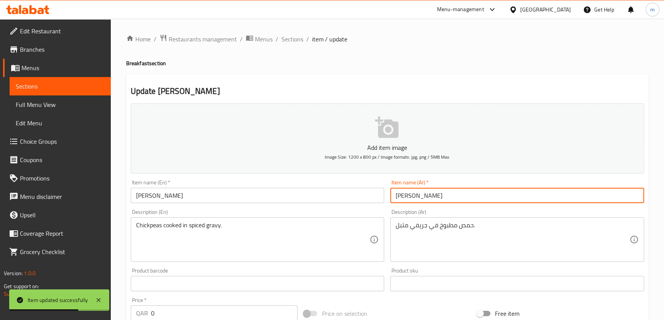
click at [420, 197] on input "[PERSON_NAME]" at bounding box center [517, 195] width 254 height 15
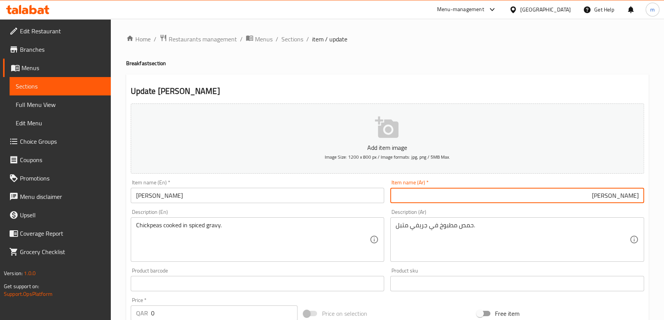
type input "[PERSON_NAME]"
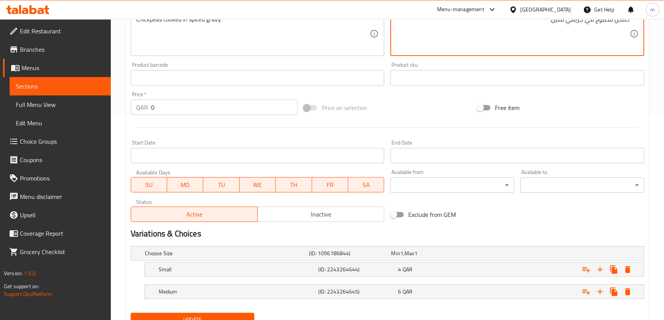
scroll to position [238, 0]
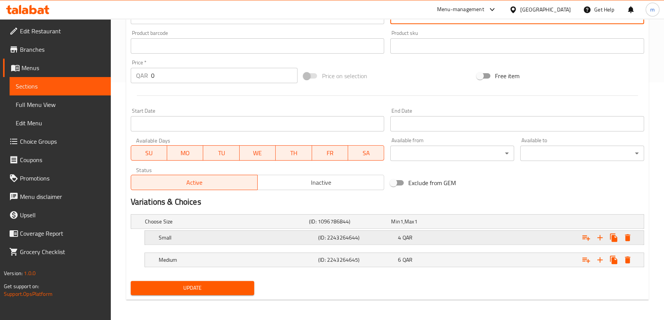
click at [297, 225] on h5 "Small" at bounding box center [225, 222] width 161 height 8
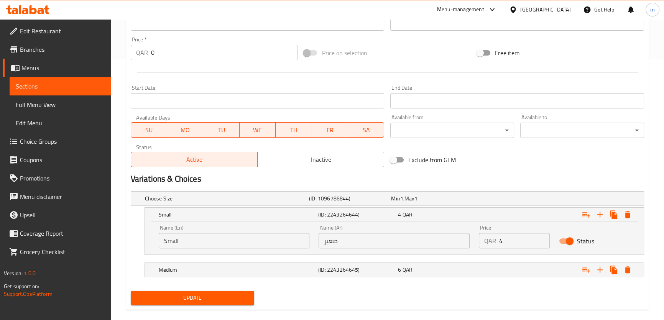
scroll to position [271, 0]
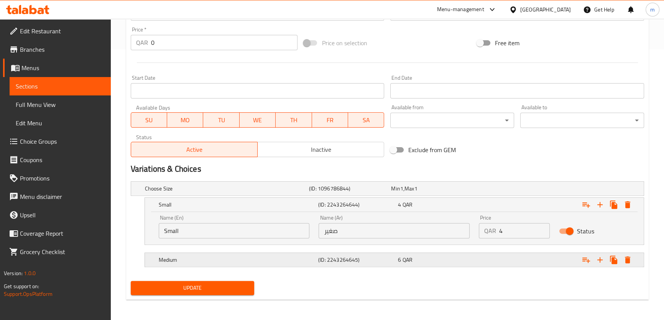
click at [334, 192] on h5 "(ID: 2243264645)" at bounding box center [348, 189] width 79 height 8
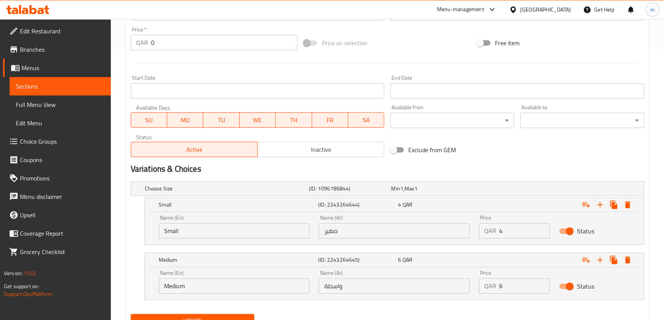
click at [348, 284] on input "واسطة" at bounding box center [393, 285] width 151 height 15
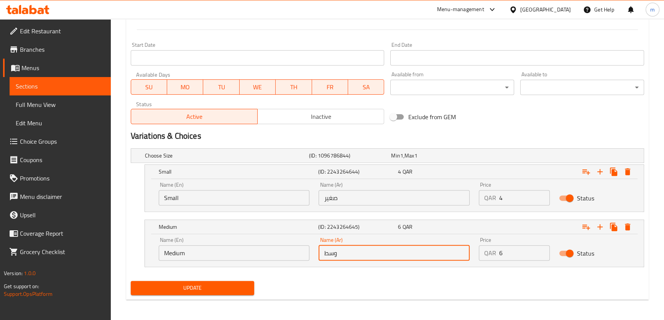
type input "وسط"
click at [213, 285] on span "Update" at bounding box center [192, 288] width 111 height 10
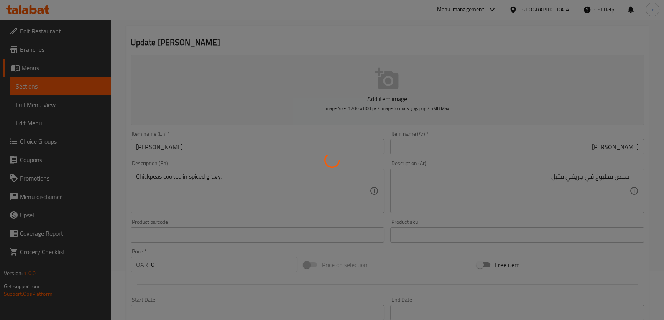
scroll to position [0, 0]
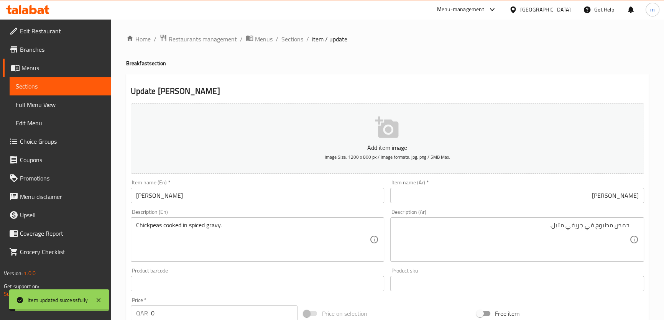
click at [295, 40] on span "Sections" at bounding box center [292, 38] width 22 height 9
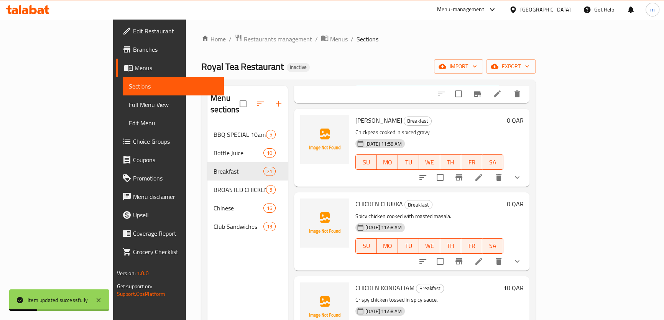
scroll to position [418, 0]
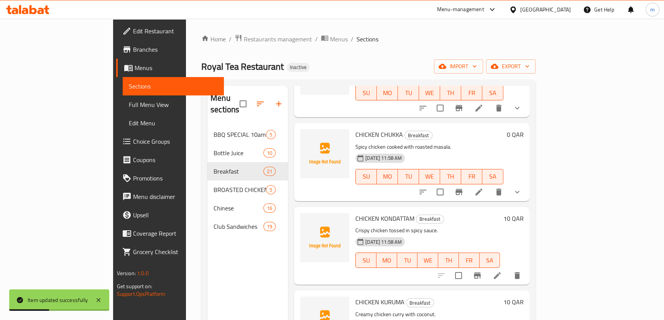
click at [508, 269] on li at bounding box center [496, 276] width 21 height 14
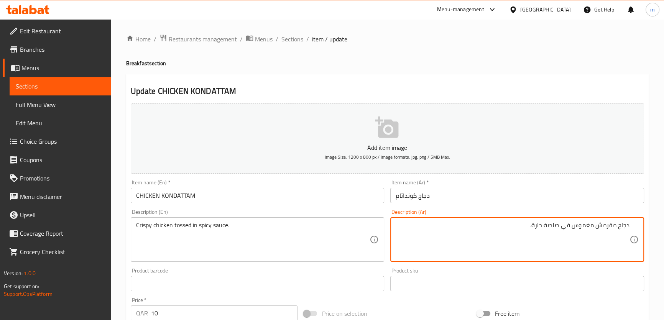
click at [552, 230] on textarea "دجاج مقرمش مغموس في صلصة حارة." at bounding box center [512, 239] width 234 height 36
click at [534, 226] on textarea "دجاج مقرمش مغموس في صوص حارة." at bounding box center [512, 239] width 234 height 36
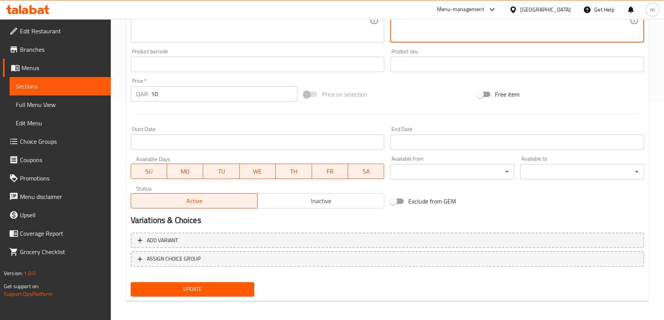
scroll to position [221, 0]
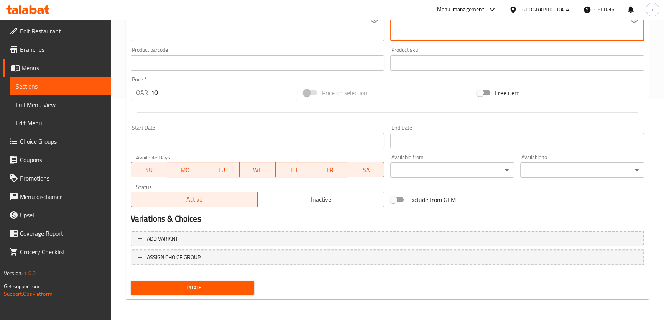
type textarea "دجاج مقرمش مغموس في صوص حار."
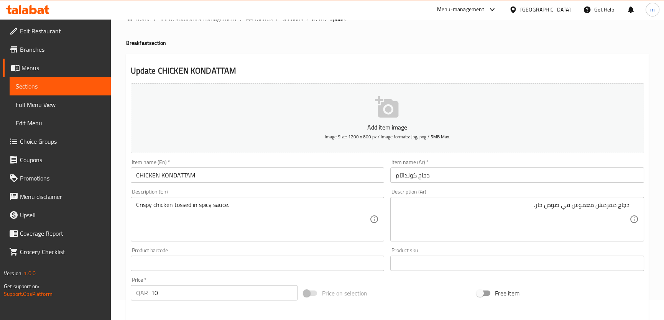
scroll to position [11, 0]
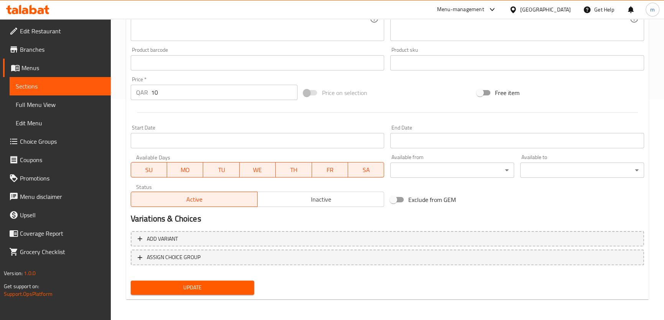
click at [219, 287] on span "Update" at bounding box center [192, 288] width 111 height 10
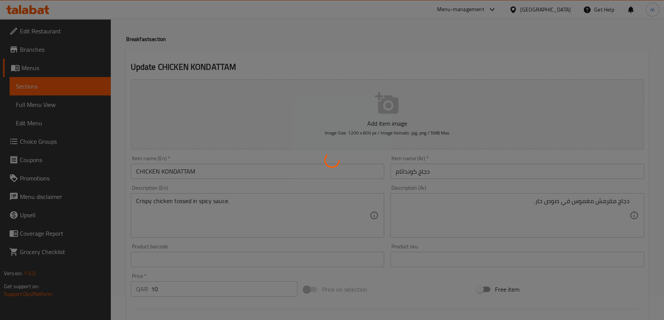
scroll to position [0, 0]
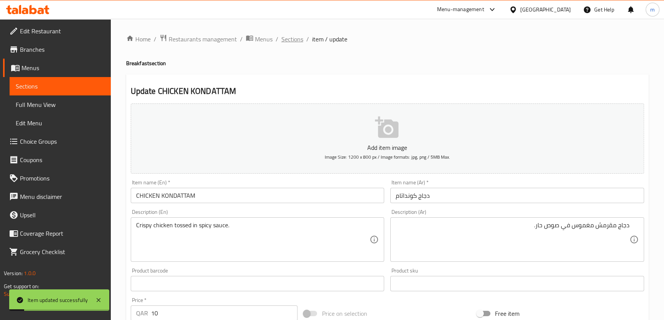
click at [289, 40] on span "Sections" at bounding box center [292, 38] width 22 height 9
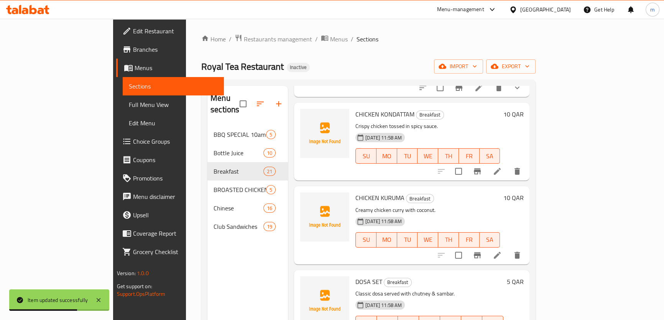
scroll to position [522, 0]
click at [502, 250] on icon at bounding box center [496, 254] width 9 height 9
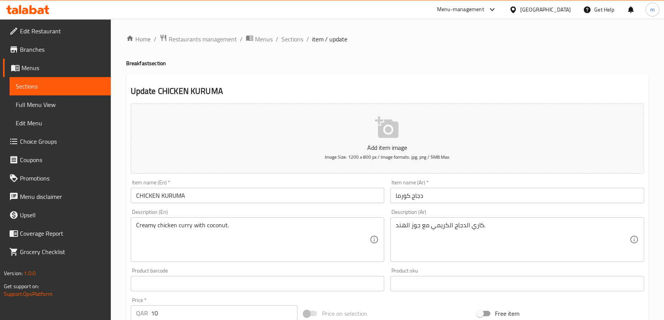
click at [402, 196] on input "دجاج كورما" at bounding box center [517, 195] width 254 height 15
click at [404, 199] on input "دجاج كورما" at bounding box center [517, 195] width 254 height 15
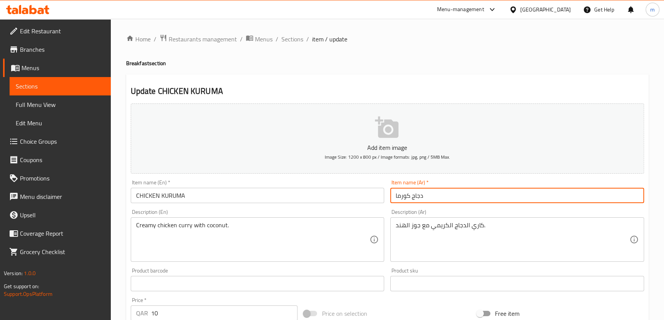
click at [404, 199] on input "دجاج كورما" at bounding box center [517, 195] width 254 height 15
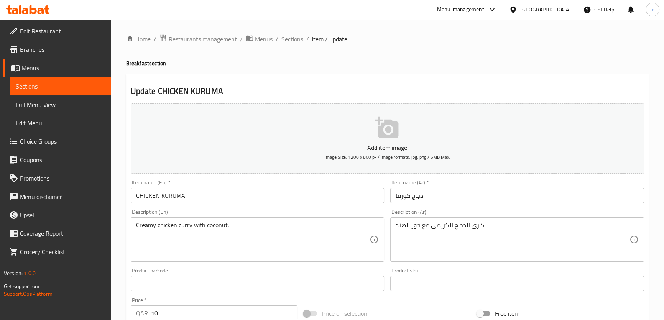
click at [196, 197] on input "CHICKEN KURUMA" at bounding box center [258, 195] width 254 height 15
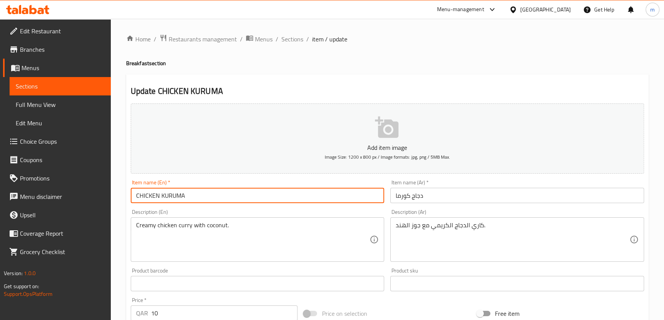
click at [196, 197] on input "CHICKEN KURUMA" at bounding box center [258, 195] width 254 height 15
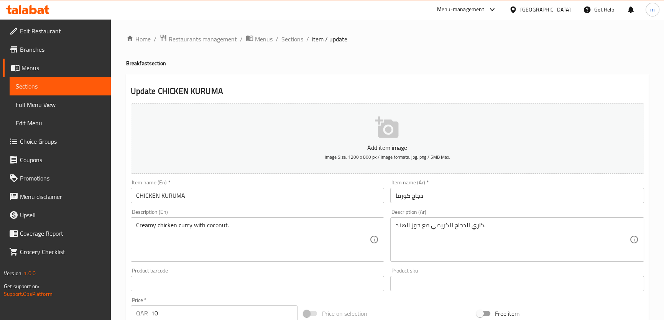
click at [406, 195] on input "دجاج كورما" at bounding box center [517, 195] width 254 height 15
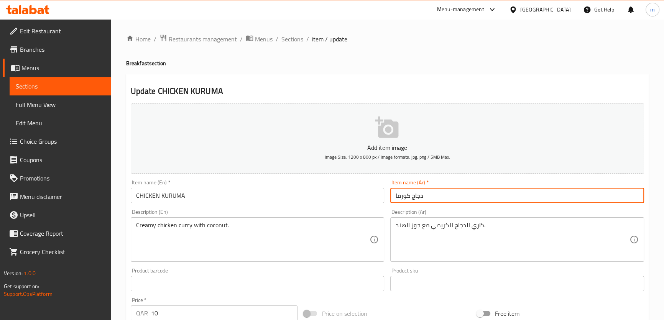
click at [406, 195] on input "دجاج كورما" at bounding box center [517, 195] width 254 height 15
paste input "دجاج كورو"
click at [415, 197] on input "دجاج دجاج [PERSON_NAME]" at bounding box center [517, 195] width 254 height 15
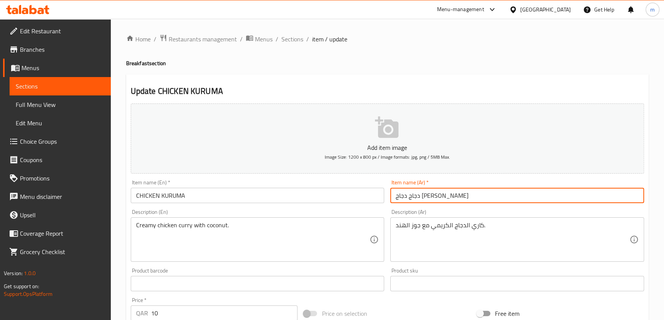
paste input "text"
type input "دجاج كوروما"
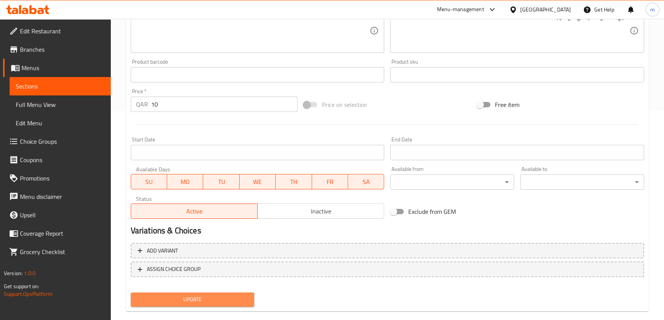
click at [230, 299] on span "Update" at bounding box center [192, 300] width 111 height 10
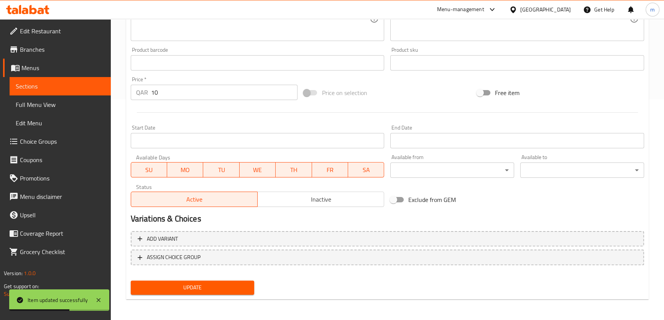
click at [232, 286] on span "Update" at bounding box center [192, 288] width 111 height 10
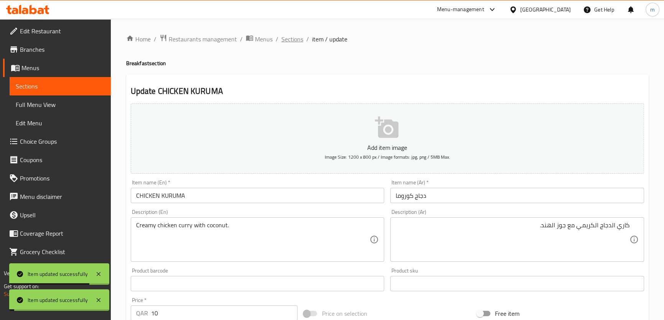
click at [298, 39] on span "Sections" at bounding box center [292, 38] width 22 height 9
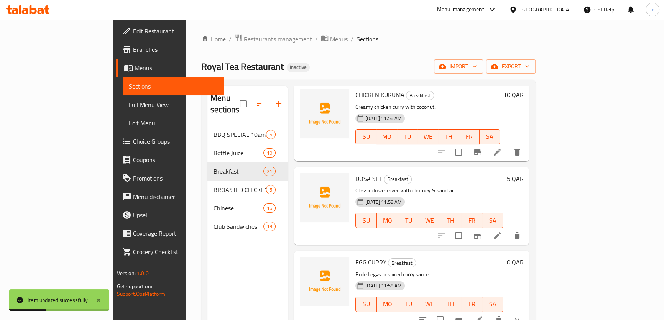
scroll to position [627, 0]
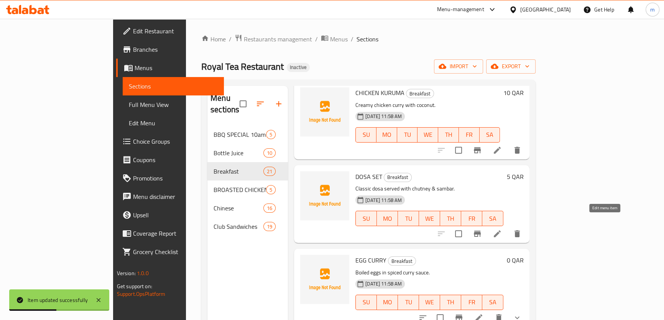
click at [502, 229] on icon at bounding box center [496, 233] width 9 height 9
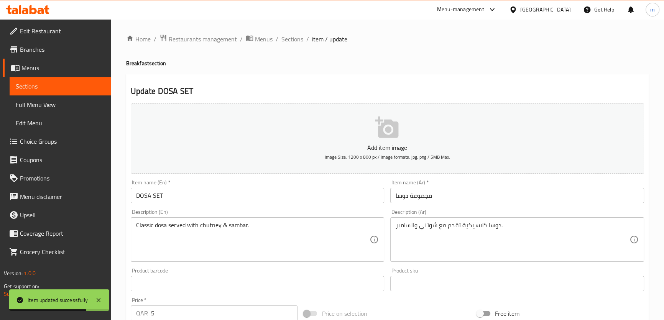
click at [422, 199] on input "مجموعة دوسا" at bounding box center [517, 195] width 254 height 15
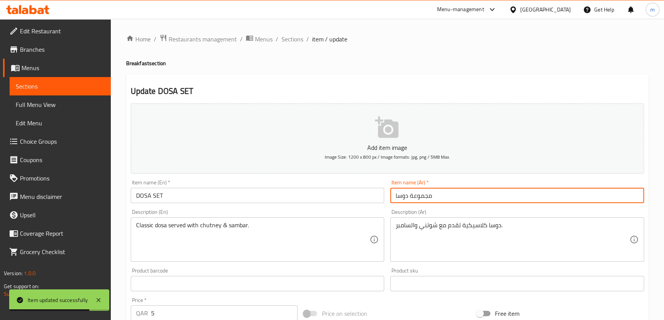
click at [422, 199] on input "مجموعة دوسا" at bounding box center [517, 195] width 254 height 15
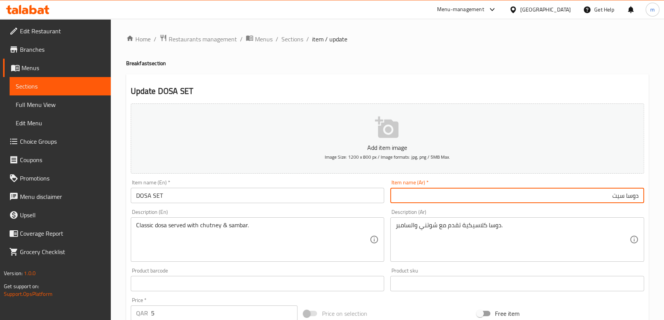
type input "دوسا سيت"
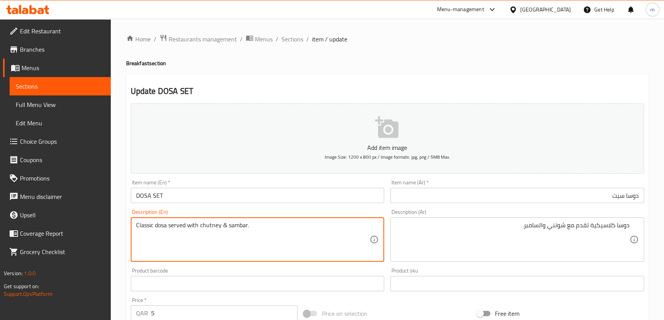
click at [160, 225] on textarea "Classic dosa served with chutney & sambar." at bounding box center [253, 239] width 234 height 36
click at [213, 227] on textarea "Classic dosa served with chutney & sambar." at bounding box center [253, 239] width 234 height 36
click at [238, 229] on textarea "Classic dosa served with chutney & sambar." at bounding box center [253, 239] width 234 height 36
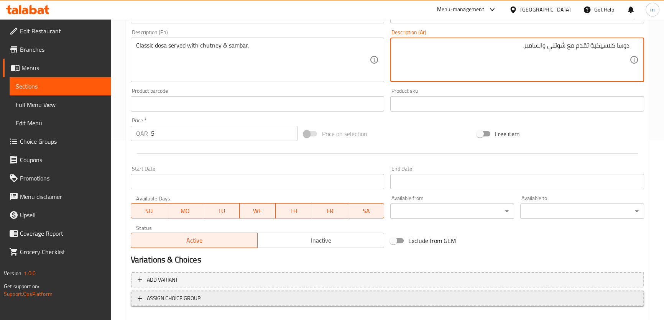
scroll to position [209, 0]
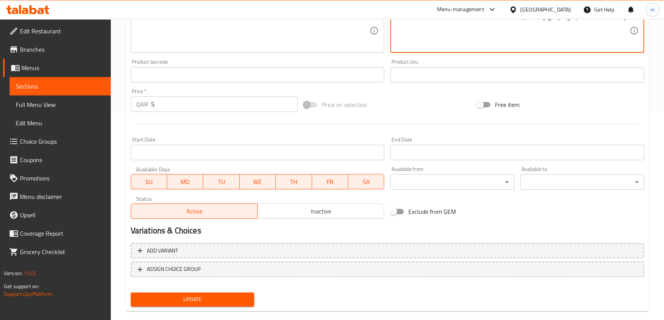
click at [235, 296] on span "Update" at bounding box center [192, 300] width 111 height 10
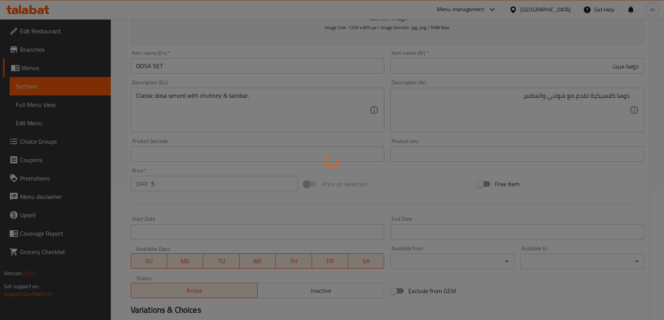
scroll to position [34, 0]
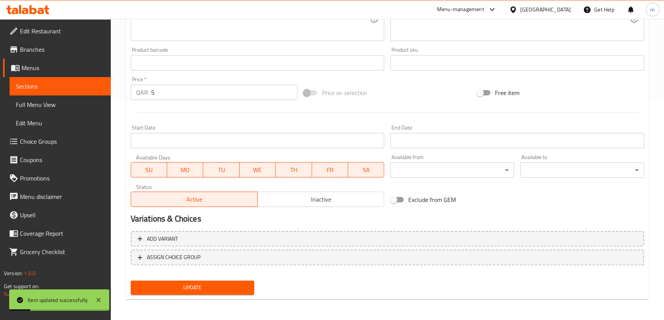
click at [216, 283] on span "Update" at bounding box center [192, 288] width 111 height 10
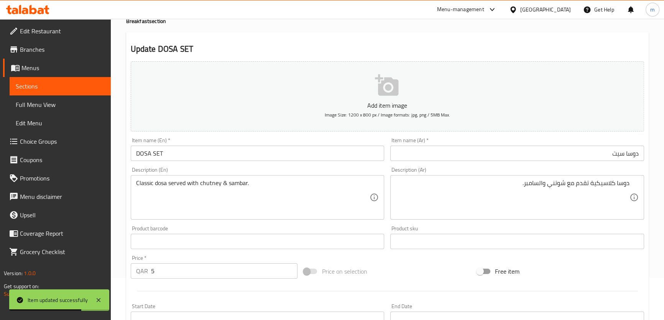
scroll to position [0, 0]
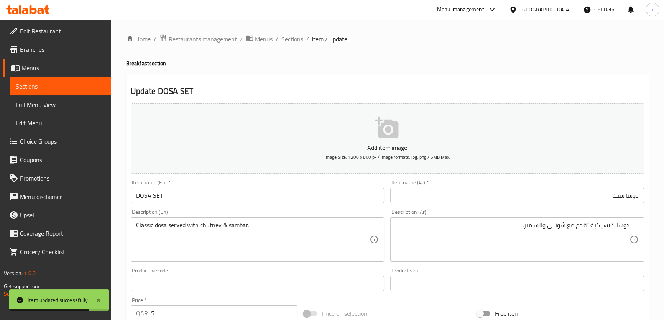
click at [298, 37] on span "Sections" at bounding box center [292, 38] width 22 height 9
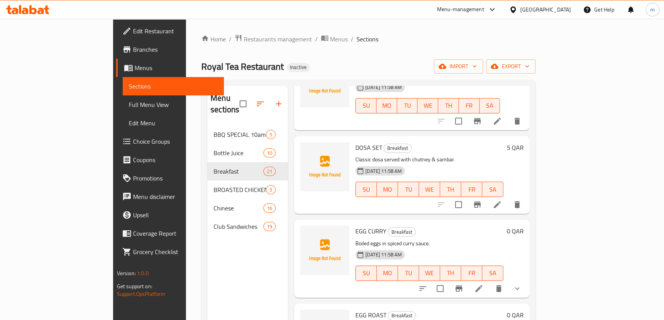
scroll to position [697, 0]
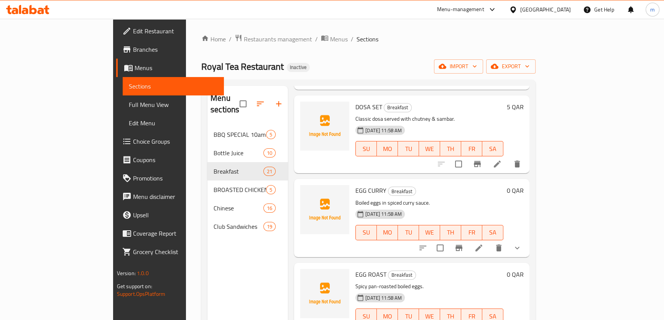
click at [489, 241] on li at bounding box center [478, 248] width 21 height 14
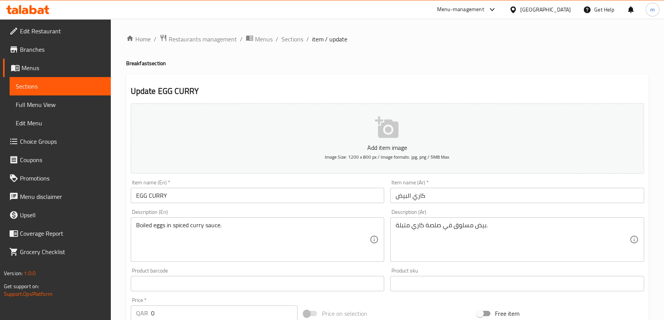
click at [432, 227] on textarea "بيض مسلوق في صلصة كاري متبلة." at bounding box center [512, 239] width 234 height 36
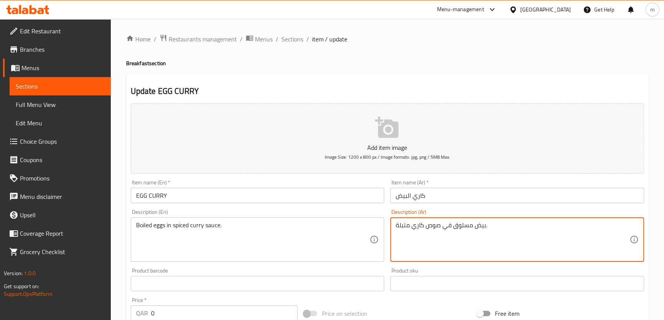
click at [395, 226] on textarea "بيض مسلوق في صوص كاري متبلة." at bounding box center [512, 239] width 234 height 36
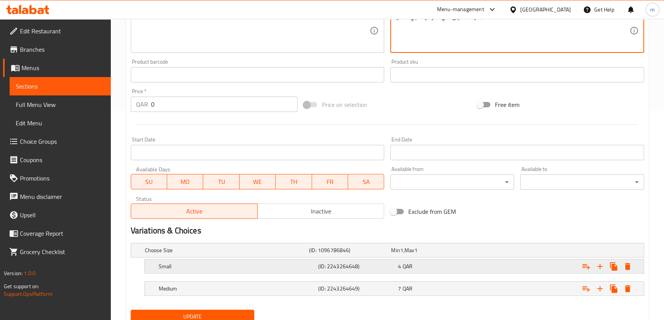
type textarea "بيض مسلوق في صوص كاري متبل."
click at [225, 254] on h5 "Small" at bounding box center [225, 250] width 161 height 8
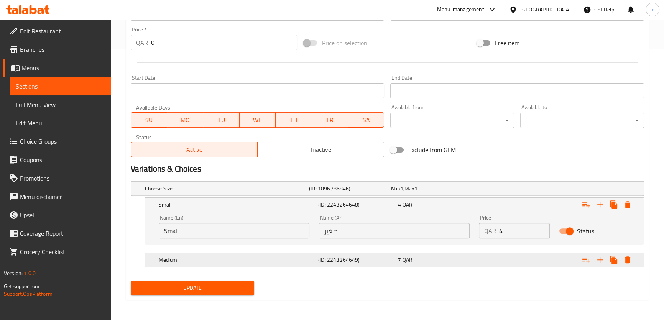
click at [328, 192] on h5 "(ID: 2243264649)" at bounding box center [348, 189] width 79 height 8
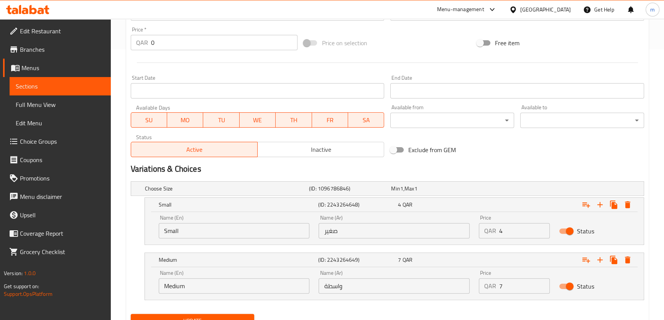
scroll to position [303, 0]
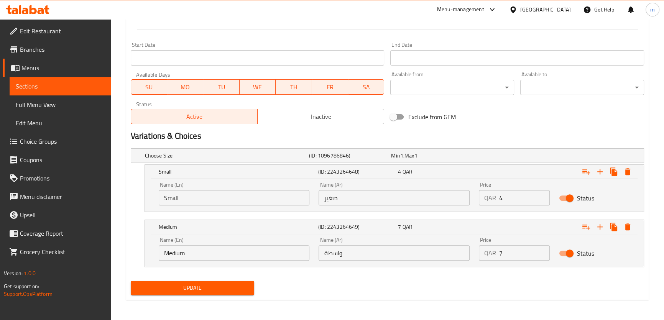
click at [348, 252] on input "واسطة" at bounding box center [393, 252] width 151 height 15
type input "وسط"
click at [213, 284] on span "Update" at bounding box center [192, 288] width 111 height 10
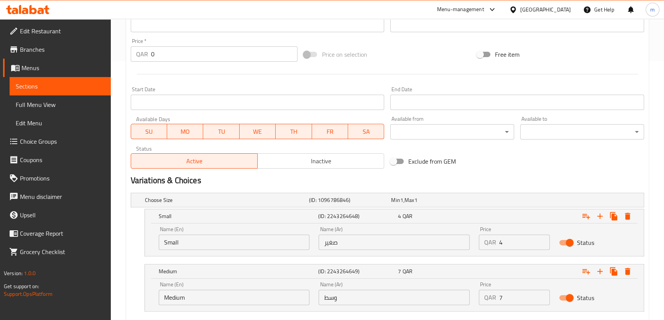
scroll to position [279, 0]
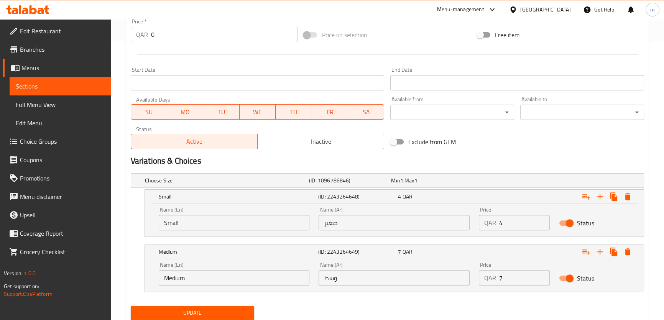
click at [223, 306] on button "Update" at bounding box center [193, 313] width 124 height 14
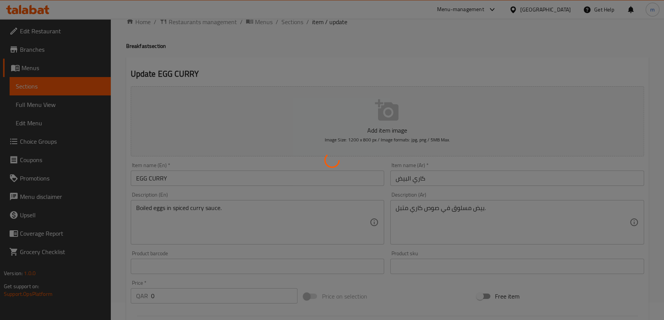
scroll to position [0, 0]
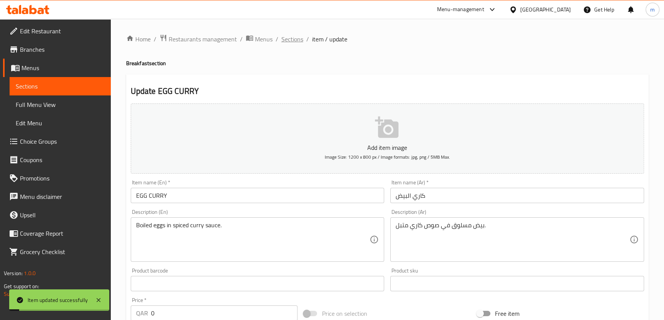
click at [292, 41] on span "Sections" at bounding box center [292, 38] width 22 height 9
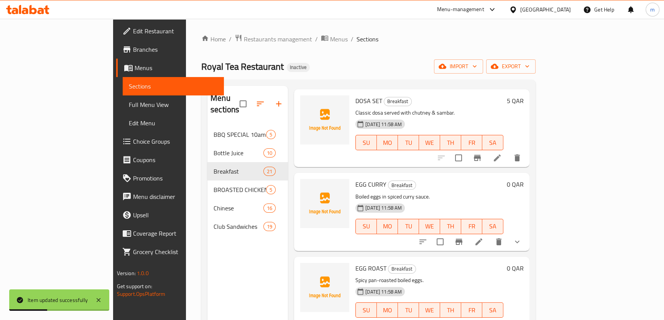
scroll to position [801, 0]
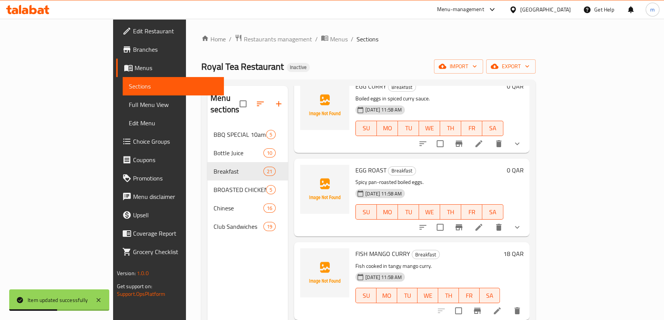
click at [489, 220] on li at bounding box center [478, 227] width 21 height 14
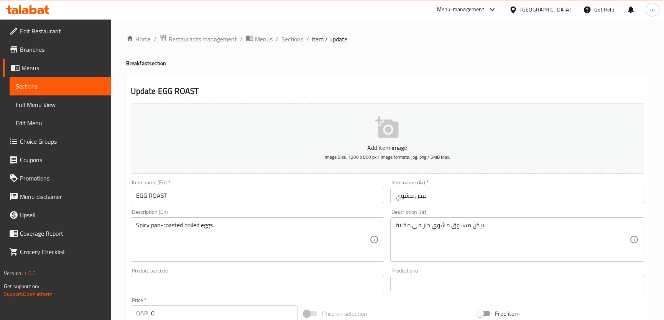
click at [402, 197] on input "بيض مشوي" at bounding box center [517, 195] width 254 height 15
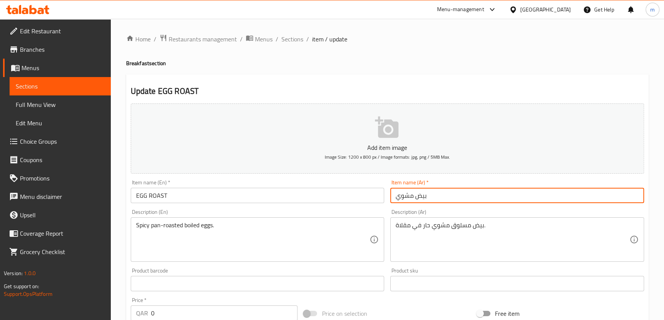
click at [402, 197] on input "بيض مشوي" at bounding box center [517, 195] width 254 height 15
type input "بيض روست"
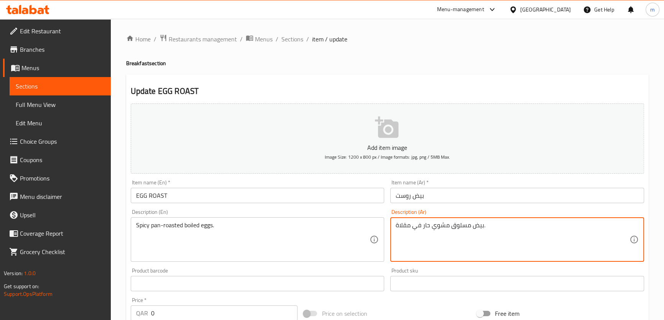
click at [461, 225] on textarea "بيض مسلوق مشوي حار في مقلاة." at bounding box center [512, 239] width 234 height 36
click at [439, 228] on textarea "بيض مسلوق مشوي حار في مقلاة." at bounding box center [512, 239] width 234 height 36
click at [425, 228] on textarea "بيض مسلوق مشوي حار في مقلاة." at bounding box center [512, 239] width 234 height 36
drag, startPoint x: 421, startPoint y: 226, endPoint x: 393, endPoint y: 226, distance: 27.6
click at [393, 226] on div "بيض مسلوق مشوي حار في مقلاة. Description (Ar)" at bounding box center [517, 239] width 254 height 44
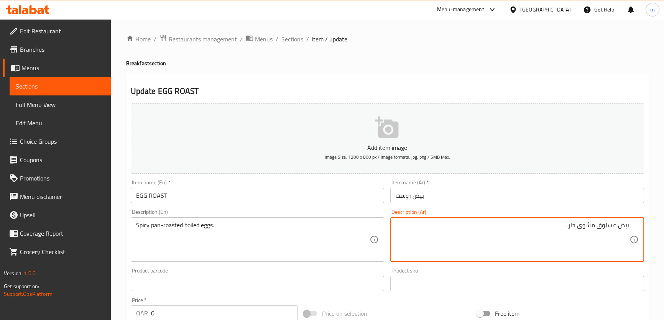
paste textarea "في مقلاة"
type textarea "بيض مسلوق مشوي في مقلاة حار ."
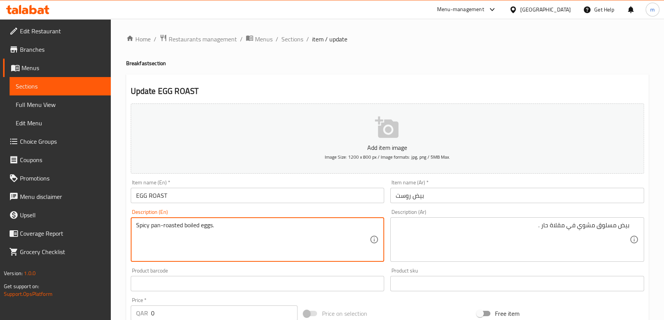
drag, startPoint x: 151, startPoint y: 226, endPoint x: 183, endPoint y: 229, distance: 32.6
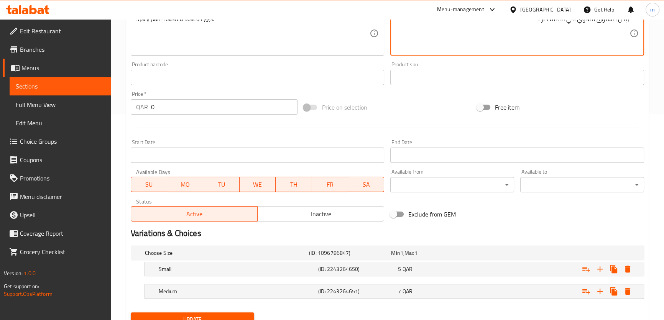
scroll to position [238, 0]
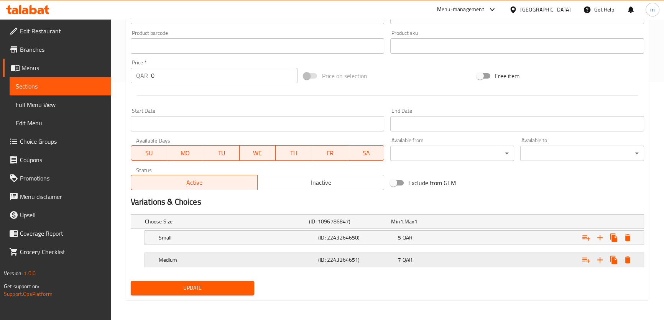
click at [326, 225] on h5 "(ID: 2243264651)" at bounding box center [348, 222] width 79 height 8
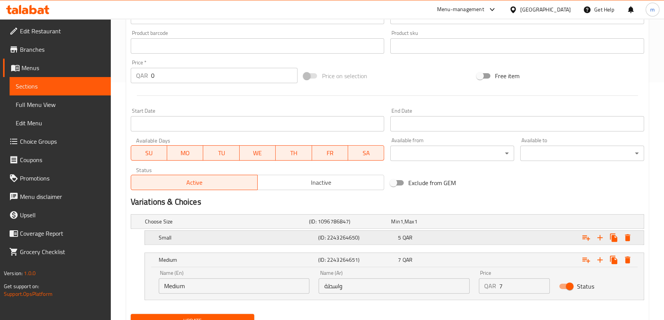
click at [330, 225] on h5 "(ID: 2243264650)" at bounding box center [348, 222] width 79 height 8
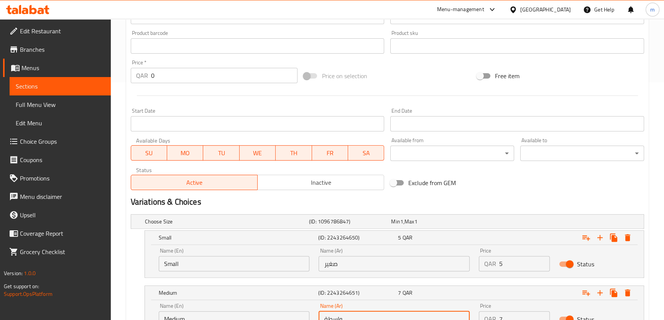
click at [346, 315] on input "واسطة" at bounding box center [393, 318] width 151 height 15
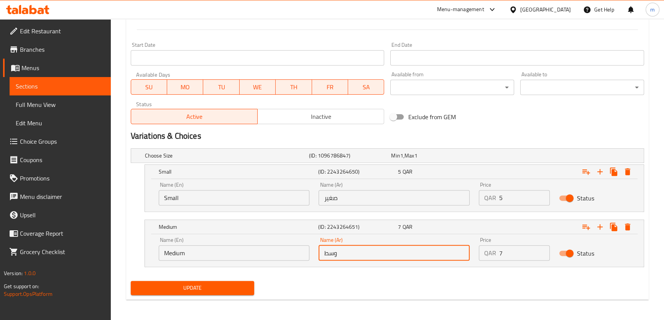
type input "وسط"
click at [236, 288] on span "Update" at bounding box center [192, 288] width 111 height 10
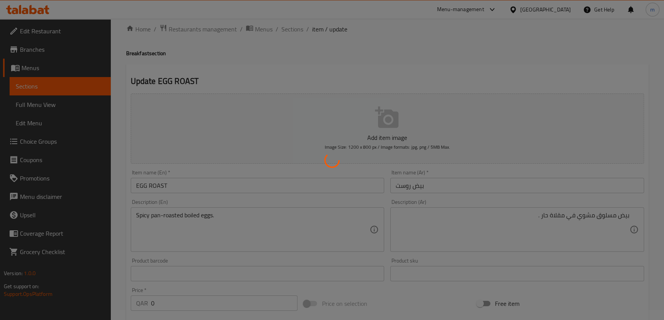
scroll to position [0, 0]
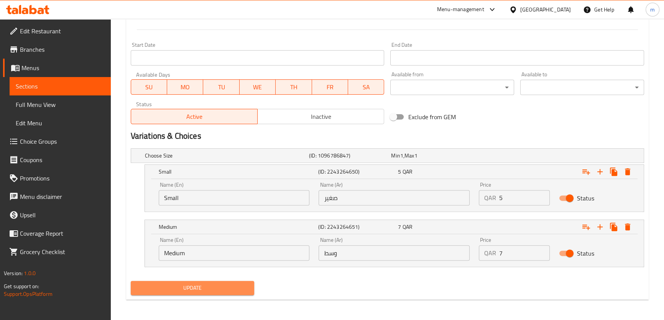
click at [195, 290] on span "Update" at bounding box center [192, 288] width 111 height 10
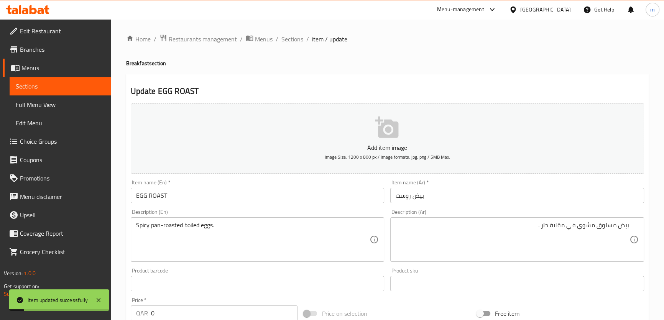
click at [287, 41] on span "Sections" at bounding box center [292, 38] width 22 height 9
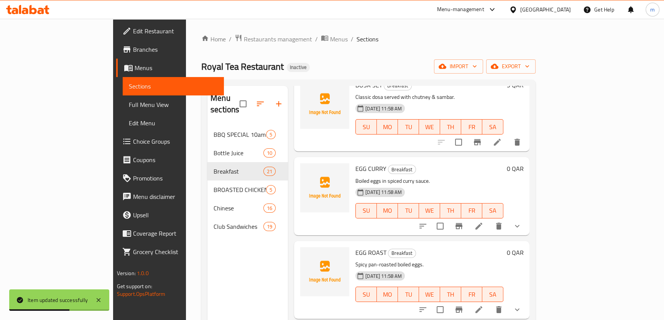
scroll to position [836, 0]
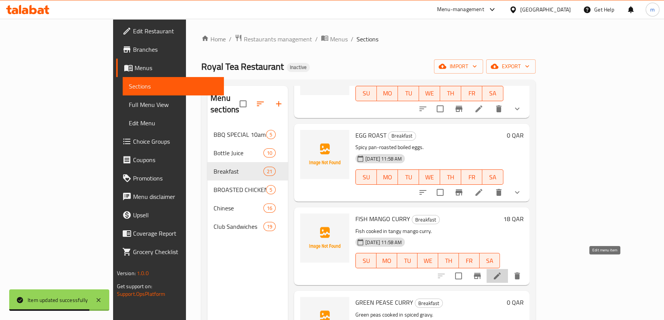
click at [502, 271] on icon at bounding box center [496, 275] width 9 height 9
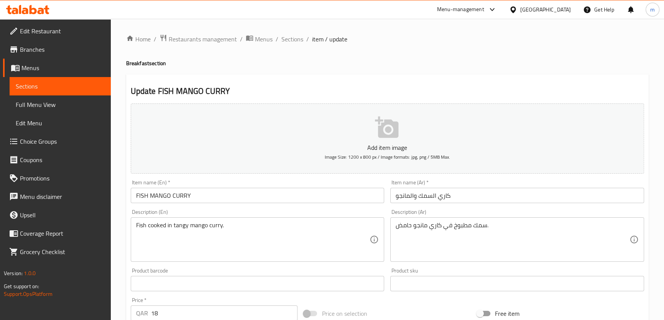
click at [414, 198] on input "كاري السمك والمانجو" at bounding box center [517, 195] width 254 height 15
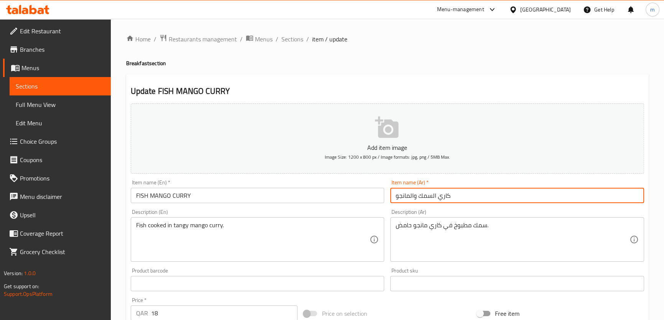
click at [415, 198] on input "كاري السمك والمانجو" at bounding box center [517, 195] width 254 height 15
click at [605, 199] on input "كاري السمك والمانجو" at bounding box center [517, 195] width 254 height 15
click at [605, 197] on input "كاري السمك والمانجو" at bounding box center [517, 195] width 254 height 15
type input "كاري السمك المانجو"
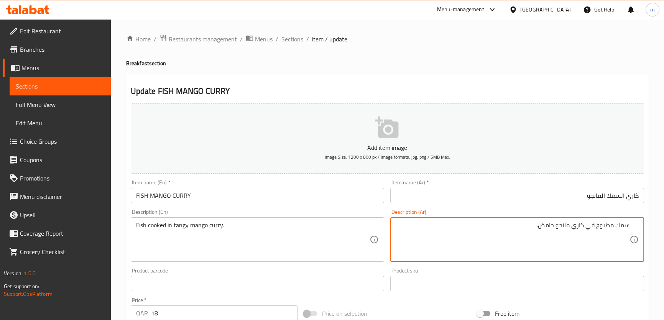
click at [544, 226] on textarea "سمك مطبوخ في كاري مانجو حامض." at bounding box center [512, 239] width 234 height 36
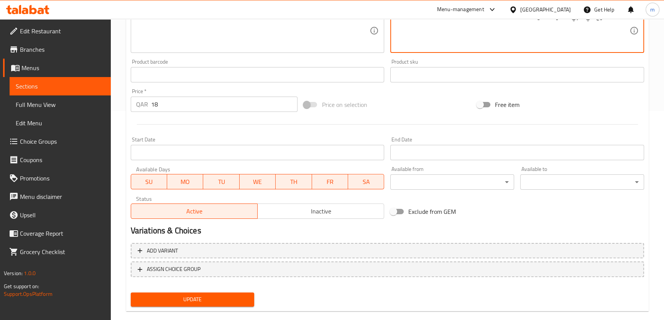
type textarea "سمك مطبوخ في كاري مانجو منعش."
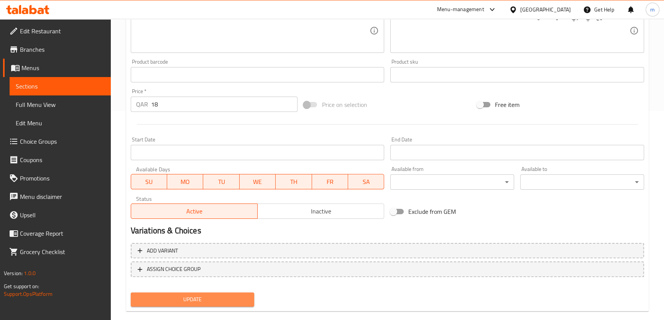
click at [188, 299] on span "Update" at bounding box center [192, 300] width 111 height 10
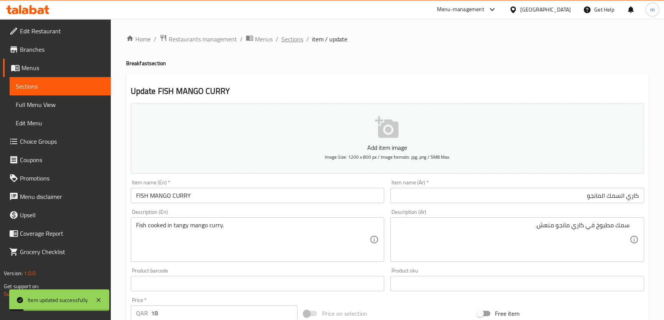
click at [287, 39] on span "Sections" at bounding box center [292, 38] width 22 height 9
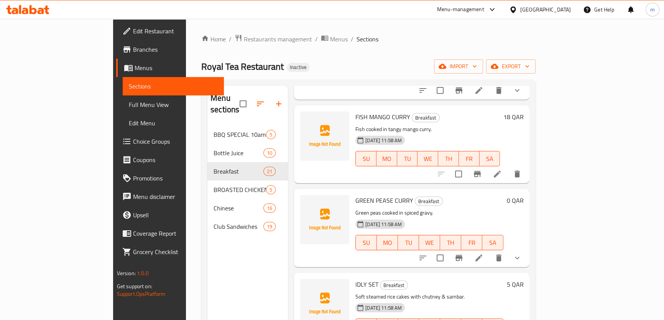
scroll to position [940, 0]
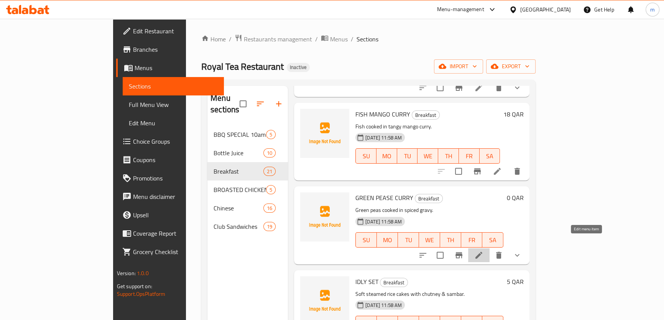
click at [482, 252] on icon at bounding box center [478, 255] width 7 height 7
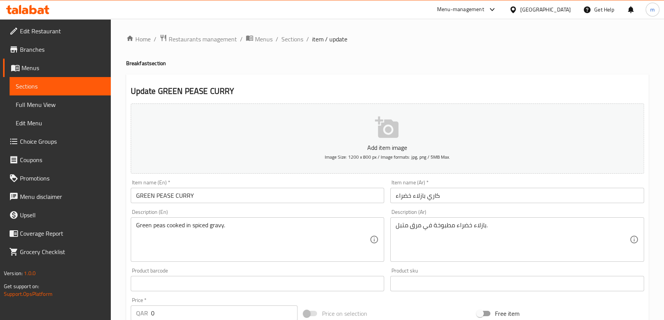
click at [459, 193] on input "كاري بازلاء خضراء" at bounding box center [517, 195] width 254 height 15
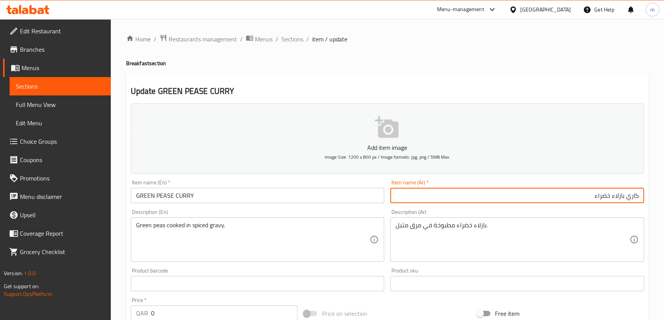
click at [165, 193] on input "GREEN PEASE CURRY" at bounding box center [258, 195] width 254 height 15
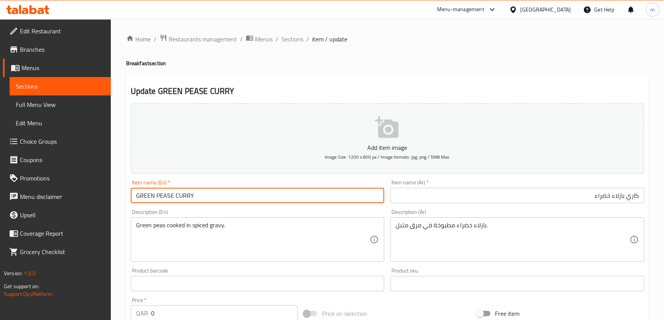
click at [165, 193] on input "GREEN PEASE CURRY" at bounding box center [258, 195] width 254 height 15
click at [167, 198] on input "GREEN PEASE CURRY" at bounding box center [258, 195] width 254 height 15
click at [619, 196] on input "كاري بازلاء خضراء" at bounding box center [517, 195] width 254 height 15
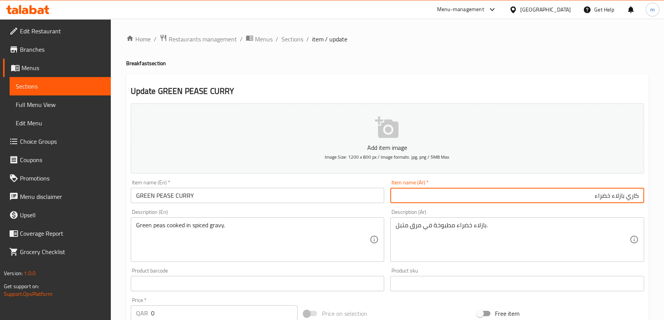
click at [619, 196] on input "كاري بازلاء خضراء" at bounding box center [517, 195] width 254 height 15
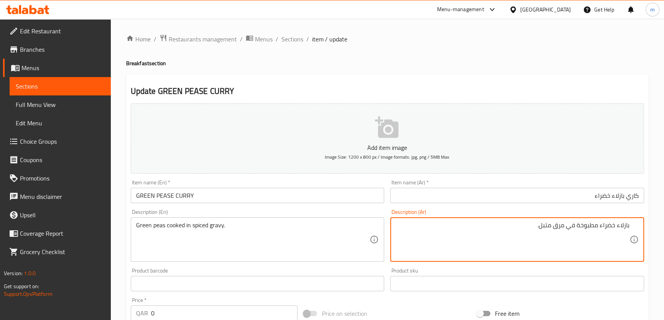
click at [559, 228] on textarea "بازلاء خضراء مطبوخة في مرق متبل." at bounding box center [512, 239] width 234 height 36
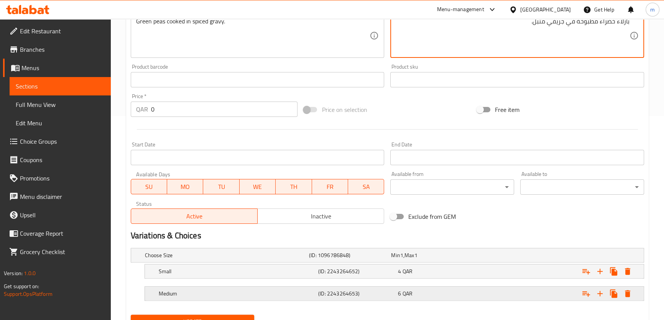
scroll to position [209, 0]
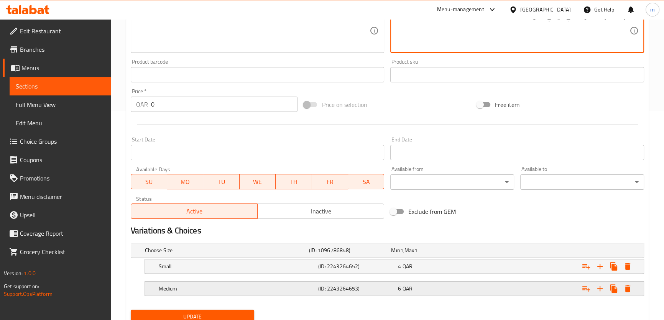
type textarea "بازلاء خضراء مطبوخة في جريفي متبل."
click at [239, 254] on h5 "Medium" at bounding box center [225, 250] width 161 height 8
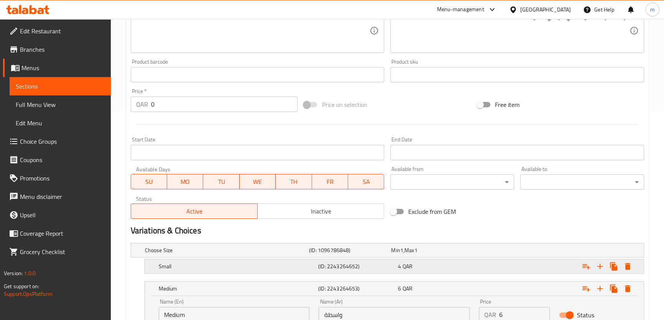
click at [275, 254] on h5 "Small" at bounding box center [225, 250] width 161 height 8
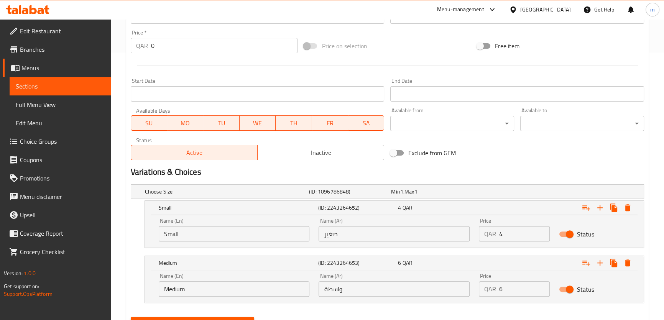
scroll to position [303, 0]
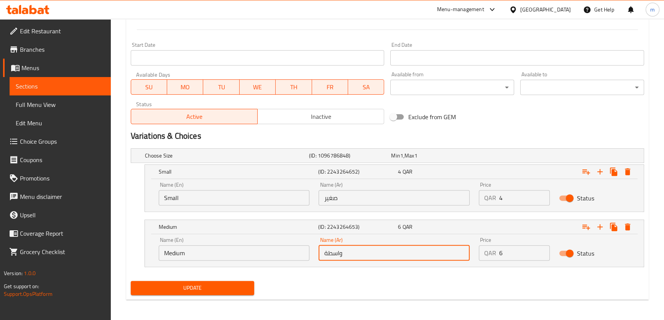
click at [330, 254] on input "واسطة" at bounding box center [393, 252] width 151 height 15
type input "وسط"
click at [211, 286] on span "Update" at bounding box center [192, 288] width 111 height 10
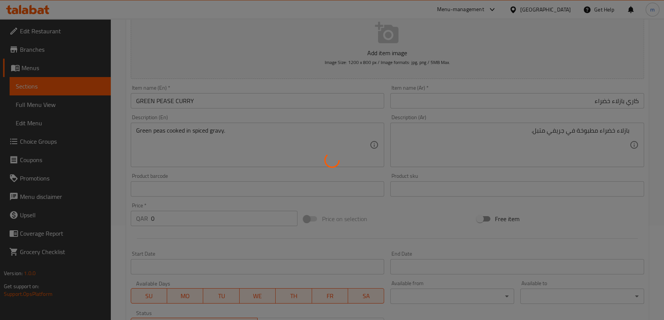
scroll to position [0, 0]
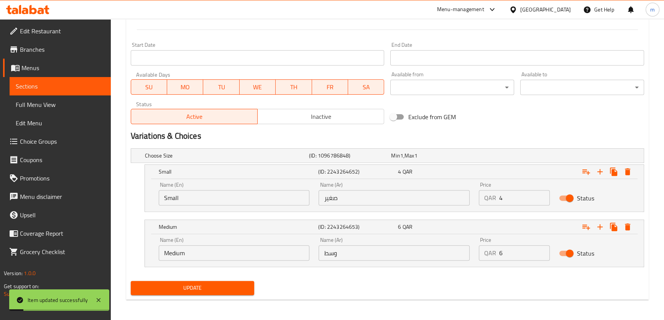
click at [228, 287] on span "Update" at bounding box center [192, 288] width 111 height 10
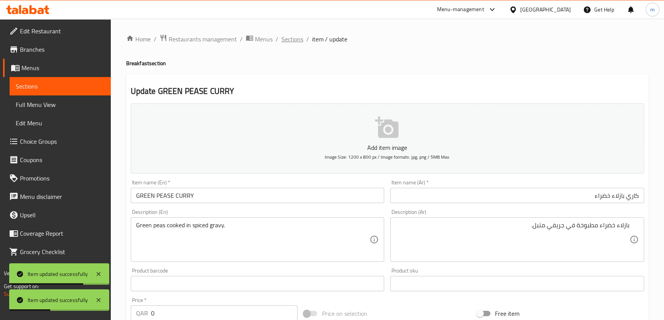
click at [297, 41] on span "Sections" at bounding box center [292, 38] width 22 height 9
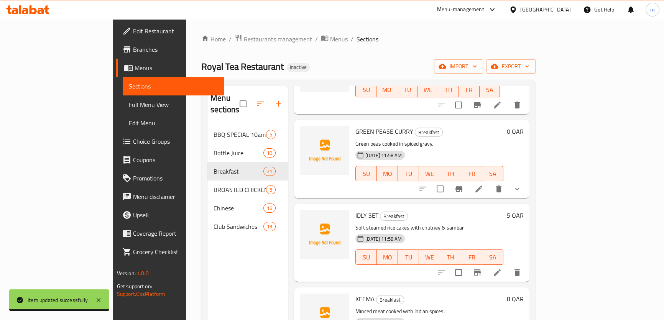
scroll to position [1010, 0]
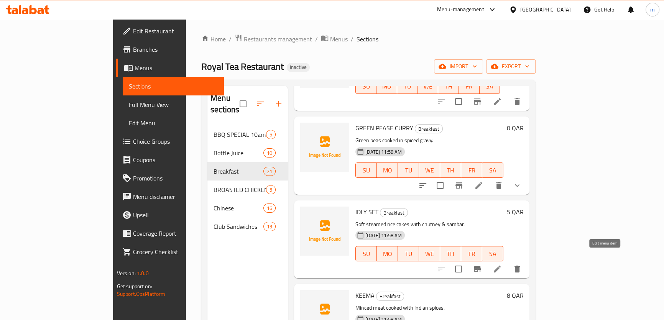
click at [502, 264] on icon at bounding box center [496, 268] width 9 height 9
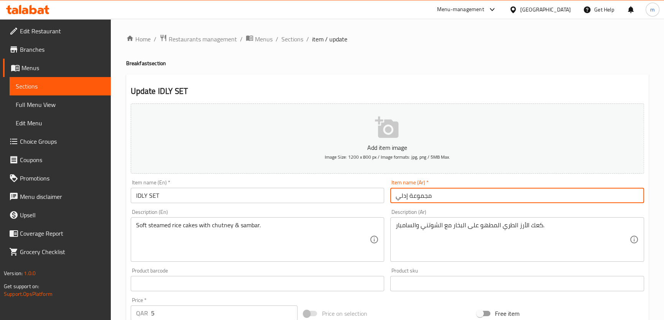
click at [448, 197] on input "مجموعة إدلي" at bounding box center [517, 195] width 254 height 15
click at [628, 193] on input "مجموعة إدلي" at bounding box center [517, 195] width 254 height 15
type input "إدلي سيت"
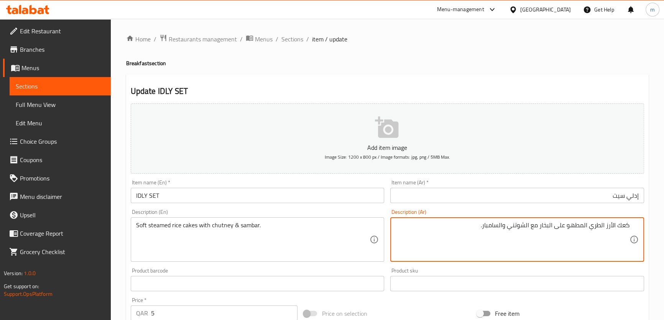
drag, startPoint x: 605, startPoint y: 228, endPoint x: 610, endPoint y: 233, distance: 7.4
click at [636, 225] on div "كعك الأرز الطري المطهو على البخار مع الشوتني والسامبار. Description (Ar)" at bounding box center [517, 239] width 254 height 44
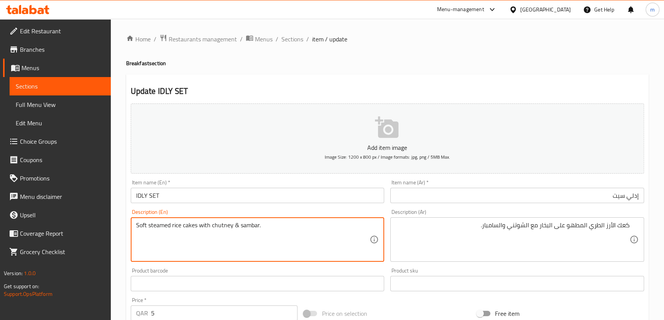
drag, startPoint x: 193, startPoint y: 226, endPoint x: 172, endPoint y: 224, distance: 21.6
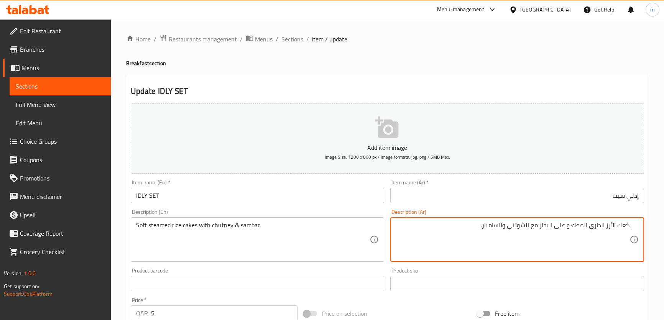
drag, startPoint x: 600, startPoint y: 227, endPoint x: 590, endPoint y: 227, distance: 10.0
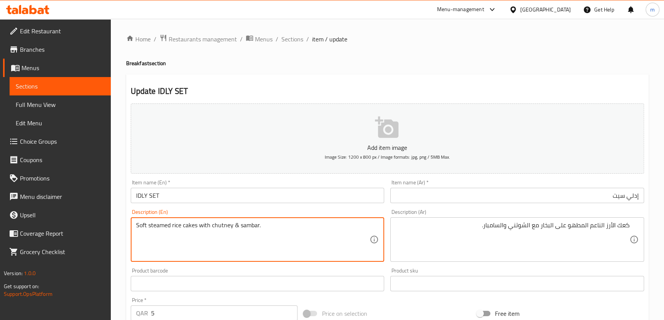
click at [157, 227] on textarea "Soft steamed rice cakes with chutney & sambar." at bounding box center [253, 239] width 234 height 36
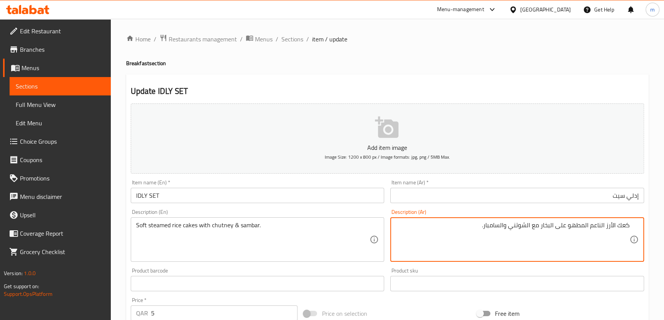
click at [575, 226] on textarea "كعك الأرز الناعم المطهو على البخار مع الشوتني والسامبار." at bounding box center [512, 239] width 234 height 36
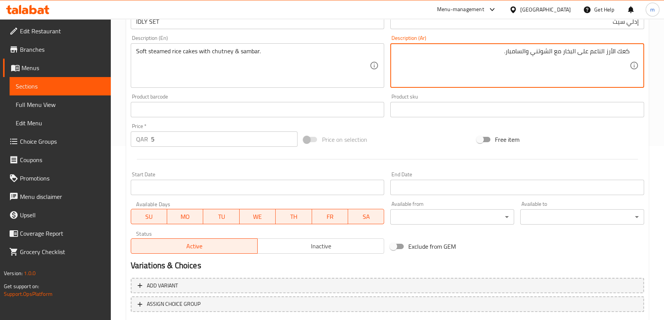
scroll to position [221, 0]
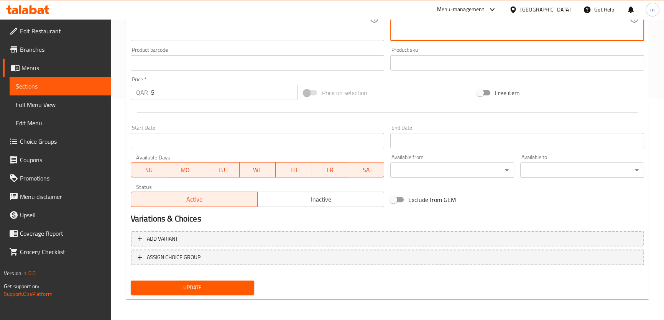
type textarea "كعك الأرز الناعم على البخار مع الشوتني والسامبار."
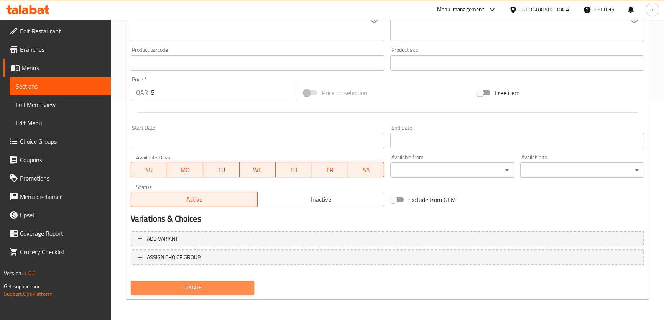
click at [191, 285] on span "Update" at bounding box center [192, 288] width 111 height 10
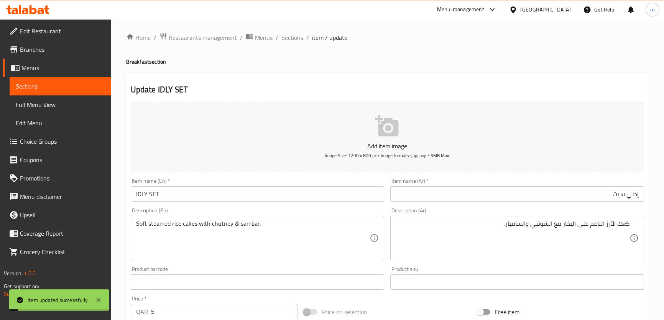
scroll to position [0, 0]
click at [295, 35] on span "Sections" at bounding box center [292, 38] width 22 height 9
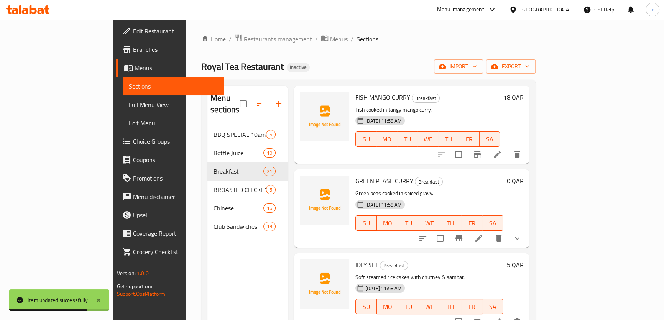
scroll to position [1080, 0]
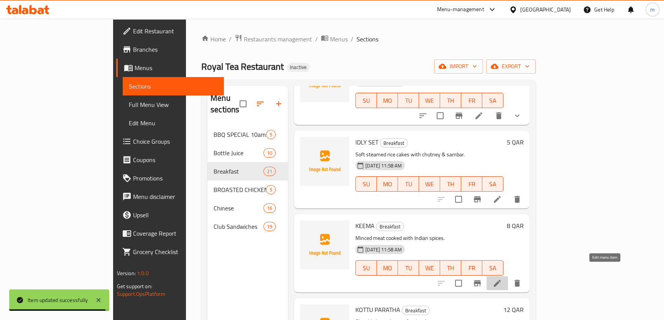
click at [500, 280] on icon at bounding box center [496, 283] width 7 height 7
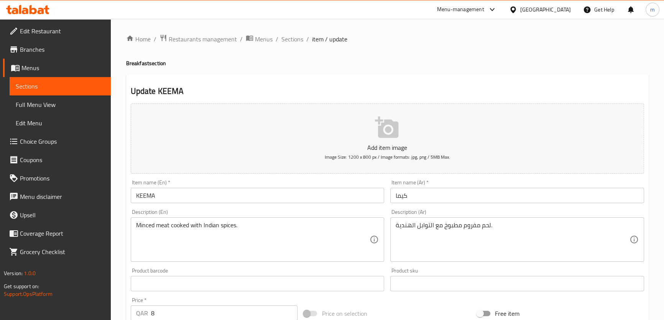
click at [405, 197] on input "كيما" at bounding box center [517, 195] width 254 height 15
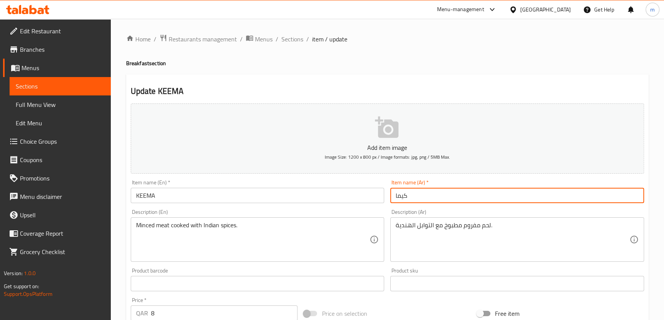
click at [405, 197] on input "كيما" at bounding box center [517, 195] width 254 height 15
click at [302, 82] on div "Update KEEMA Add item image Image Size: 1200 x 800 px / Image formats: jpg, png…" at bounding box center [387, 297] width 522 height 446
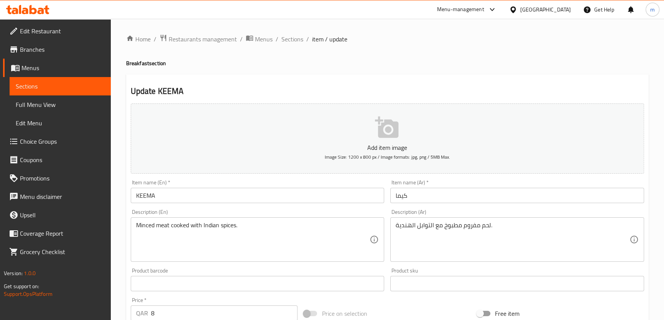
click at [425, 197] on input "كيما" at bounding box center [517, 195] width 254 height 15
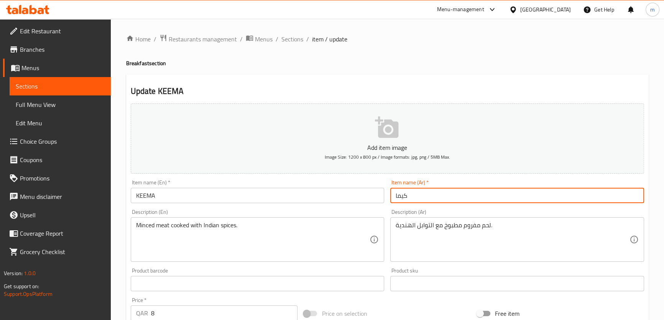
click at [425, 197] on input "كيما" at bounding box center [517, 195] width 254 height 15
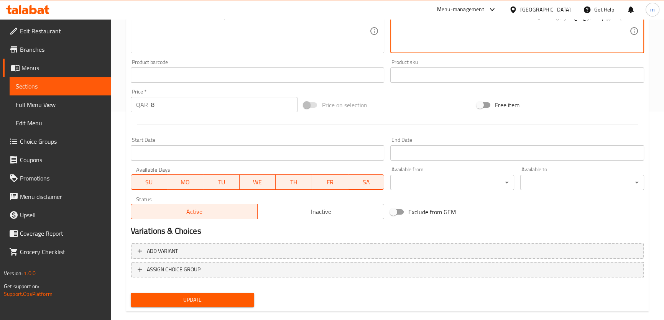
scroll to position [209, 0]
click at [156, 300] on span "Update" at bounding box center [192, 300] width 111 height 10
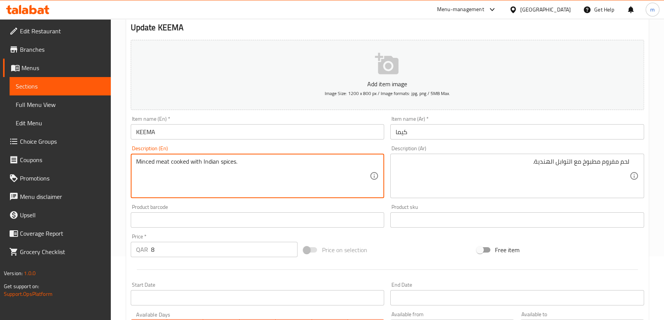
scroll to position [46, 0]
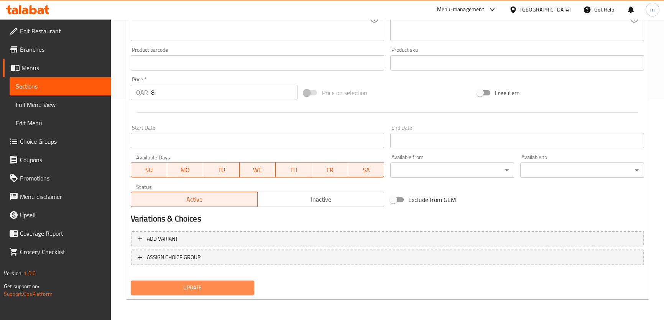
click at [213, 292] on button "Update" at bounding box center [193, 287] width 124 height 14
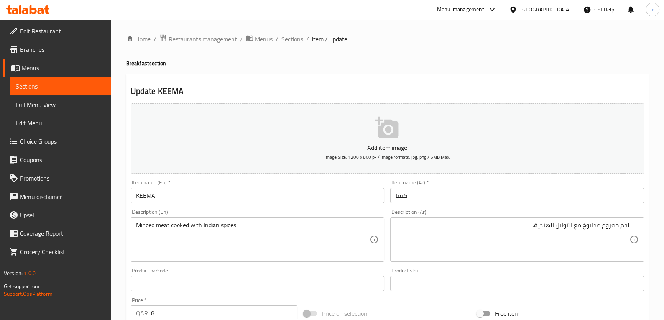
click at [289, 36] on span "Sections" at bounding box center [292, 38] width 22 height 9
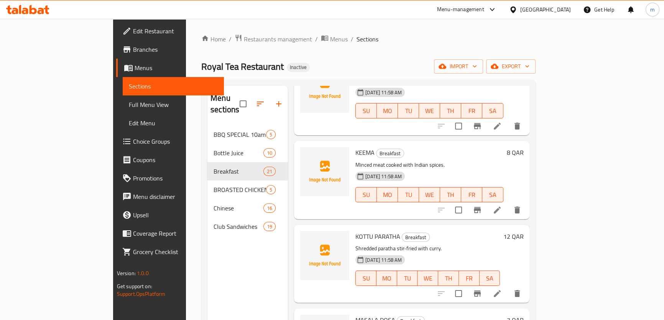
scroll to position [1219, 0]
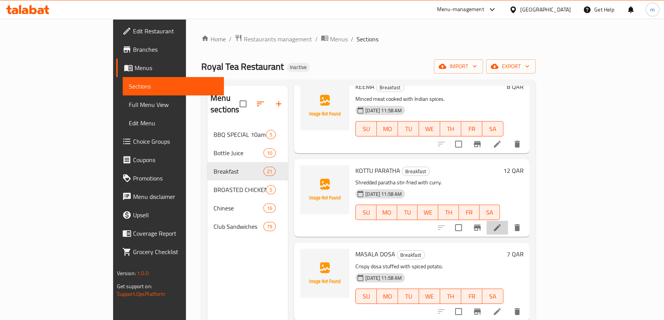
click at [508, 221] on li at bounding box center [496, 228] width 21 height 14
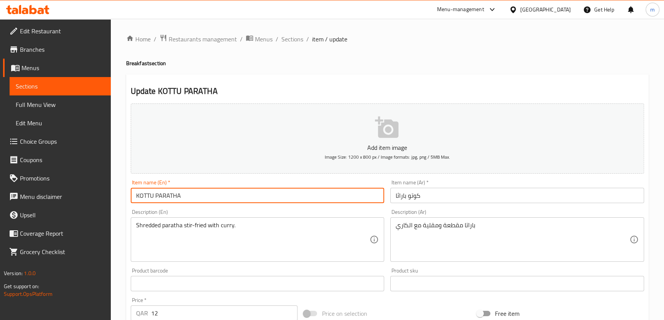
click at [166, 198] on input "KOTTU PARATHA" at bounding box center [258, 195] width 254 height 15
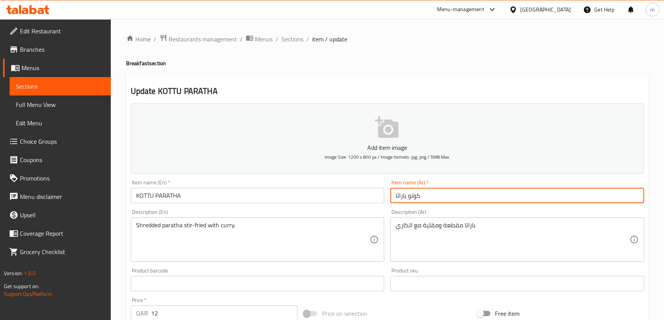
click at [401, 195] on input "كوتو باراثا" at bounding box center [517, 195] width 254 height 15
paste input "ات"
type input "كوتو براتا"
click at [146, 197] on input "KOTTU PARATHA" at bounding box center [258, 195] width 254 height 15
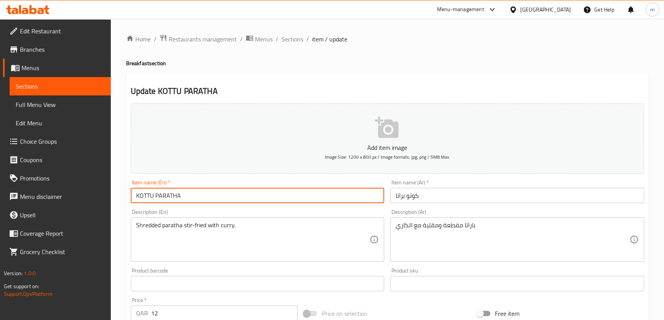
click at [146, 197] on input "KOTTU PARATHA" at bounding box center [258, 195] width 254 height 15
click at [211, 197] on input "KOTTU PARATHA" at bounding box center [258, 195] width 254 height 15
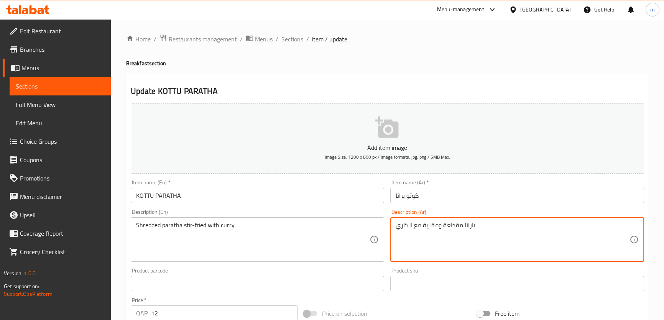
click at [452, 226] on textarea "باراتا مقطعة ومقلية مع الكاري" at bounding box center [512, 239] width 234 height 36
click at [439, 226] on textarea "باراتا مبشورة ومقلية مع الكاري" at bounding box center [512, 239] width 234 height 36
click at [441, 226] on textarea "باراتا مبشورة ومقلية مع الكاري" at bounding box center [512, 239] width 234 height 36
click at [442, 228] on textarea "باراتا مبشورة ومقلية مع الكاري" at bounding box center [512, 239] width 234 height 36
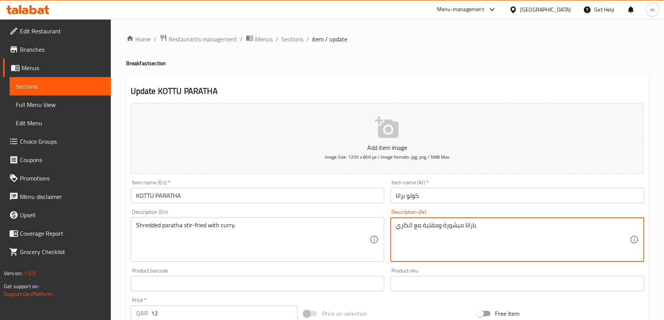
drag, startPoint x: 437, startPoint y: 226, endPoint x: 441, endPoint y: 226, distance: 4.2
click at [441, 226] on textarea "باراتا مبشورة ومقلية مع الكاري" at bounding box center [512, 239] width 234 height 36
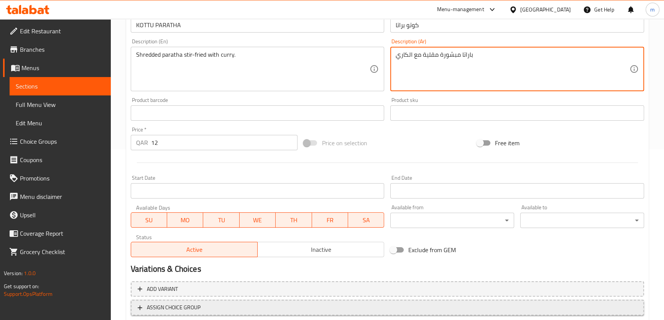
scroll to position [221, 0]
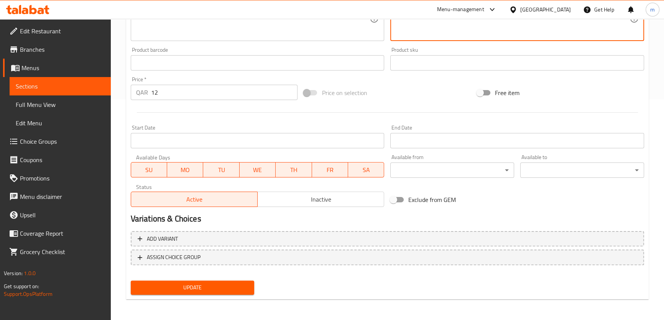
type textarea "باراتا مبشورة مقلية مع الكاري"
click at [232, 286] on span "Update" at bounding box center [192, 288] width 111 height 10
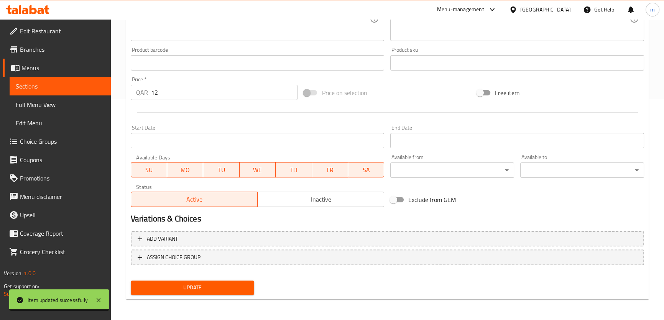
drag, startPoint x: 219, startPoint y: 285, endPoint x: 221, endPoint y: 277, distance: 8.2
click at [219, 285] on span "Update" at bounding box center [192, 288] width 111 height 10
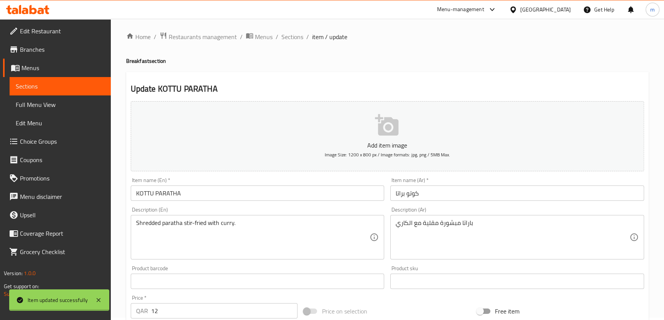
scroll to position [0, 0]
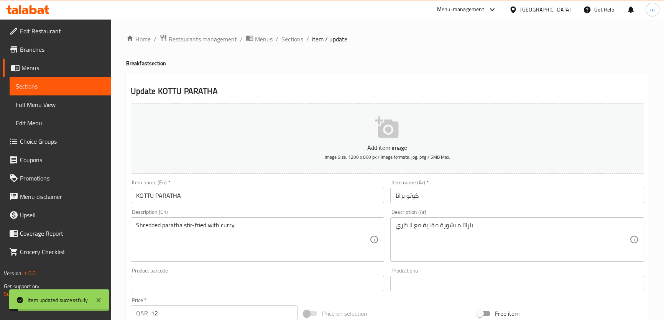
click at [291, 39] on span "Sections" at bounding box center [292, 38] width 22 height 9
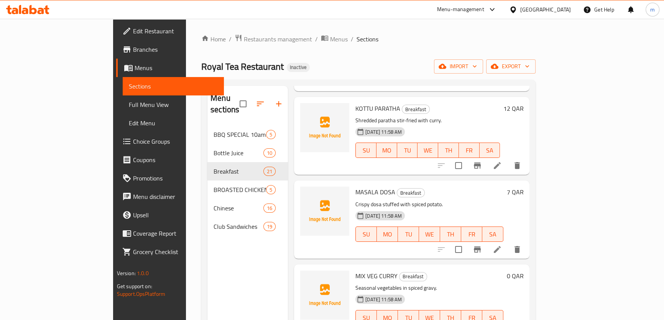
scroll to position [1289, 0]
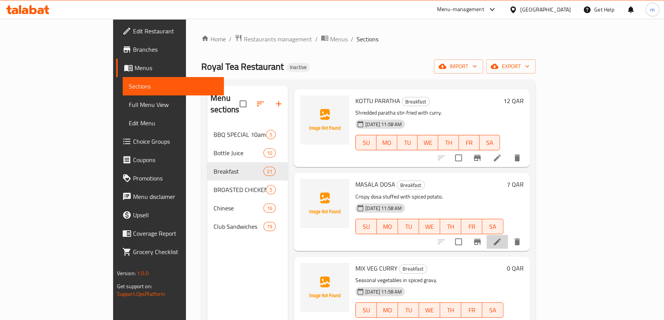
click at [508, 235] on li at bounding box center [496, 242] width 21 height 14
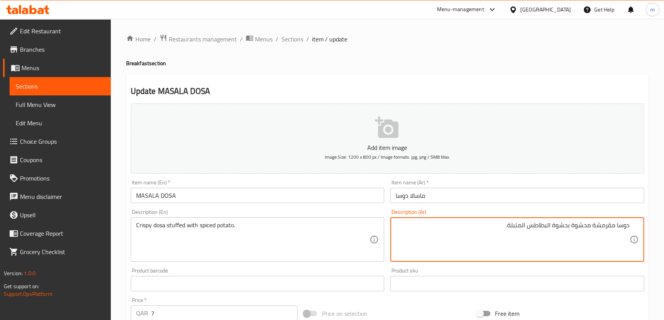
click at [560, 228] on textarea "دوسا مقرمشة محشوة بحشوة البطاطس المتبلة." at bounding box center [512, 239] width 234 height 36
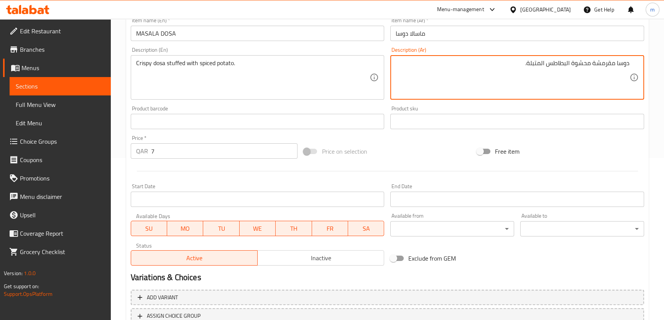
scroll to position [209, 0]
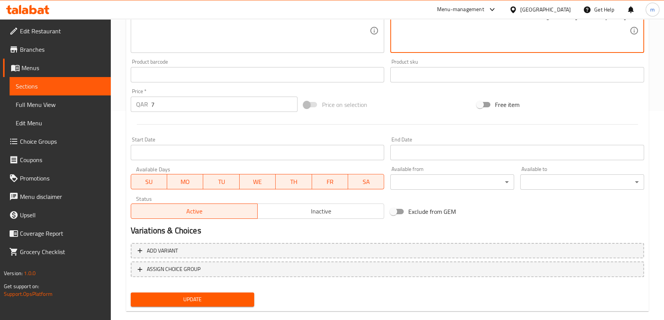
type textarea "دوسا مقرمشة محشوة البطاطس المتبلة."
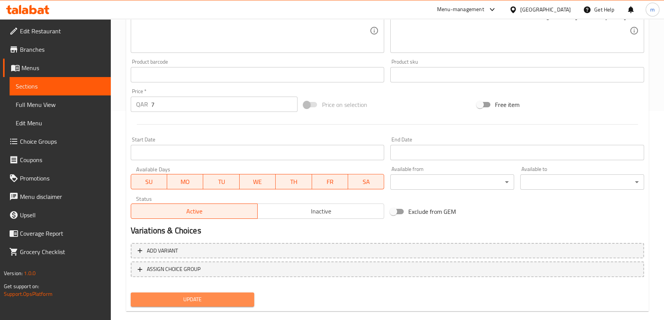
click at [223, 304] on button "Update" at bounding box center [193, 299] width 124 height 14
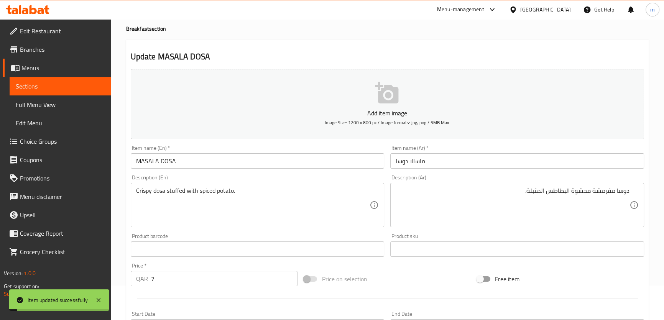
scroll to position [0, 0]
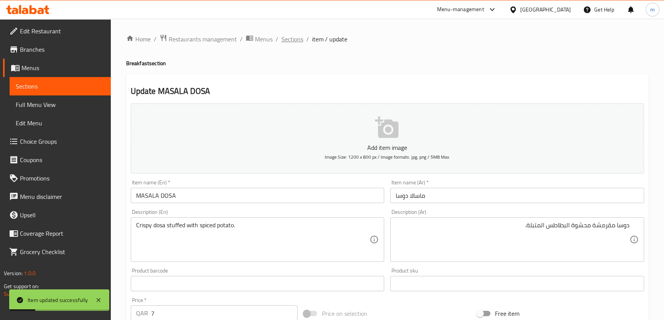
click at [290, 38] on span "Sections" at bounding box center [292, 38] width 22 height 9
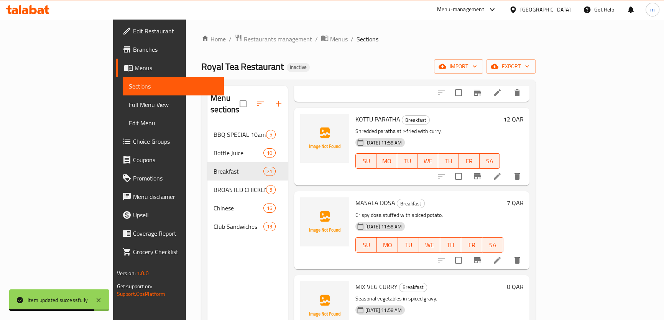
scroll to position [1289, 0]
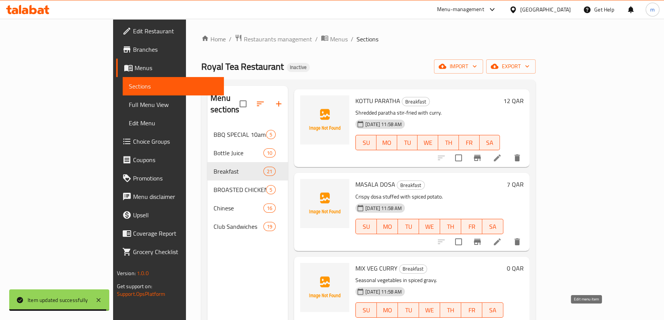
click at [483, 321] on icon at bounding box center [478, 325] width 9 height 9
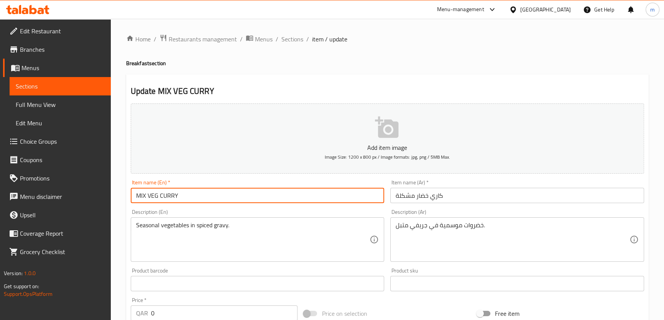
click at [155, 196] on input "MIX VEG CURRY" at bounding box center [258, 195] width 254 height 15
click at [423, 200] on input "كاري خضار مشكلة" at bounding box center [517, 195] width 254 height 15
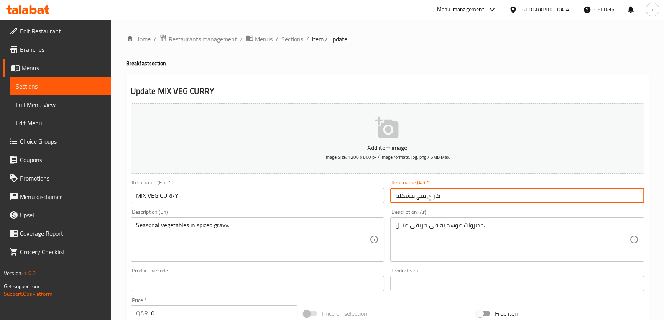
click at [410, 196] on input "كاري فيج مشكلة" at bounding box center [517, 195] width 254 height 15
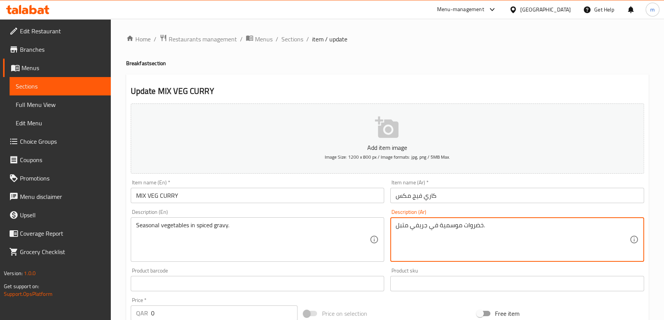
click at [475, 226] on textarea "خضروات موسمية في جريفي متبل." at bounding box center [512, 239] width 234 height 36
click at [419, 196] on input "كاري فيج مكس" at bounding box center [517, 195] width 254 height 15
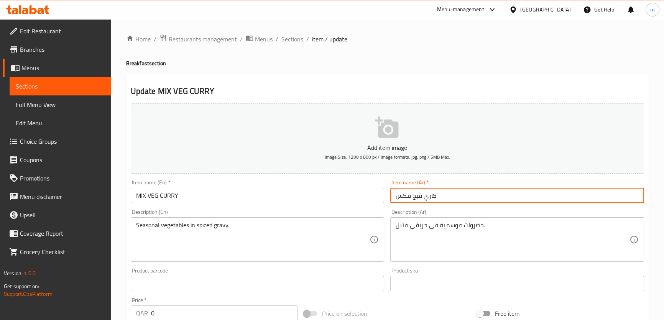
click at [419, 196] on input "كاري فيج مكس" at bounding box center [517, 195] width 254 height 15
paste input "خضروات"
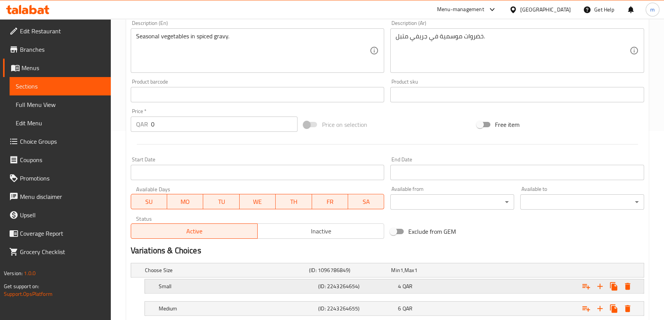
scroll to position [209, 0]
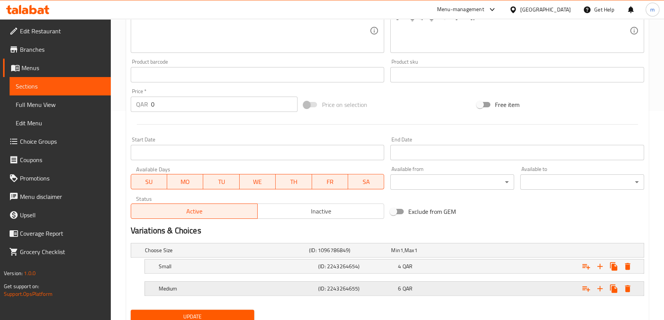
type input "كاري خضروات مكس"
click at [289, 254] on h5 "Medium" at bounding box center [225, 250] width 161 height 8
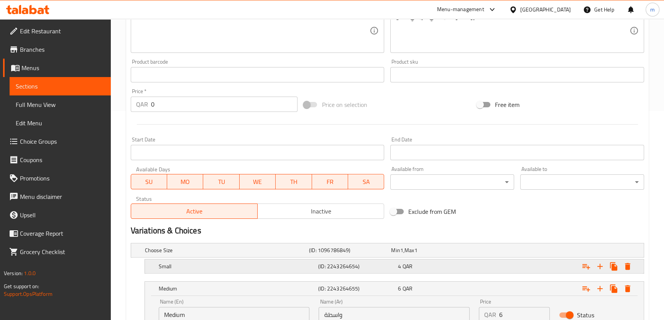
click at [298, 254] on h5 "Small" at bounding box center [225, 250] width 161 height 8
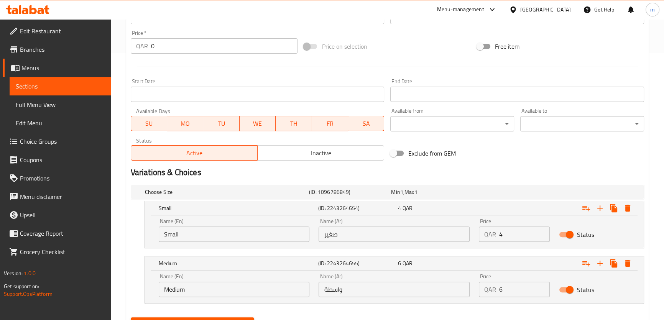
scroll to position [303, 0]
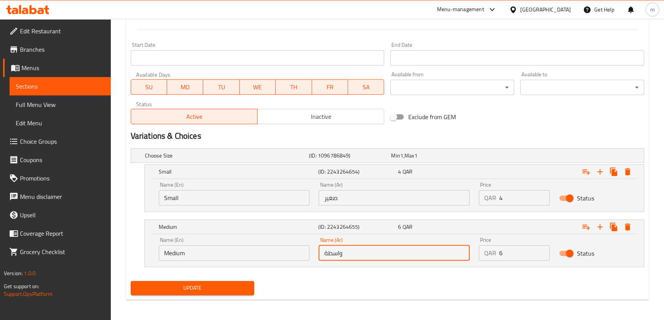
click at [343, 254] on input "واسطة" at bounding box center [393, 252] width 151 height 15
type input "وسط"
click at [199, 291] on span "Update" at bounding box center [192, 288] width 111 height 10
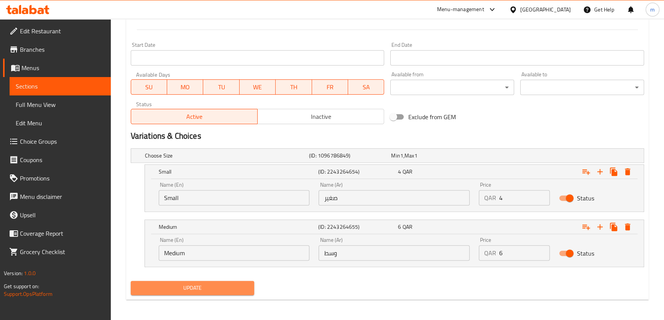
click at [215, 286] on span "Update" at bounding box center [192, 288] width 111 height 10
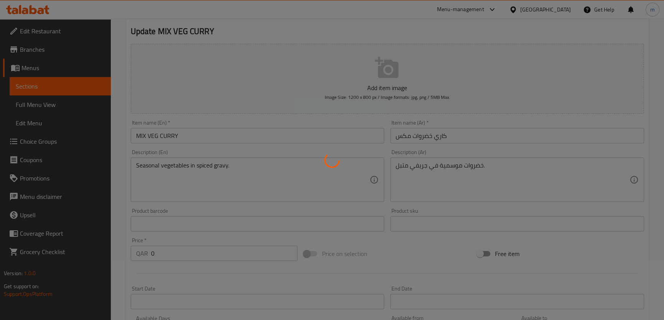
scroll to position [0, 0]
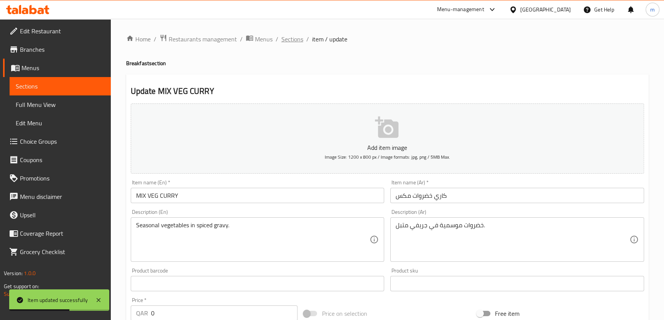
click at [292, 39] on span "Sections" at bounding box center [292, 38] width 22 height 9
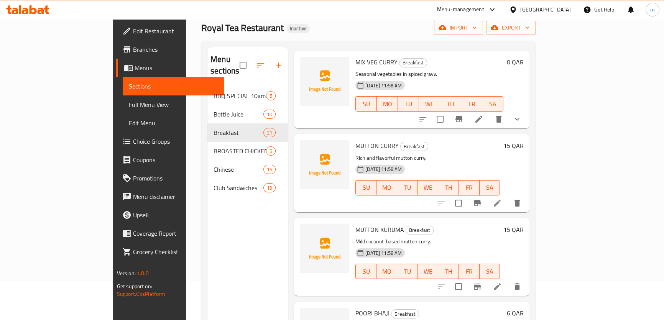
scroll to position [69, 0]
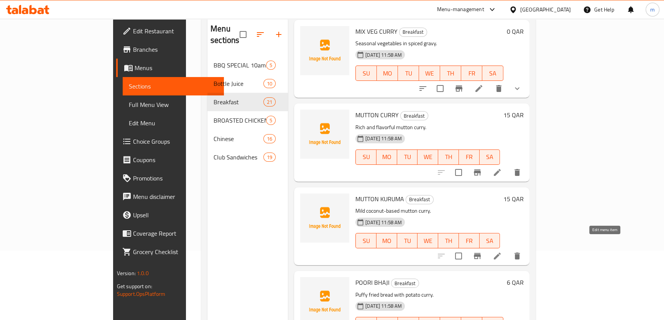
click at [500, 252] on icon at bounding box center [496, 255] width 7 height 7
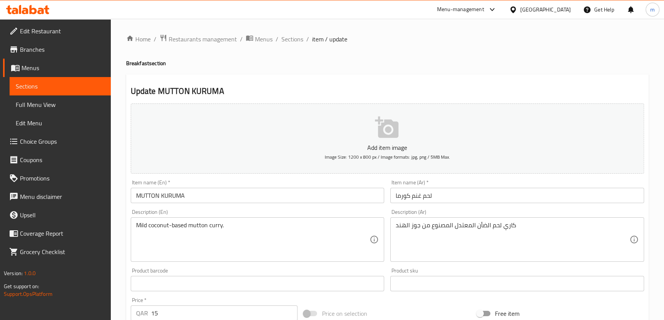
click at [439, 197] on input "لحم غنم كورما" at bounding box center [517, 195] width 254 height 15
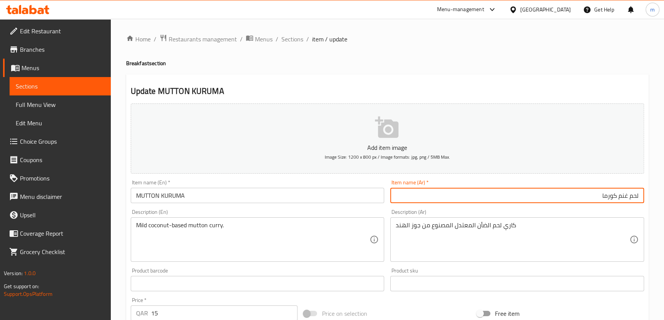
click at [142, 198] on input "MUTTON KURUMA" at bounding box center [258, 195] width 254 height 15
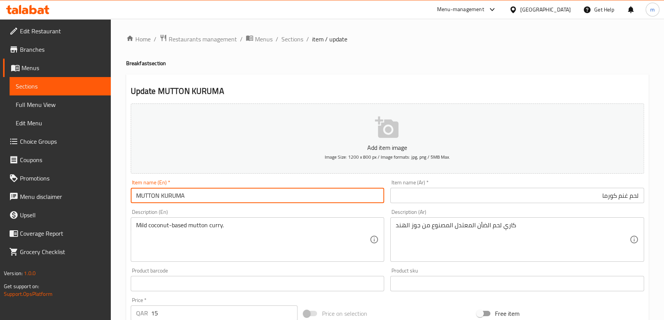
click at [142, 198] on input "MUTTON KURUMA" at bounding box center [258, 195] width 254 height 15
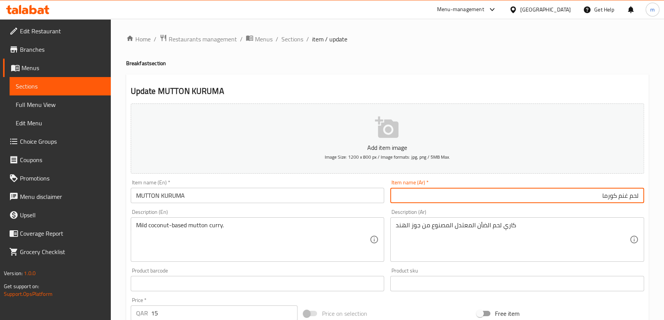
drag, startPoint x: 618, startPoint y: 195, endPoint x: 659, endPoint y: 202, distance: 41.9
click at [659, 202] on div "Home / Restaurants management / Menus / Sections / item / update Breakfast sect…" at bounding box center [387, 280] width 553 height 523
click at [617, 198] on input "ضأن كورما" at bounding box center [517, 195] width 254 height 15
type input "ضأن [PERSON_NAME]"
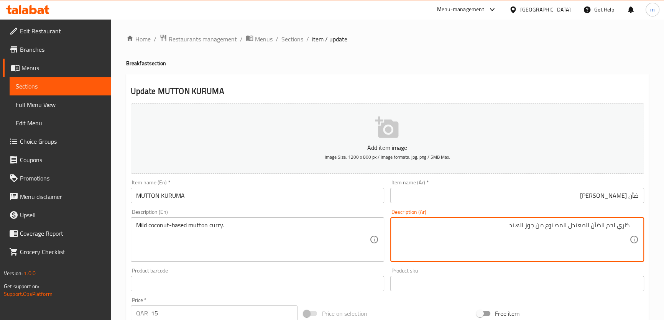
click at [613, 221] on textarea "كاري لحم الضأن المعتدل المصنوع من جوز الهند" at bounding box center [512, 239] width 234 height 36
drag, startPoint x: 600, startPoint y: 225, endPoint x: 557, endPoint y: 225, distance: 42.9
click at [557, 225] on textarea "كاري الضأن المعتدل المصنوع من جوز الهند" at bounding box center [512, 239] width 234 height 36
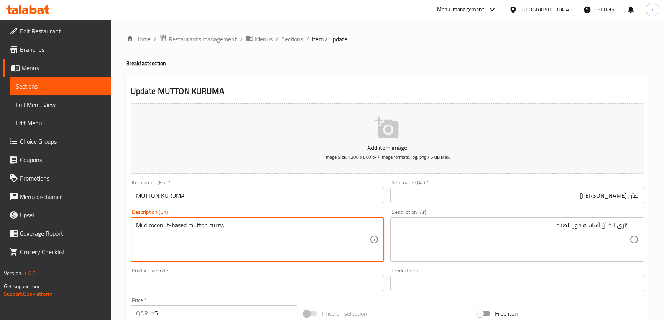
click at [142, 228] on textarea "Mild coconut-based mutton curry." at bounding box center [253, 239] width 234 height 36
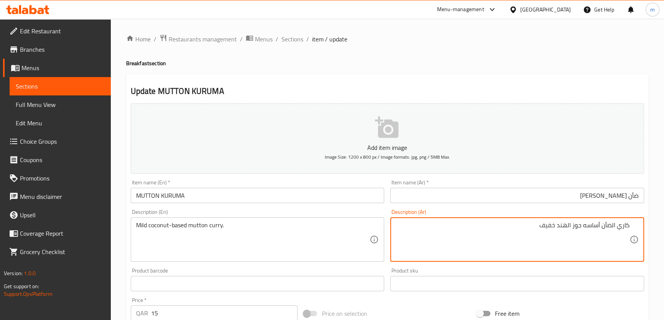
type textarea "كاري الضأن أساسه جوز الهند خفيف"
click at [474, 199] on input "ضأن [PERSON_NAME]" at bounding box center [517, 195] width 254 height 15
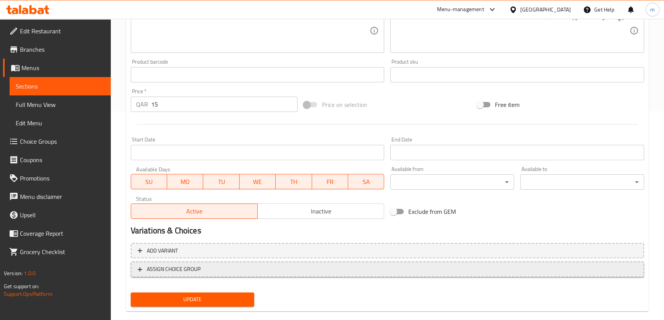
scroll to position [221, 0]
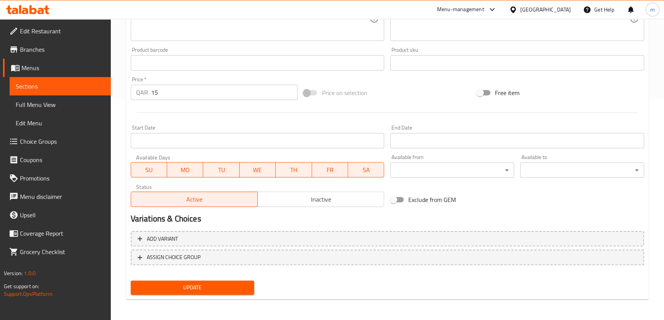
click at [229, 284] on span "Update" at bounding box center [192, 288] width 111 height 10
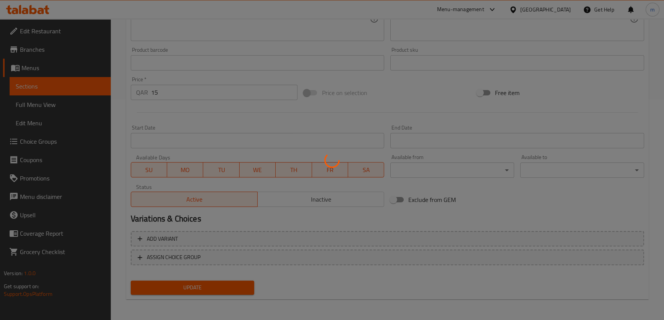
scroll to position [11, 0]
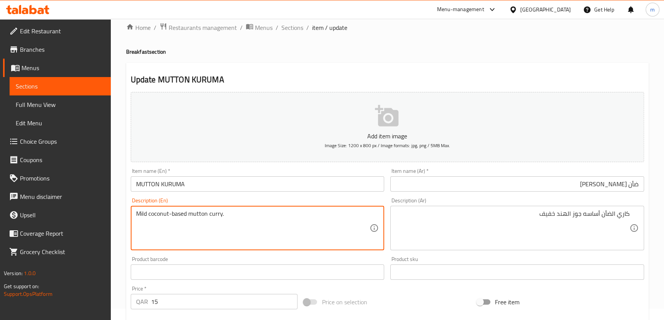
click at [261, 224] on textarea "Mild coconut-based mutton curry." at bounding box center [253, 228] width 234 height 36
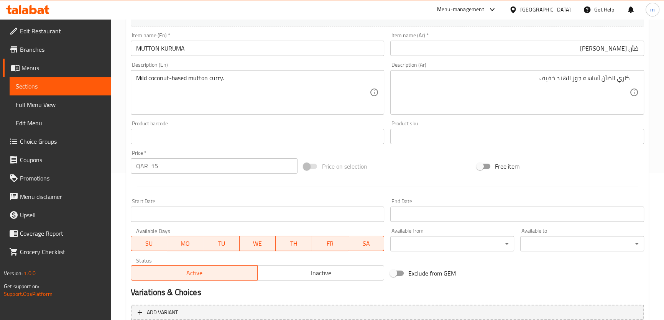
scroll to position [221, 0]
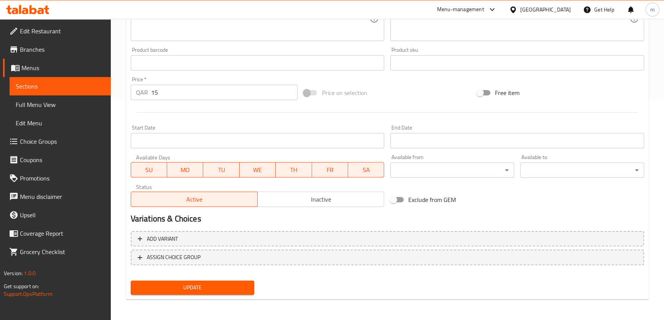
click at [237, 291] on span "Update" at bounding box center [192, 288] width 111 height 10
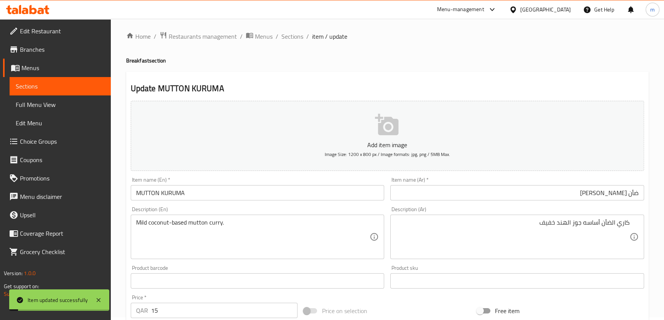
scroll to position [0, 0]
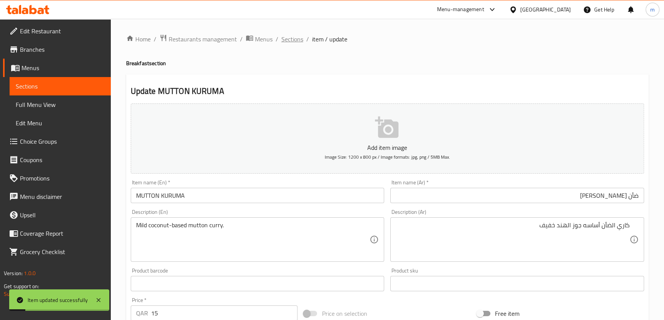
click at [296, 37] on span "Sections" at bounding box center [292, 38] width 22 height 9
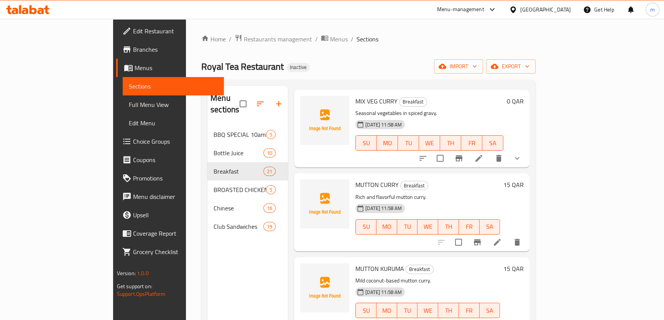
scroll to position [1456, 0]
click at [508, 235] on li at bounding box center [496, 242] width 21 height 14
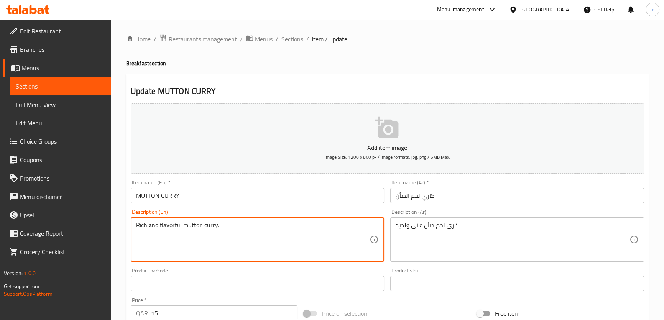
click at [168, 222] on textarea "Rich and flavorful mutton curry." at bounding box center [253, 239] width 234 height 36
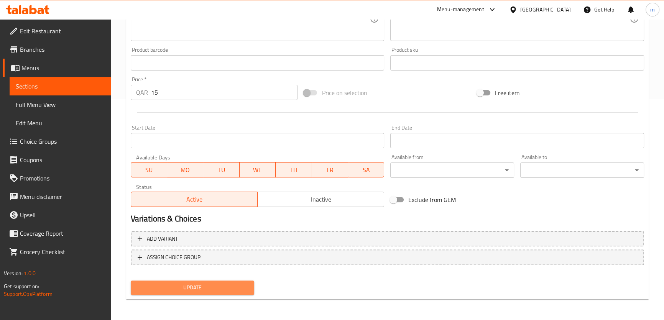
click at [226, 289] on span "Update" at bounding box center [192, 288] width 111 height 10
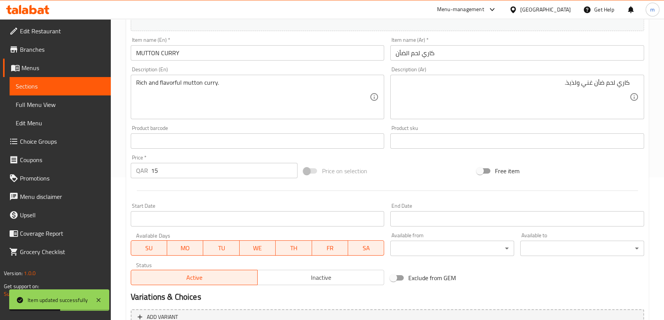
scroll to position [221, 0]
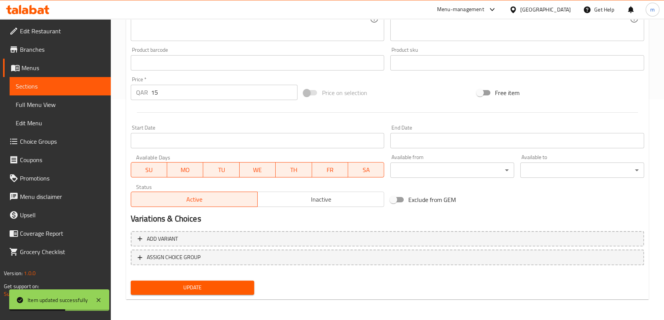
click at [239, 294] on div "Update" at bounding box center [193, 287] width 130 height 20
click at [239, 293] on button "Update" at bounding box center [193, 287] width 124 height 14
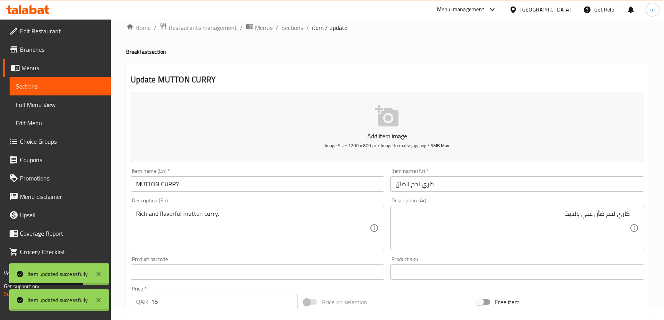
scroll to position [0, 0]
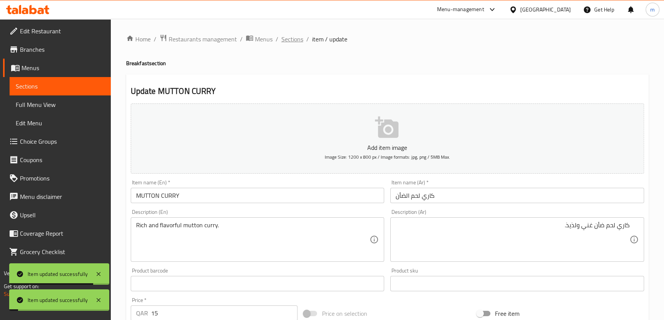
click at [295, 42] on span "Sections" at bounding box center [292, 38] width 22 height 9
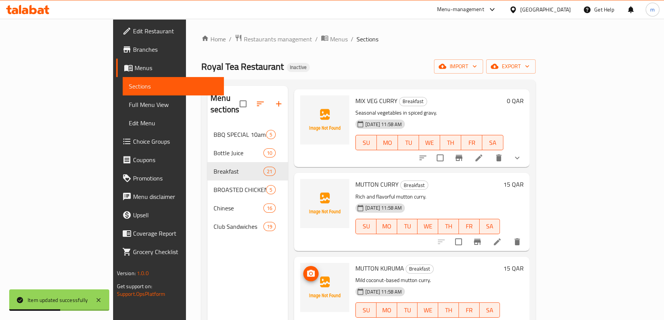
scroll to position [107, 0]
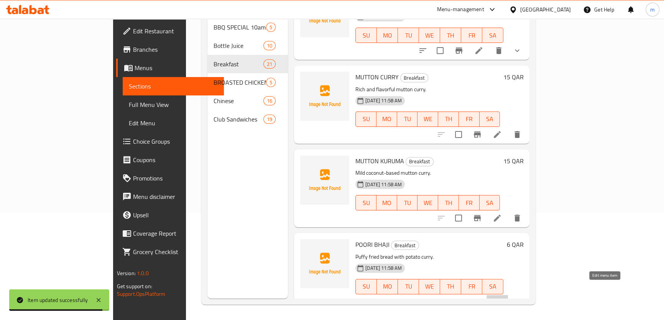
click at [502, 297] on icon at bounding box center [496, 301] width 9 height 9
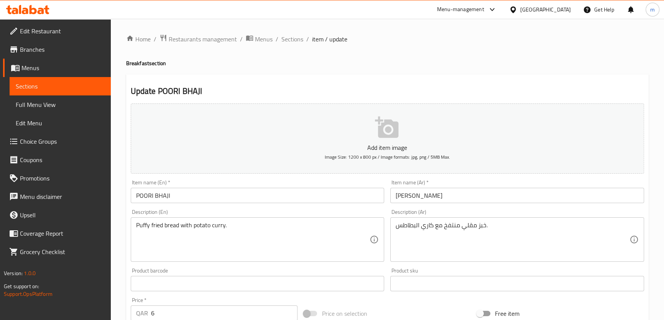
click at [159, 198] on input "POORI BHAJI" at bounding box center [258, 195] width 254 height 15
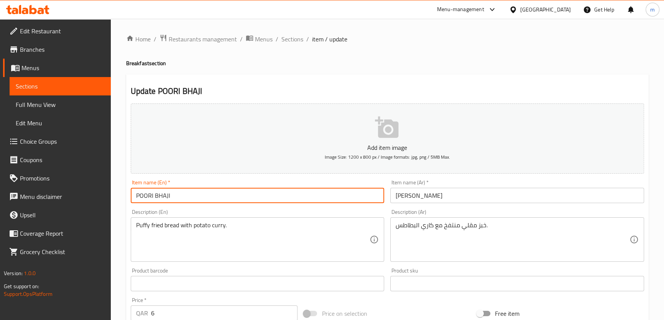
click at [159, 198] on input "POORI BHAJI" at bounding box center [258, 195] width 254 height 15
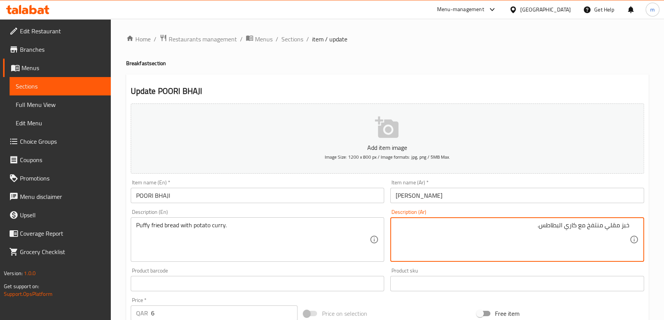
click at [593, 226] on textarea "خبز مقلي منتفخ مع كاري البطاطس." at bounding box center [512, 239] width 234 height 36
click at [600, 225] on textarea "خبز مقلي بافي مع كاري البطاطس." at bounding box center [512, 239] width 234 height 36
type textarea "خبز مقلي بافي مع كاري البطاطس."
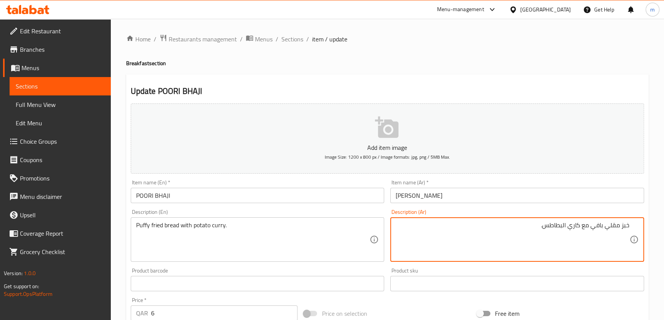
click at [576, 235] on textarea "خبز مقلي بافي مع كاري البطاطس." at bounding box center [512, 239] width 234 height 36
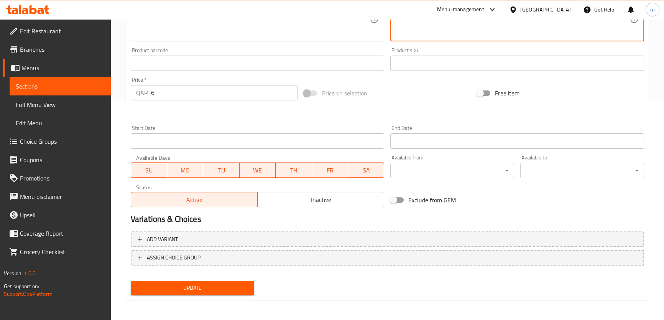
scroll to position [221, 0]
drag, startPoint x: 210, startPoint y: 293, endPoint x: 668, endPoint y: 181, distance: 471.6
click at [215, 291] on button "Update" at bounding box center [193, 287] width 124 height 14
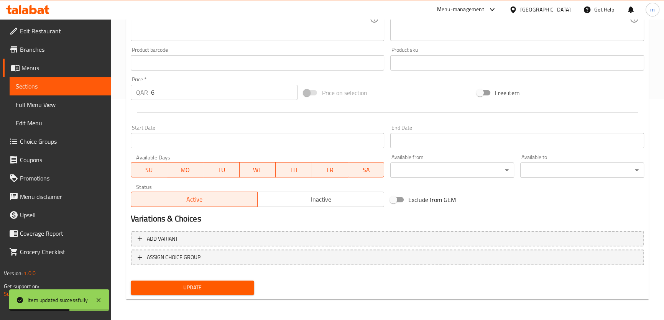
drag, startPoint x: 225, startPoint y: 292, endPoint x: 223, endPoint y: 268, distance: 23.8
click at [225, 292] on button "Update" at bounding box center [193, 287] width 124 height 14
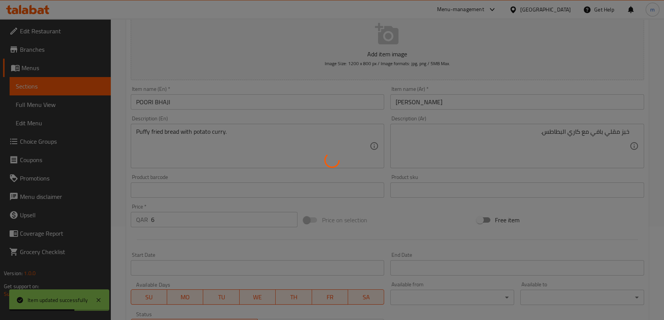
scroll to position [0, 0]
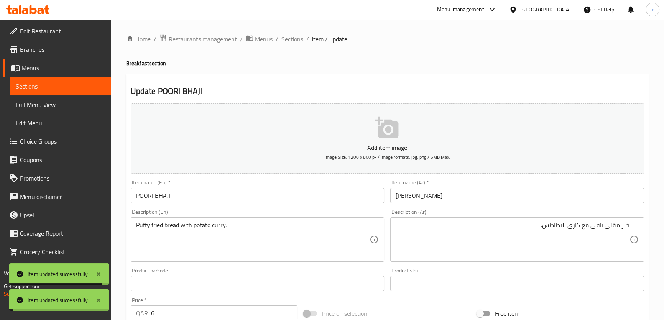
click at [293, 38] on span "Sections" at bounding box center [292, 38] width 22 height 9
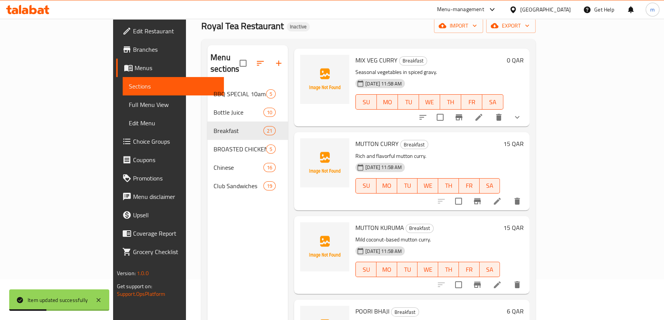
scroll to position [107, 0]
